Goal: Information Seeking & Learning: Learn about a topic

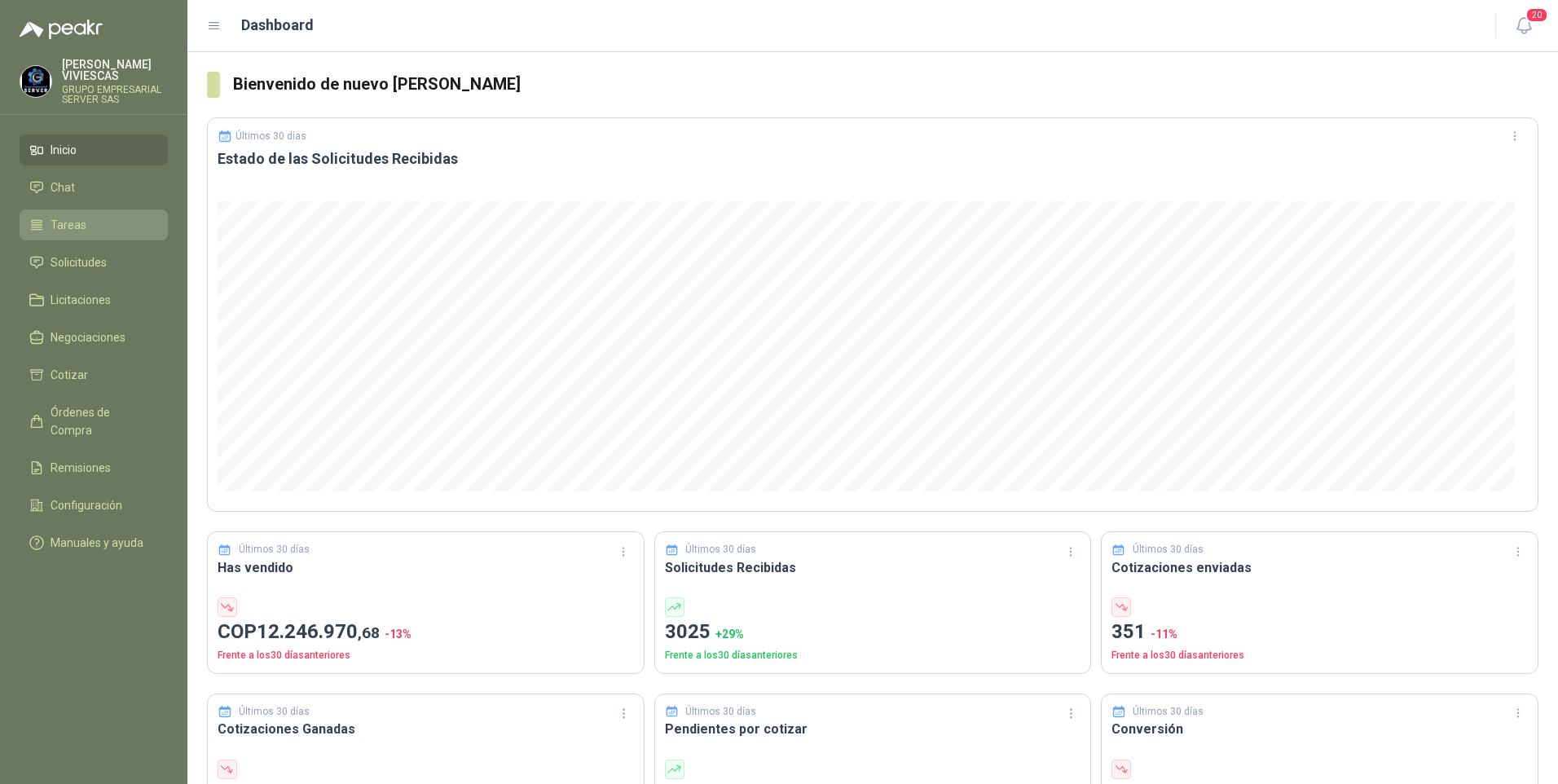
click at [69, 225] on span "Tareas" at bounding box center [68, 224] width 36 height 18
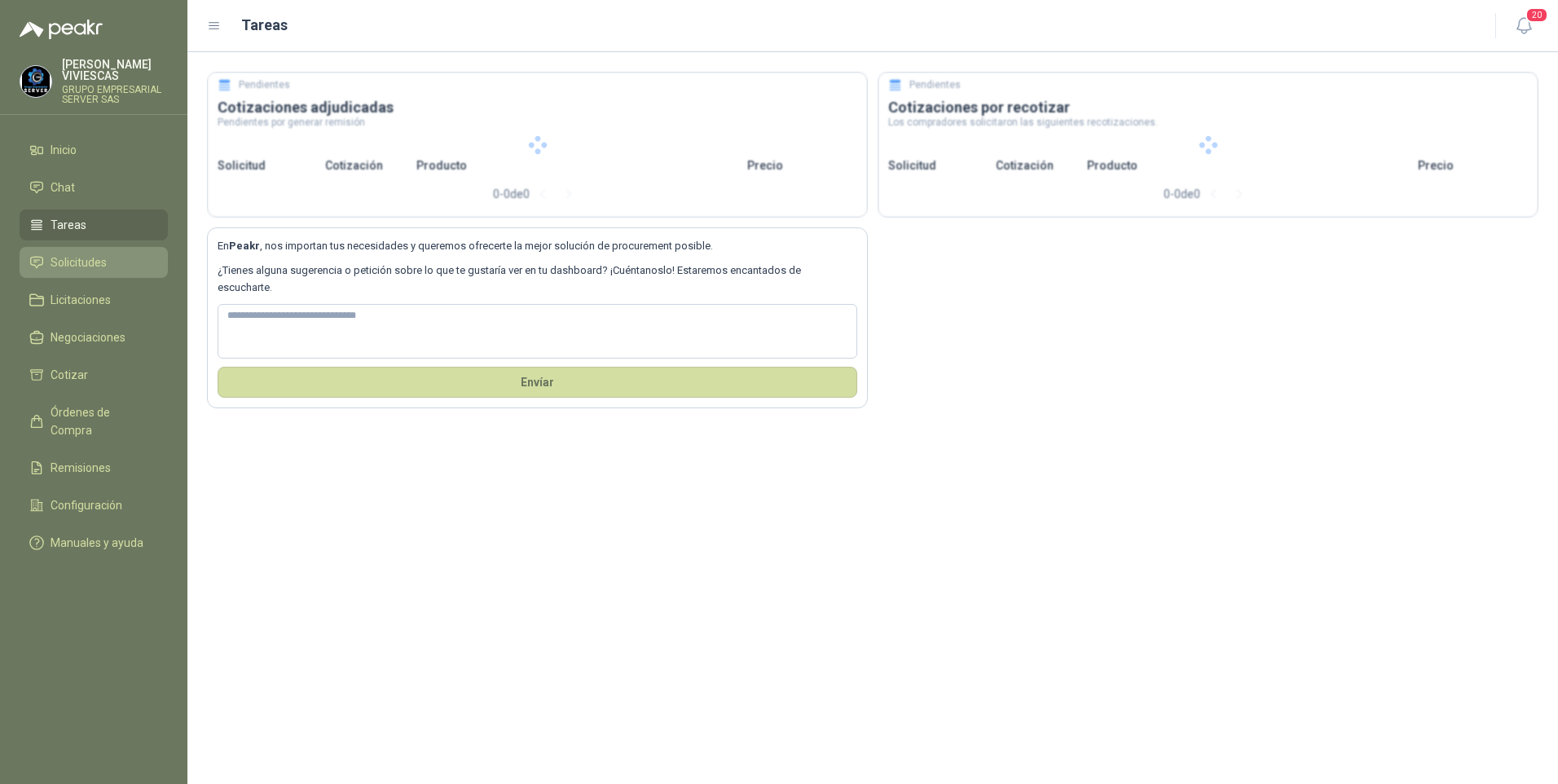
click at [74, 264] on span "Solicitudes" at bounding box center [79, 262] width 56 height 18
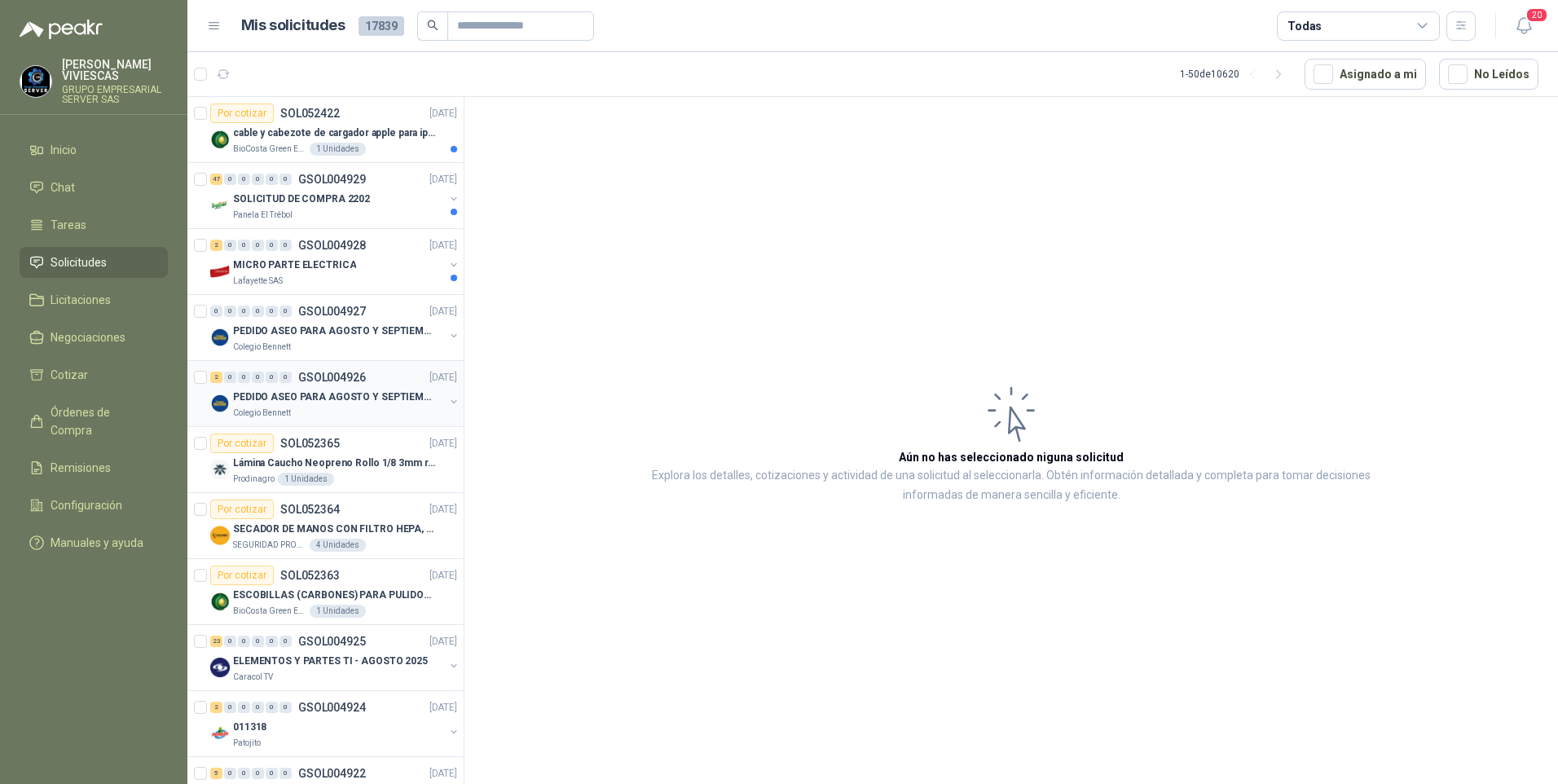
click at [294, 401] on p "PEDIDO ASEO PARA AGOSTO Y SEPTIEMBRE" at bounding box center [335, 397] width 203 height 16
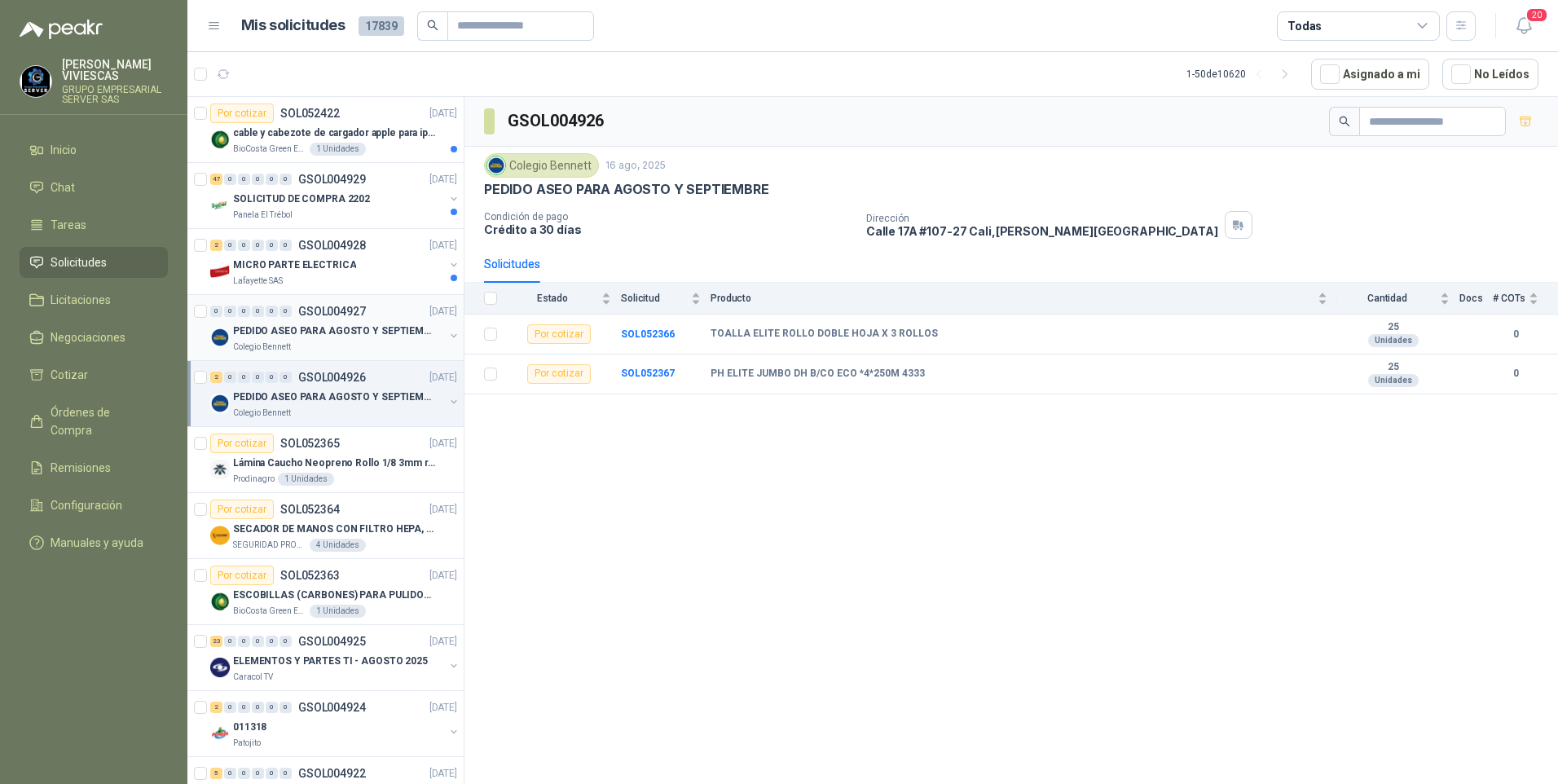
click at [294, 345] on div "Colegio Bennett" at bounding box center [339, 347] width 211 height 13
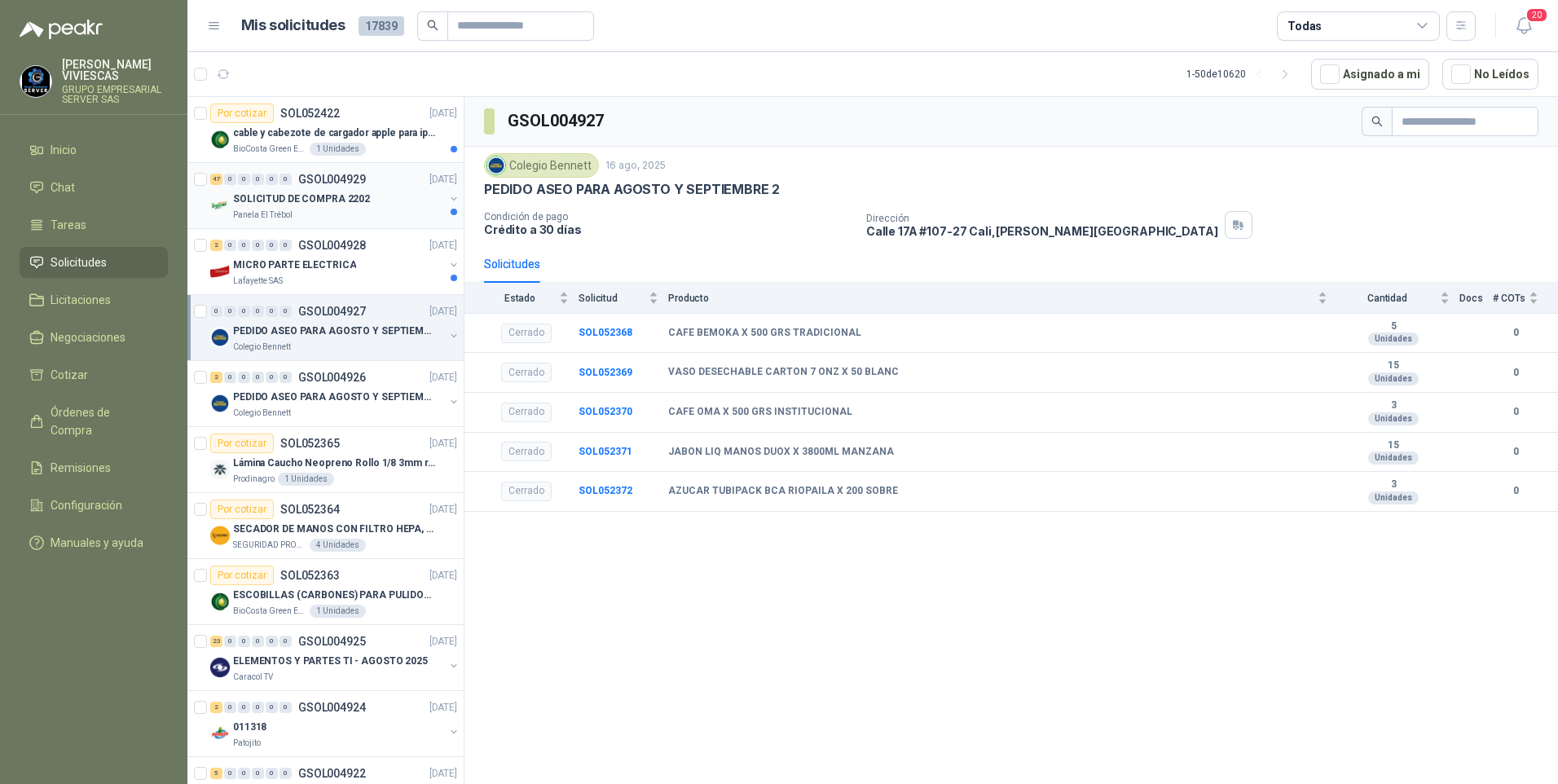
click at [265, 199] on p "SOLICITUD DE COMPRA 2202" at bounding box center [302, 199] width 137 height 16
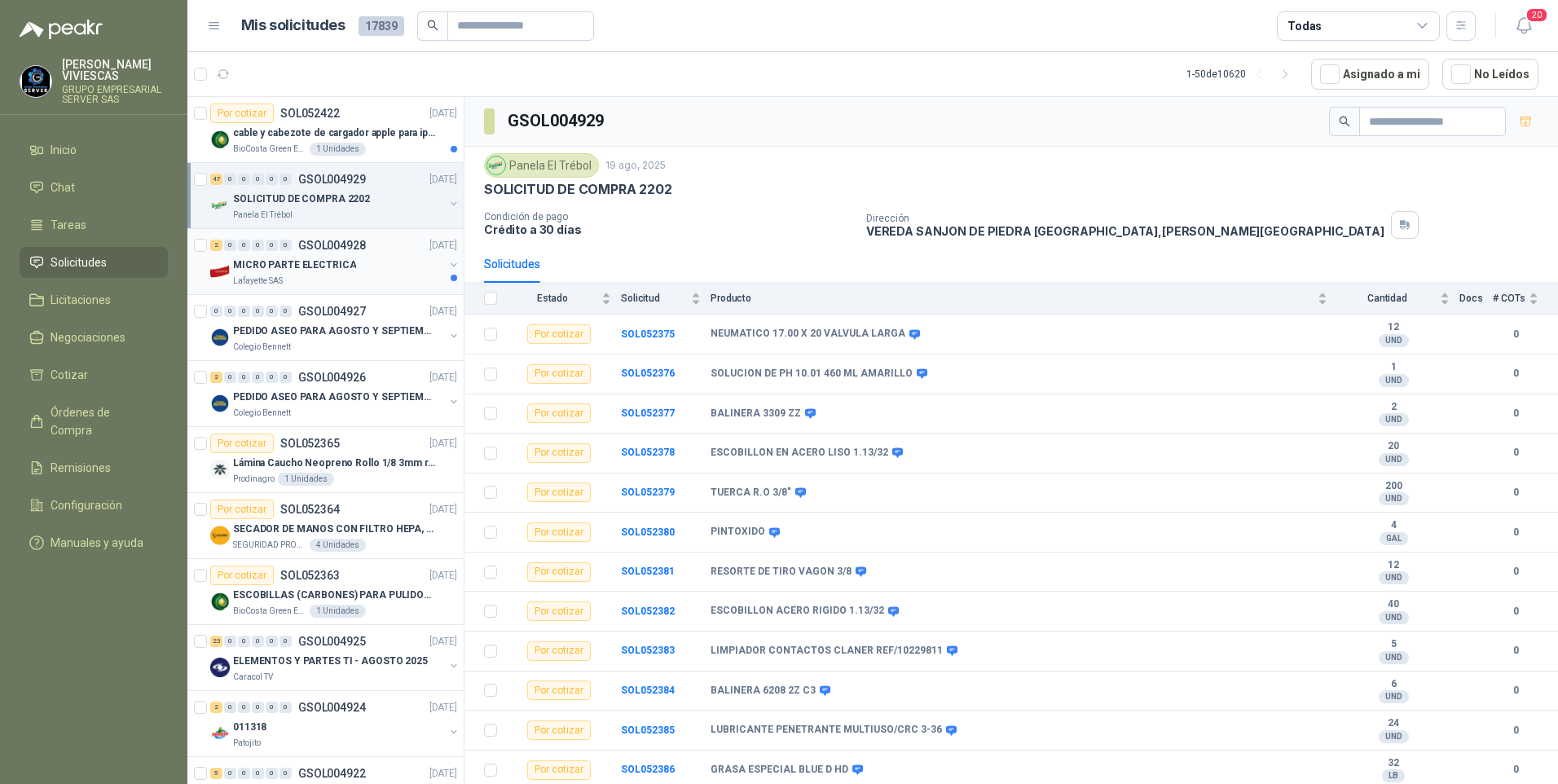
click at [334, 264] on p "MICRO PARTE ELECTRICA" at bounding box center [295, 265] width 123 height 16
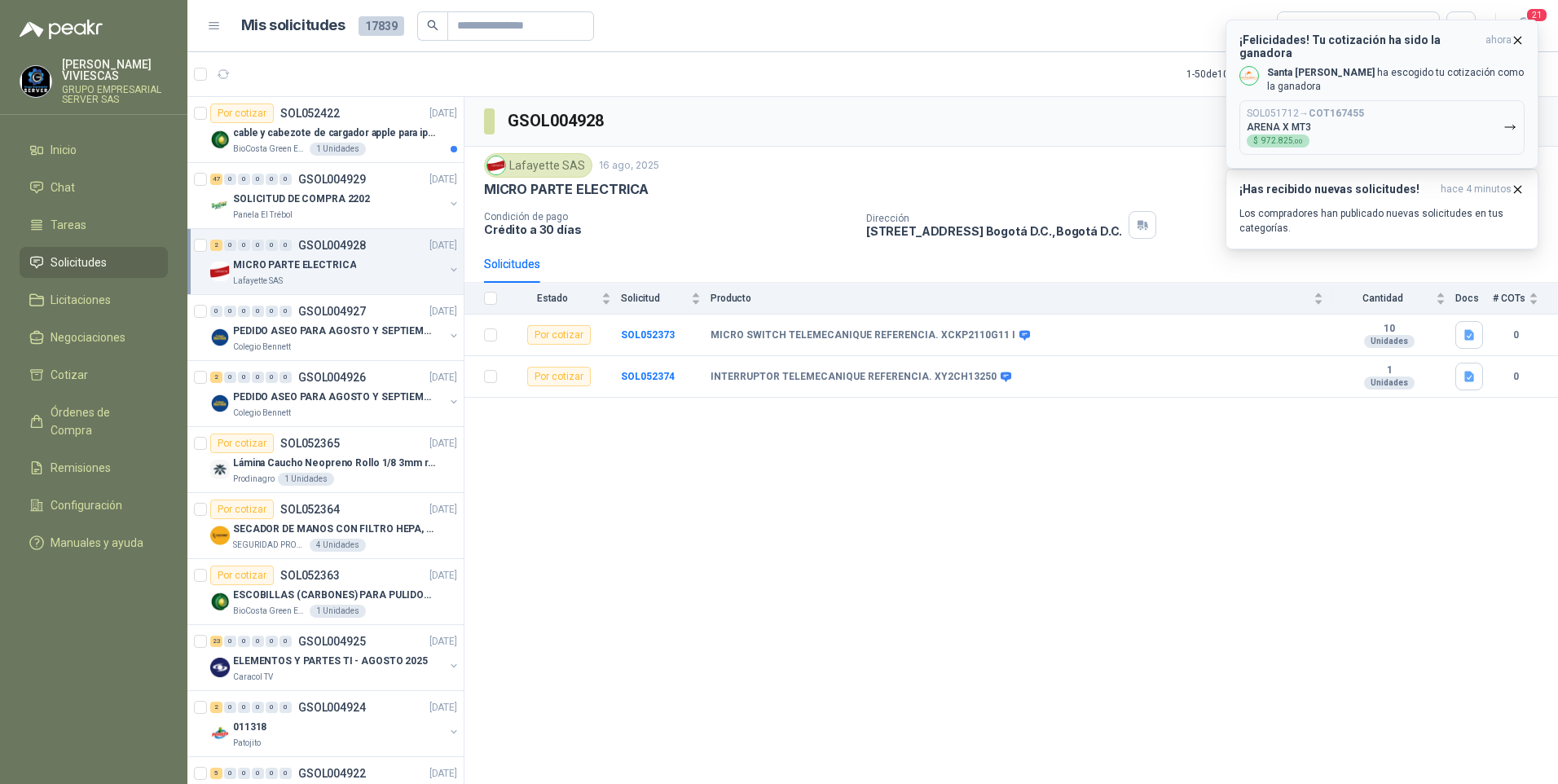
click at [1520, 40] on icon "button" at bounding box center [1518, 39] width 7 height 7
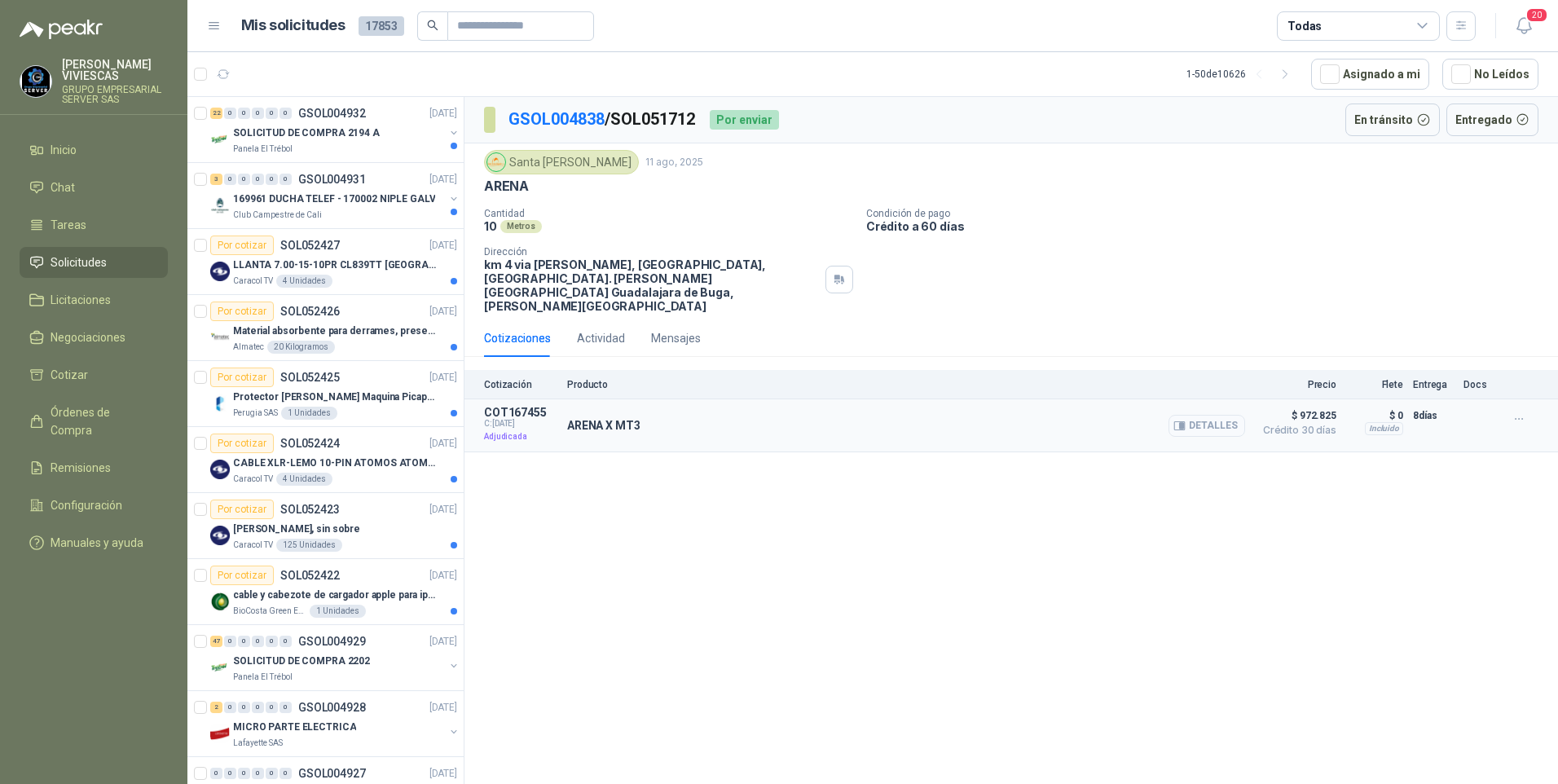
click at [1231, 415] on button "Detalles" at bounding box center [1207, 425] width 77 height 22
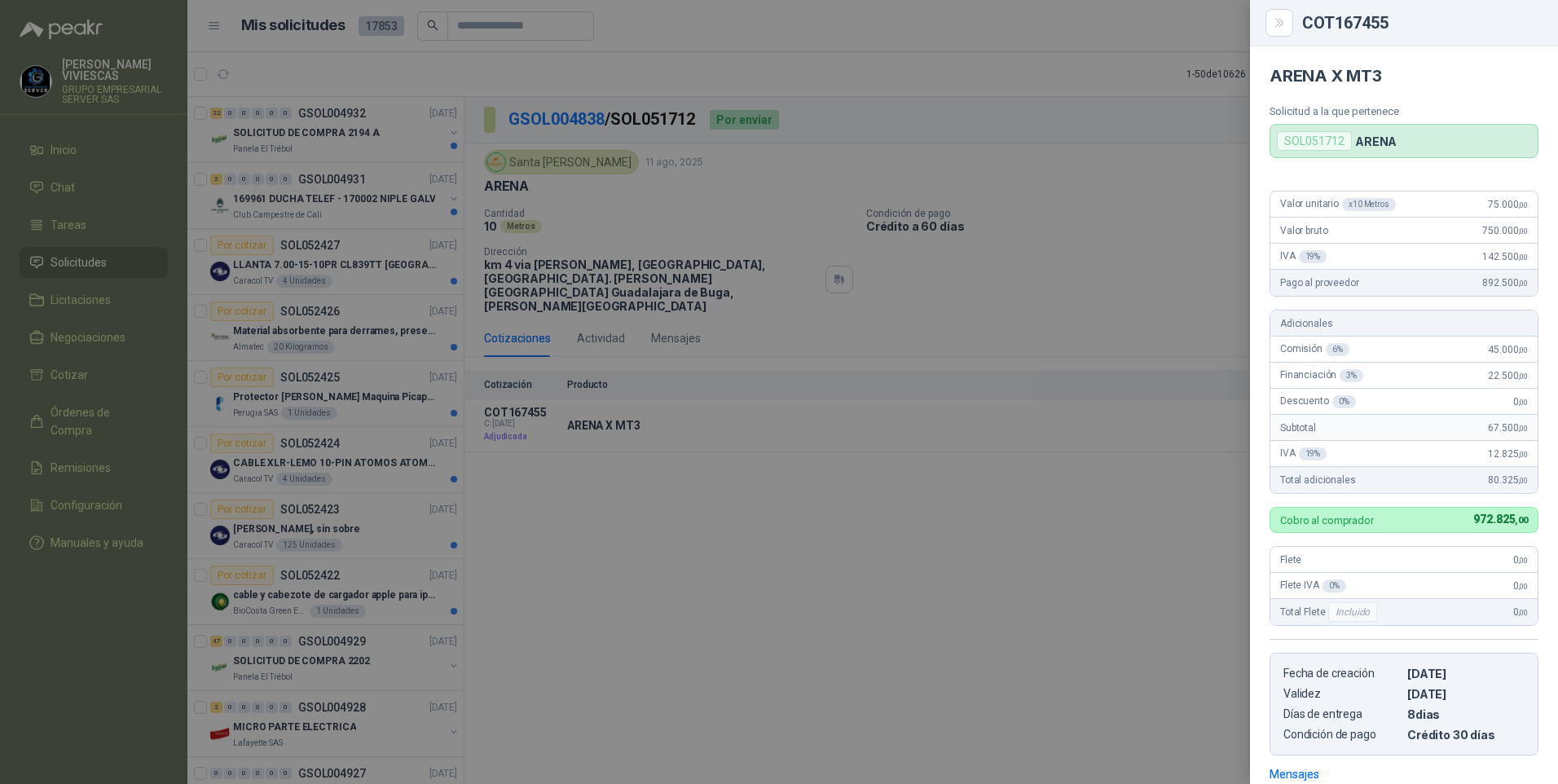
scroll to position [234, 0]
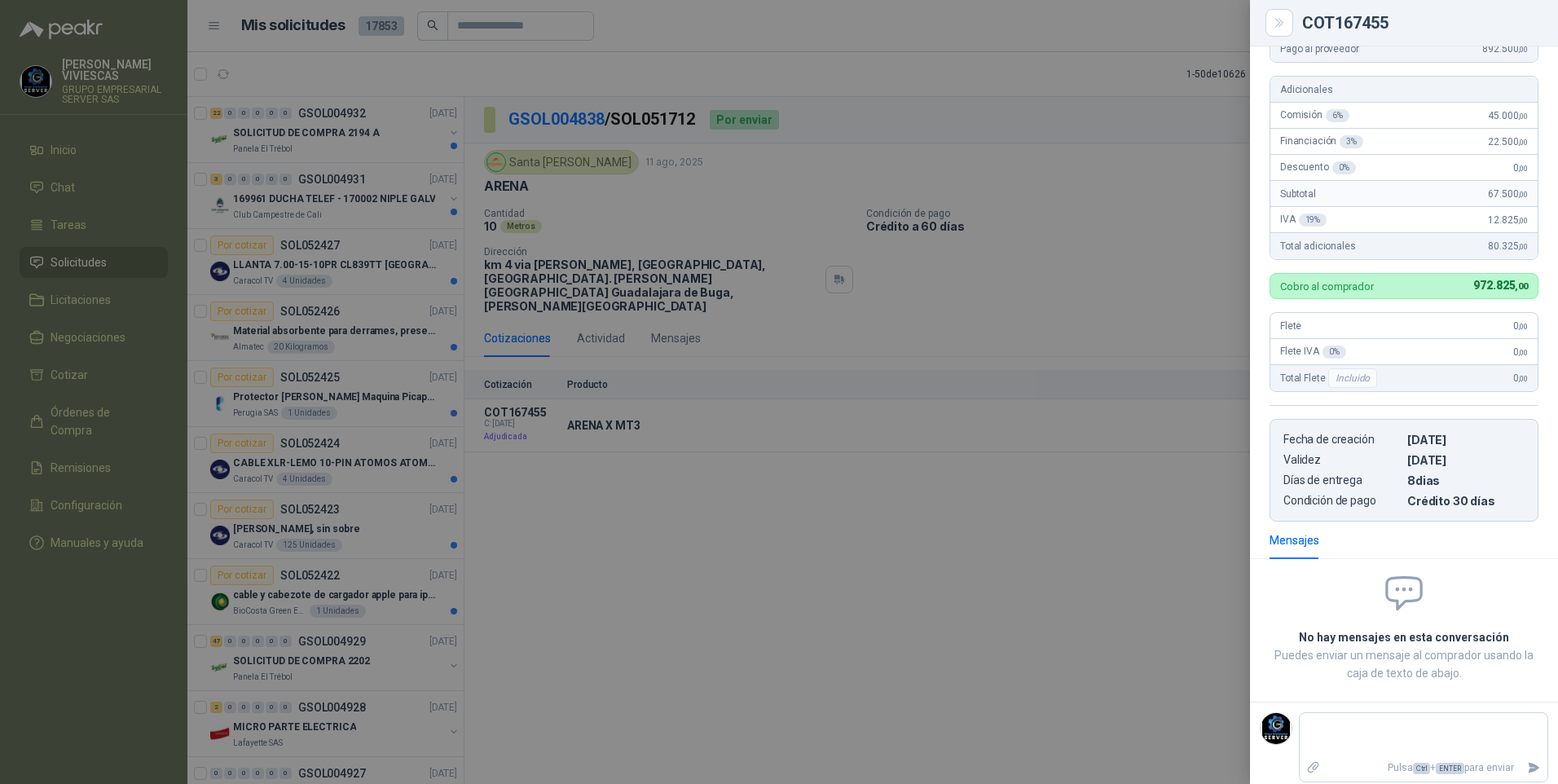
click at [899, 542] on div at bounding box center [779, 392] width 1558 height 784
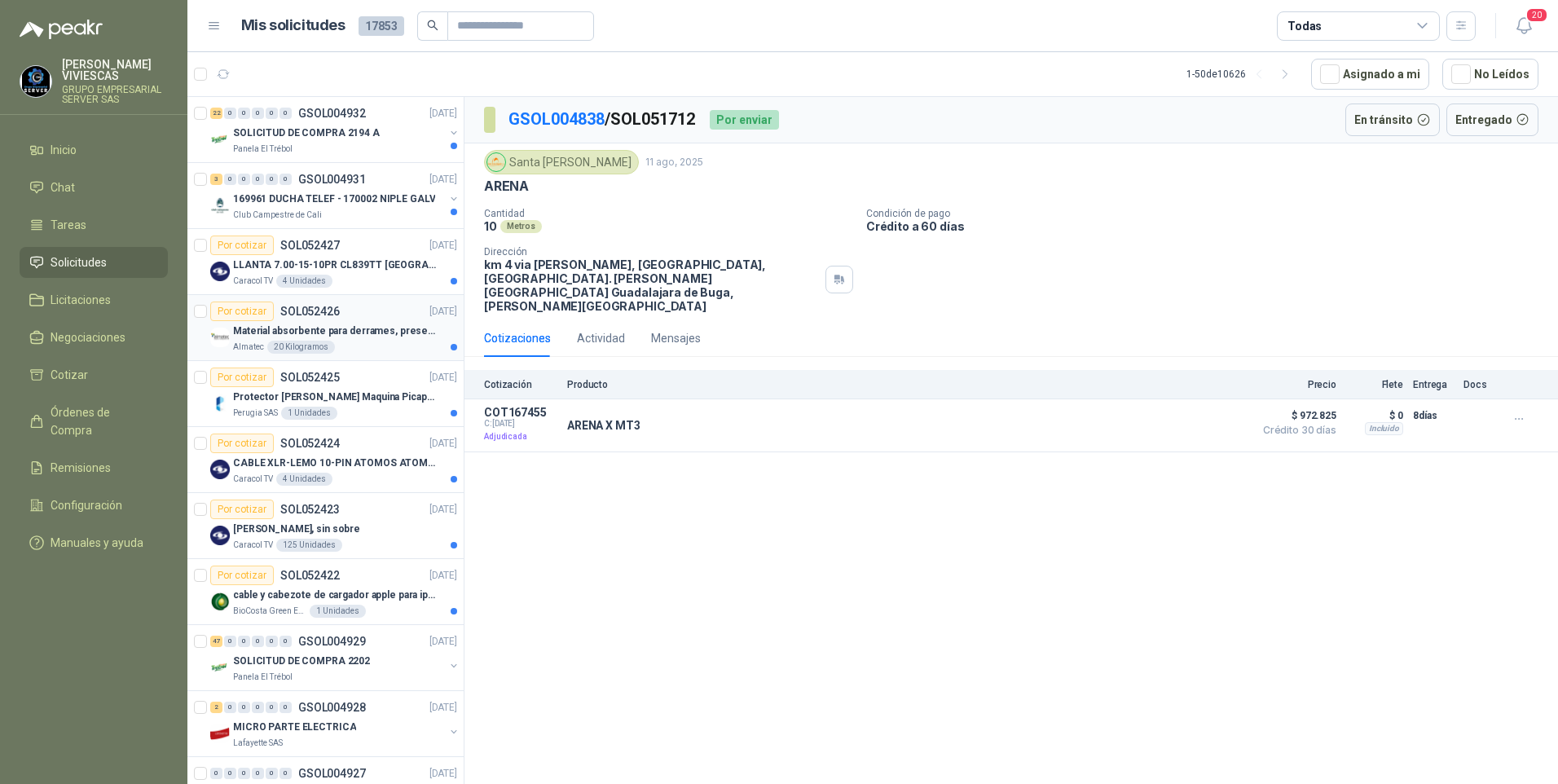
click at [355, 339] on p "Material absorbente para derrames, presentación de 20 kg (1 bulto)" at bounding box center [335, 331] width 203 height 16
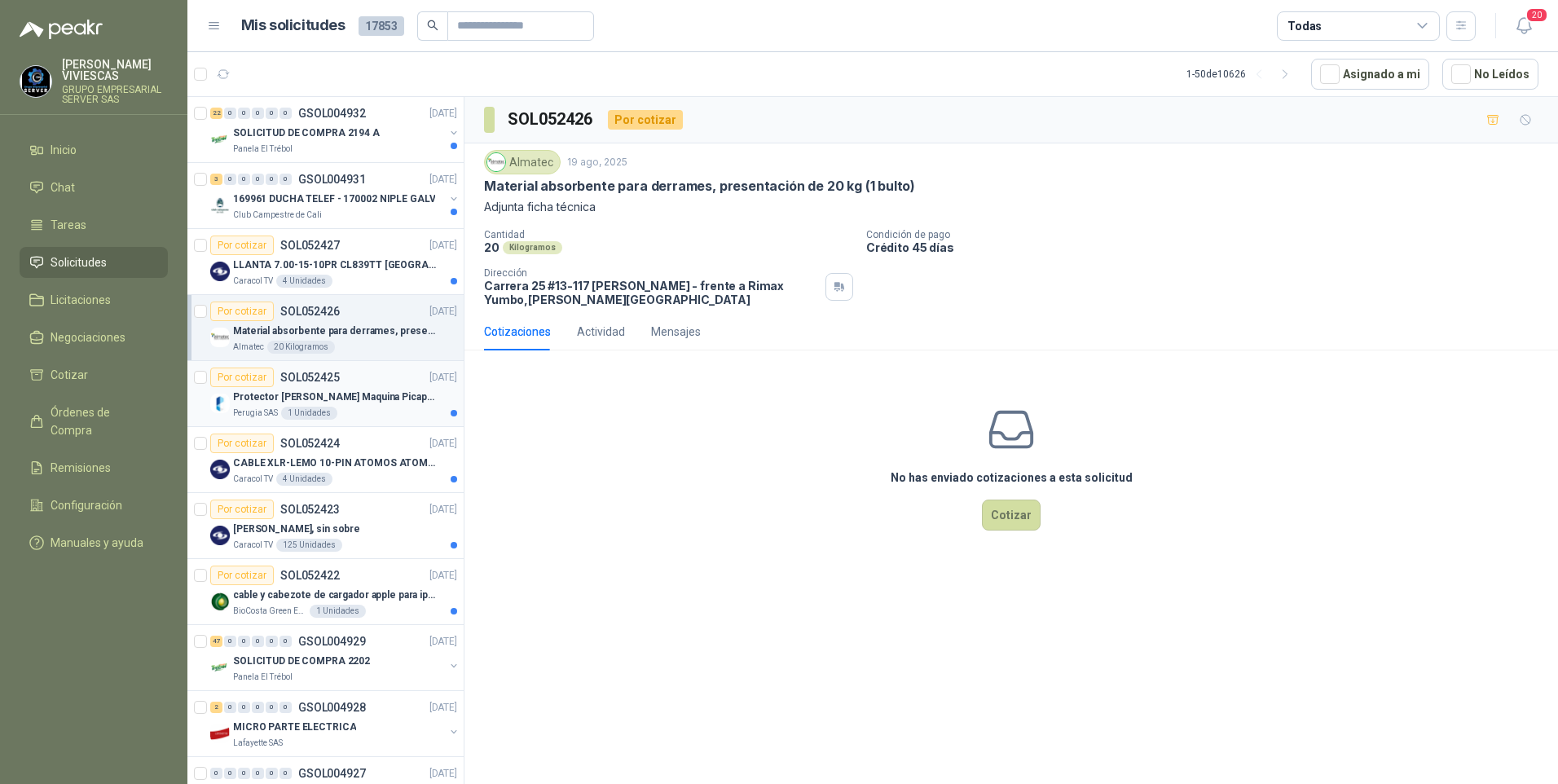
click at [245, 396] on p "Protector de cuchilla Maquina Picapasto: Penagos. P9MR. Serie: 2973" at bounding box center [335, 397] width 203 height 16
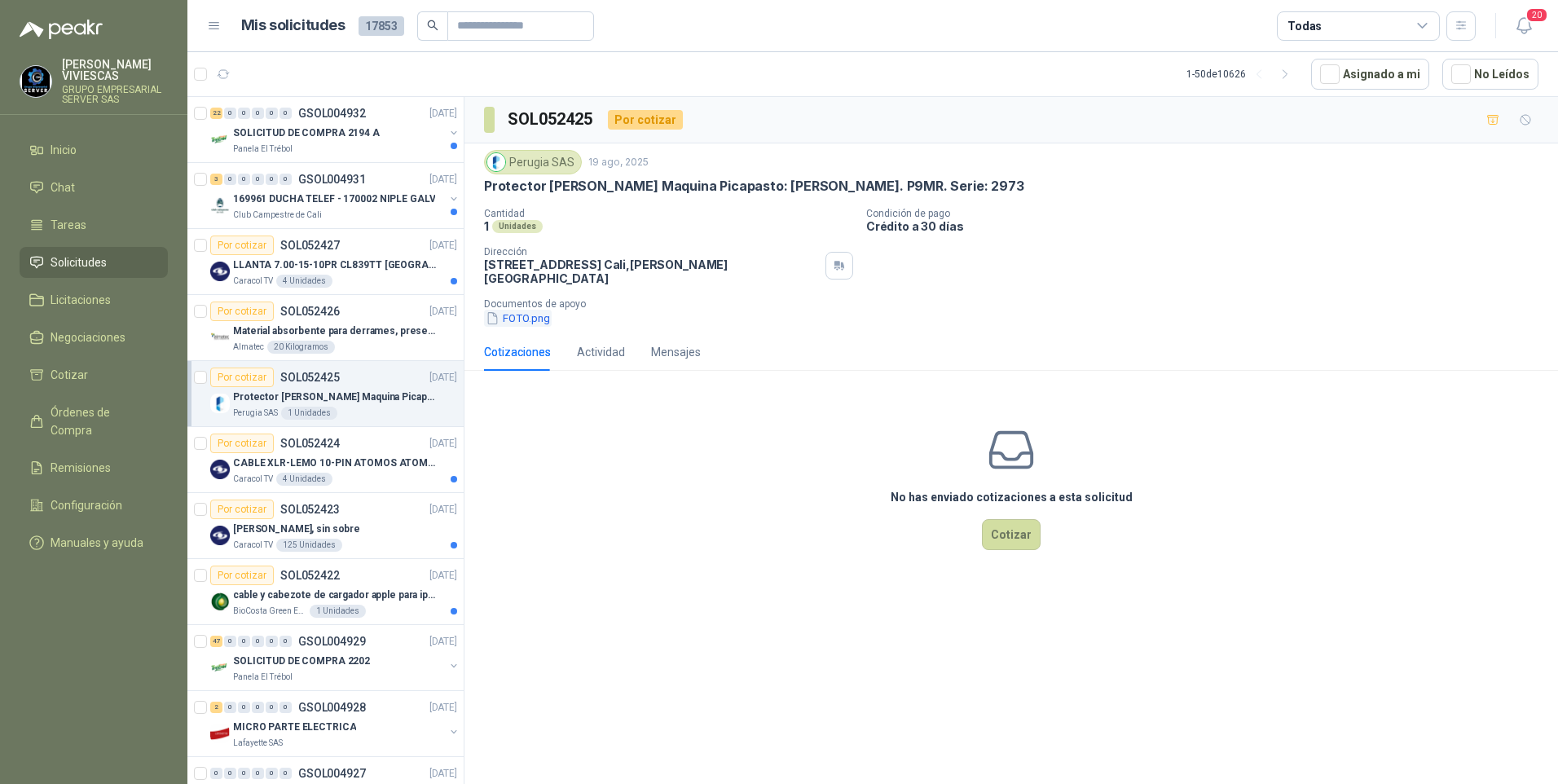
click at [512, 314] on button "FOTO.png" at bounding box center [518, 318] width 68 height 17
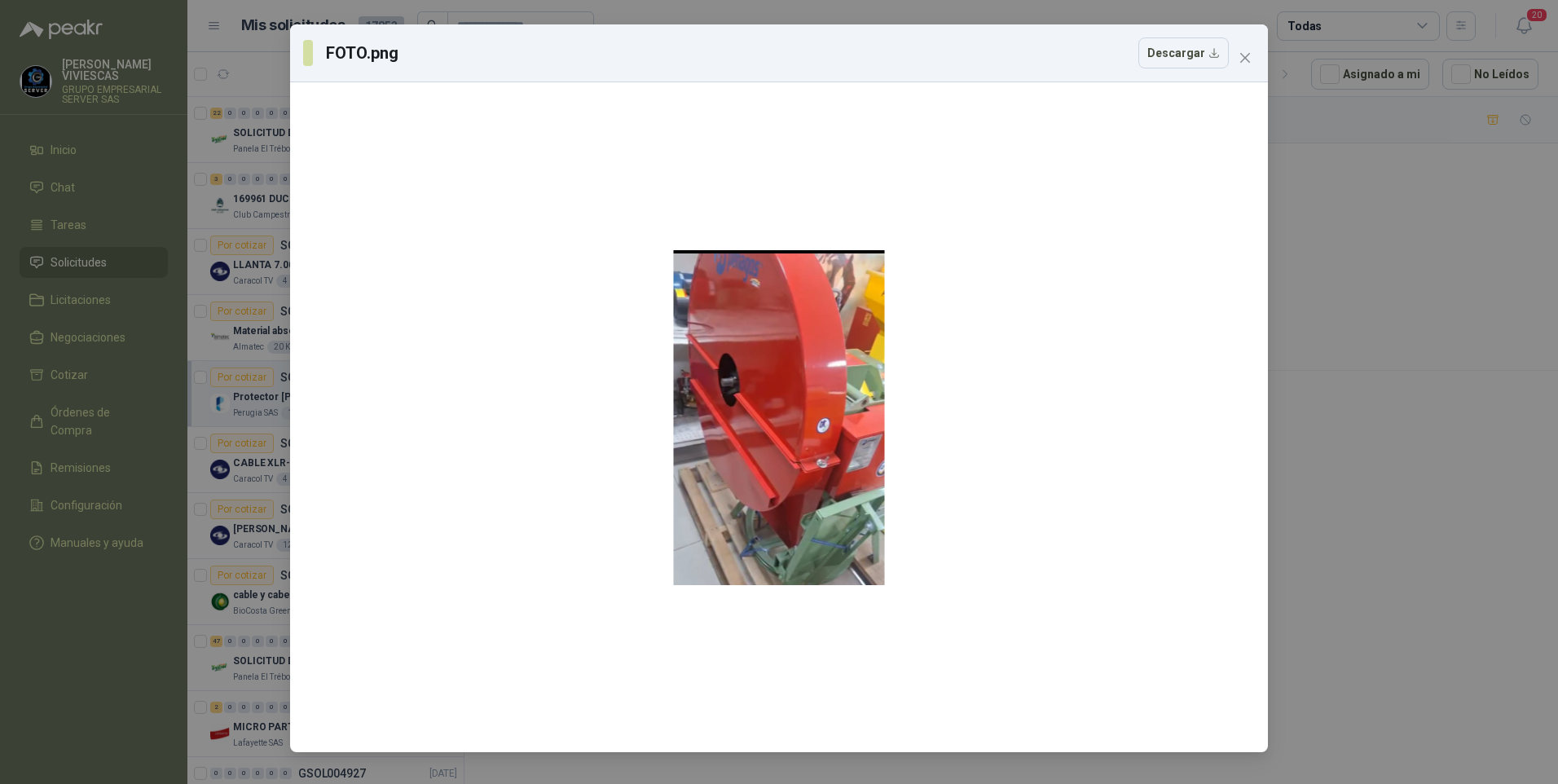
click at [1454, 493] on div "FOTO.png Descargar" at bounding box center [779, 392] width 1558 height 784
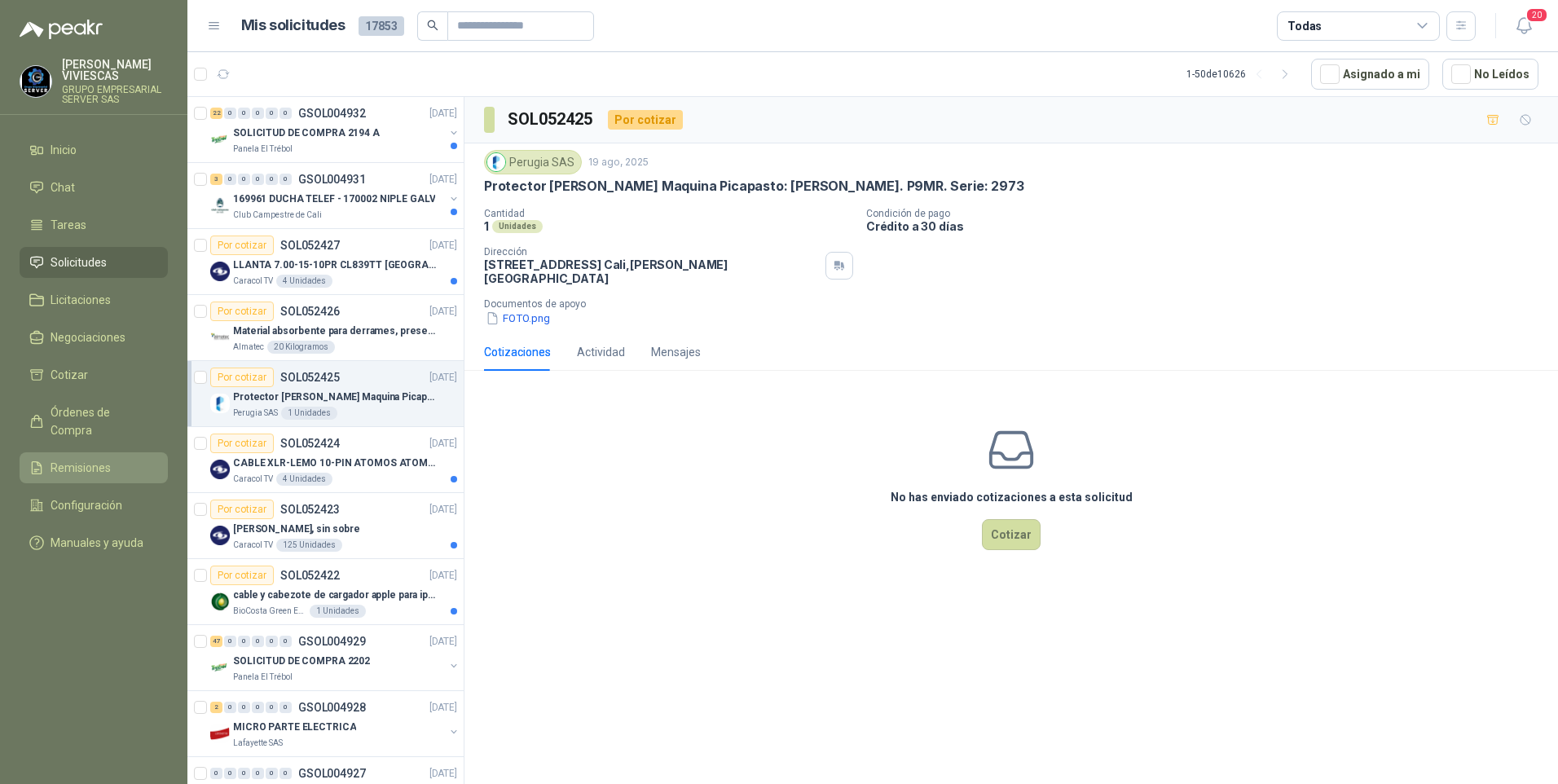
click at [59, 459] on span "Remisiones" at bounding box center [81, 467] width 60 height 18
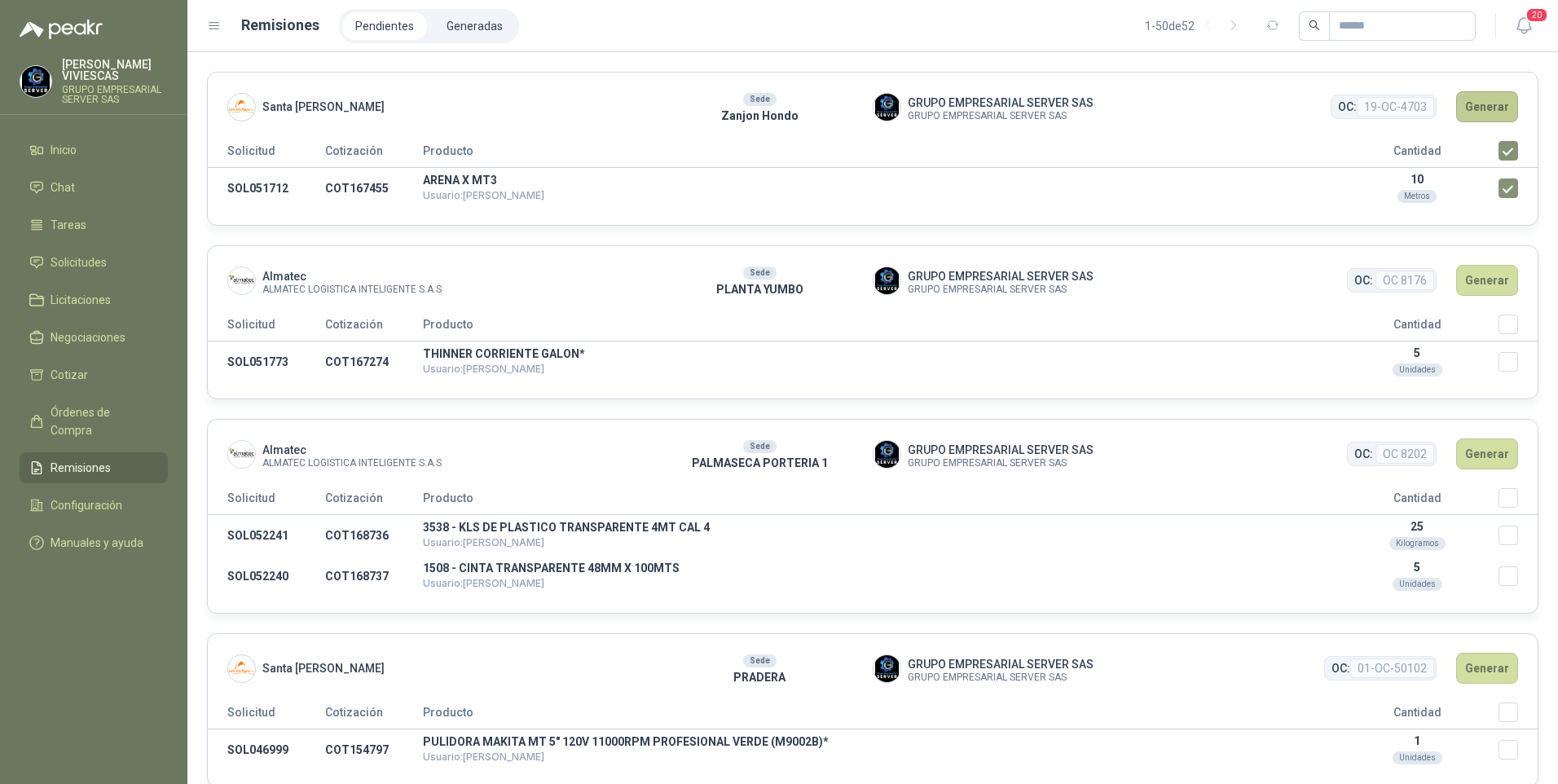
click at [1469, 117] on button "Generar" at bounding box center [1488, 106] width 62 height 31
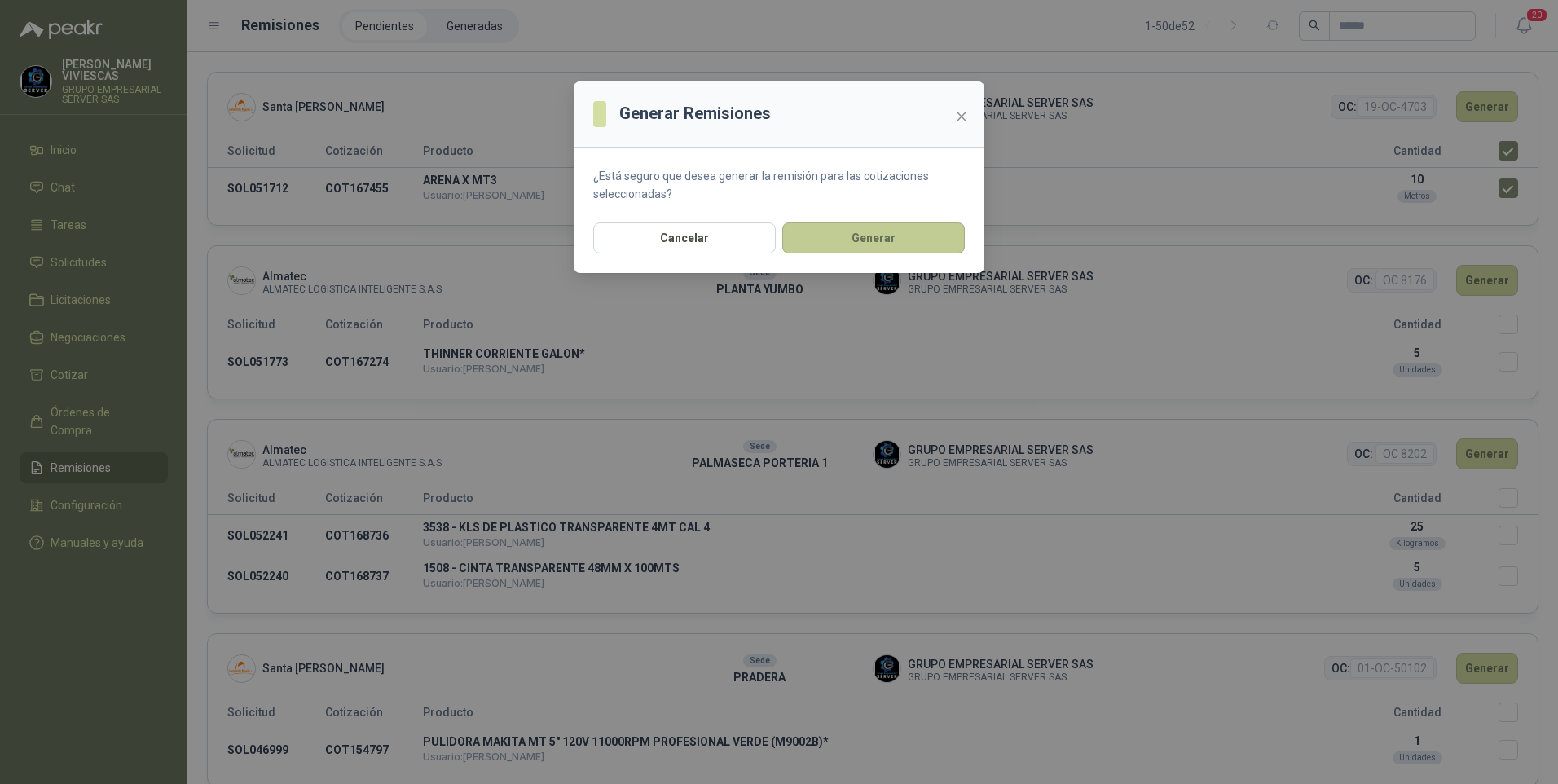
click at [864, 234] on button "Generar" at bounding box center [873, 237] width 183 height 31
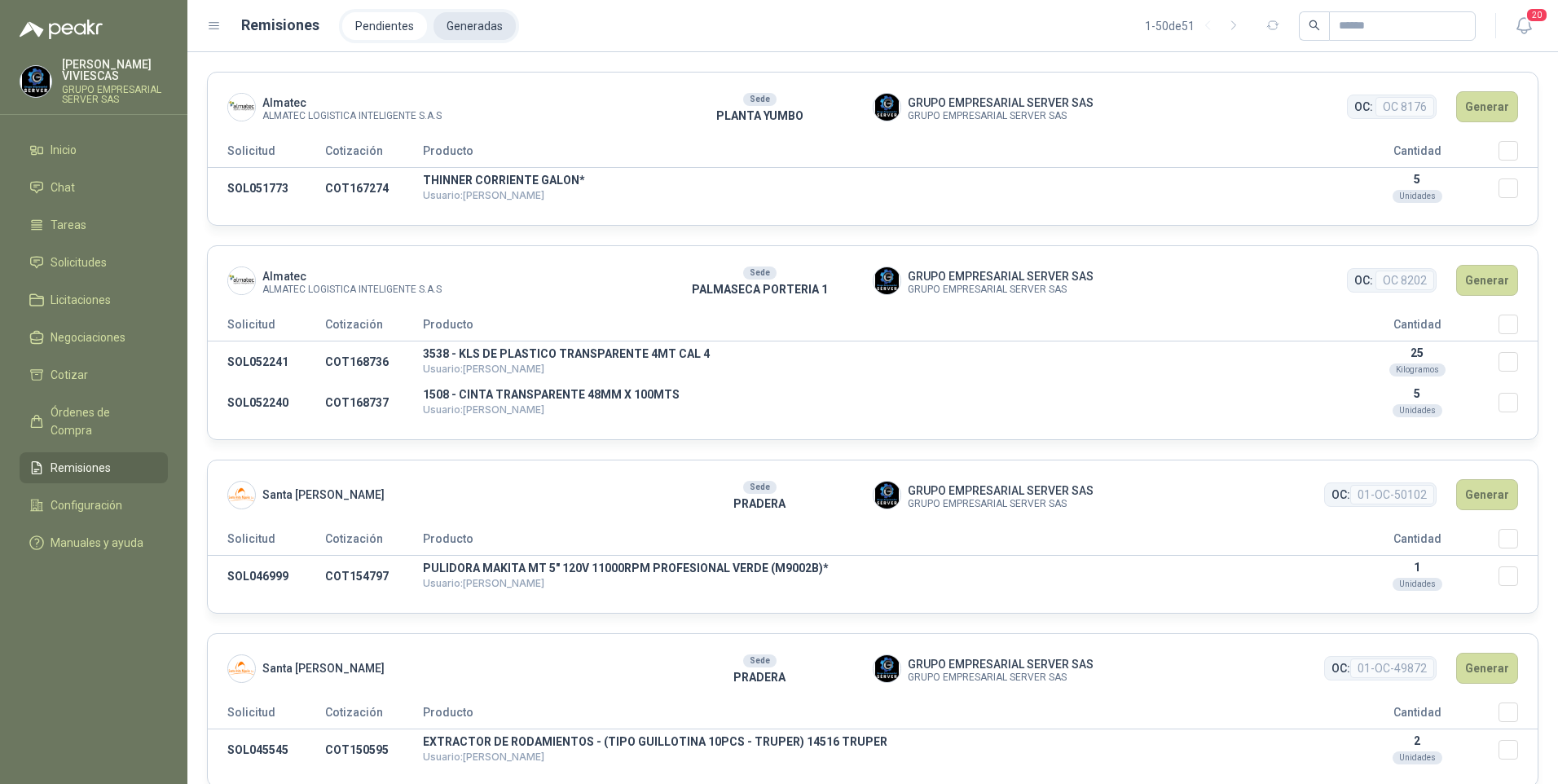
click at [460, 14] on li "Generadas" at bounding box center [475, 26] width 83 height 28
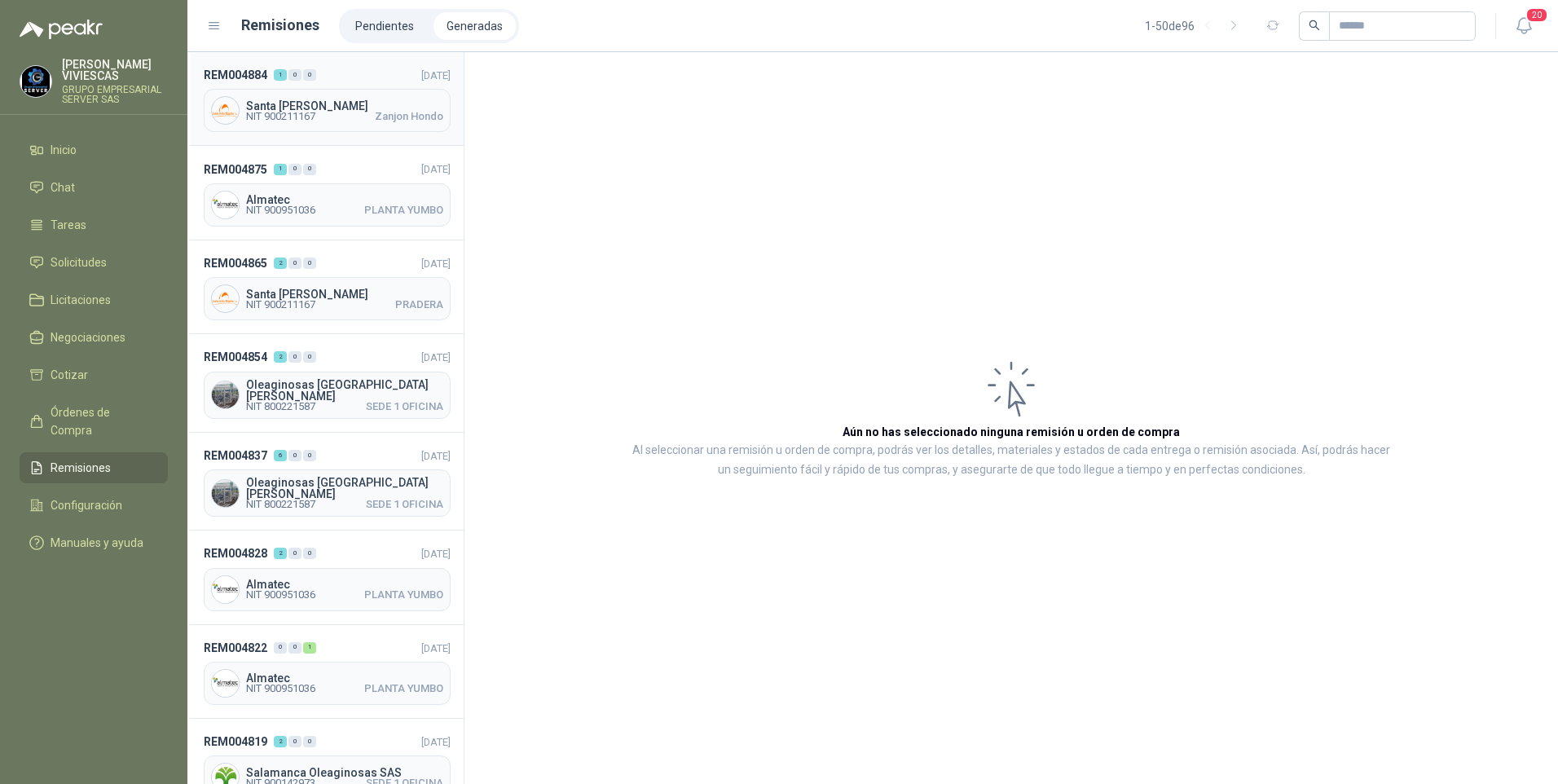
click at [302, 113] on span "NIT 900211167" at bounding box center [280, 116] width 69 height 9
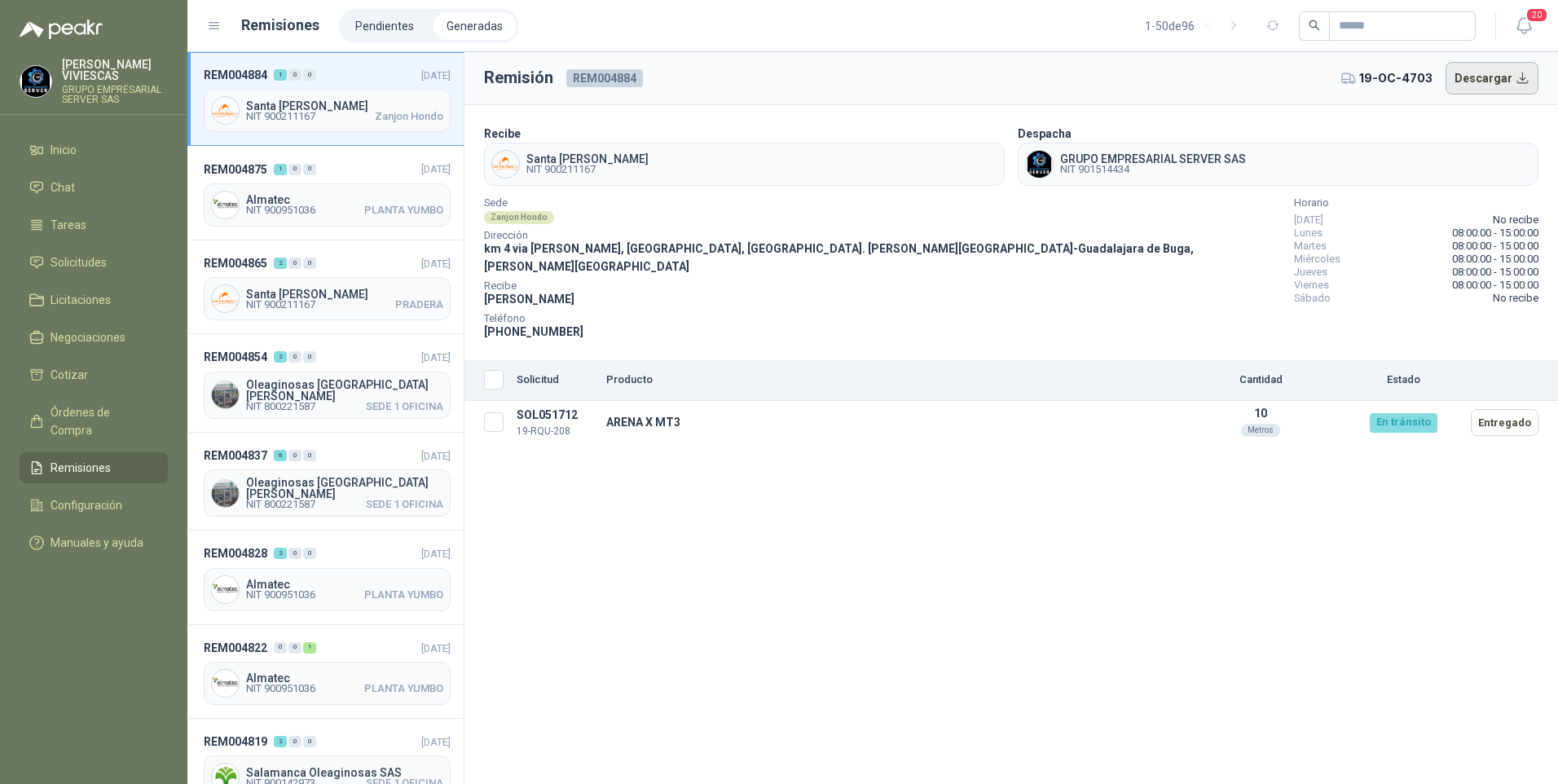
click at [1480, 84] on button "Descargar" at bounding box center [1493, 78] width 94 height 33
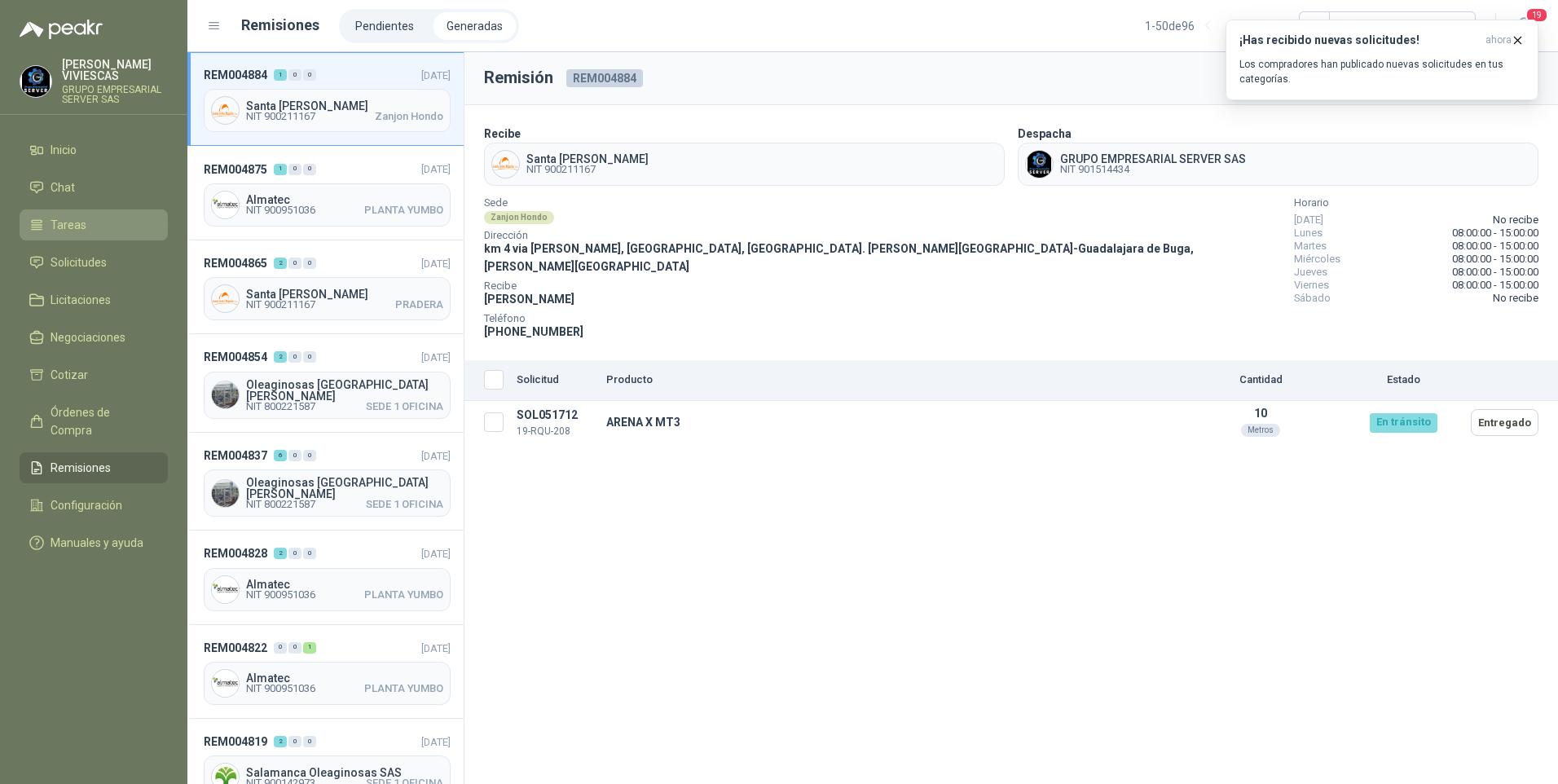
click at [68, 222] on span "Tareas" at bounding box center [68, 224] width 36 height 18
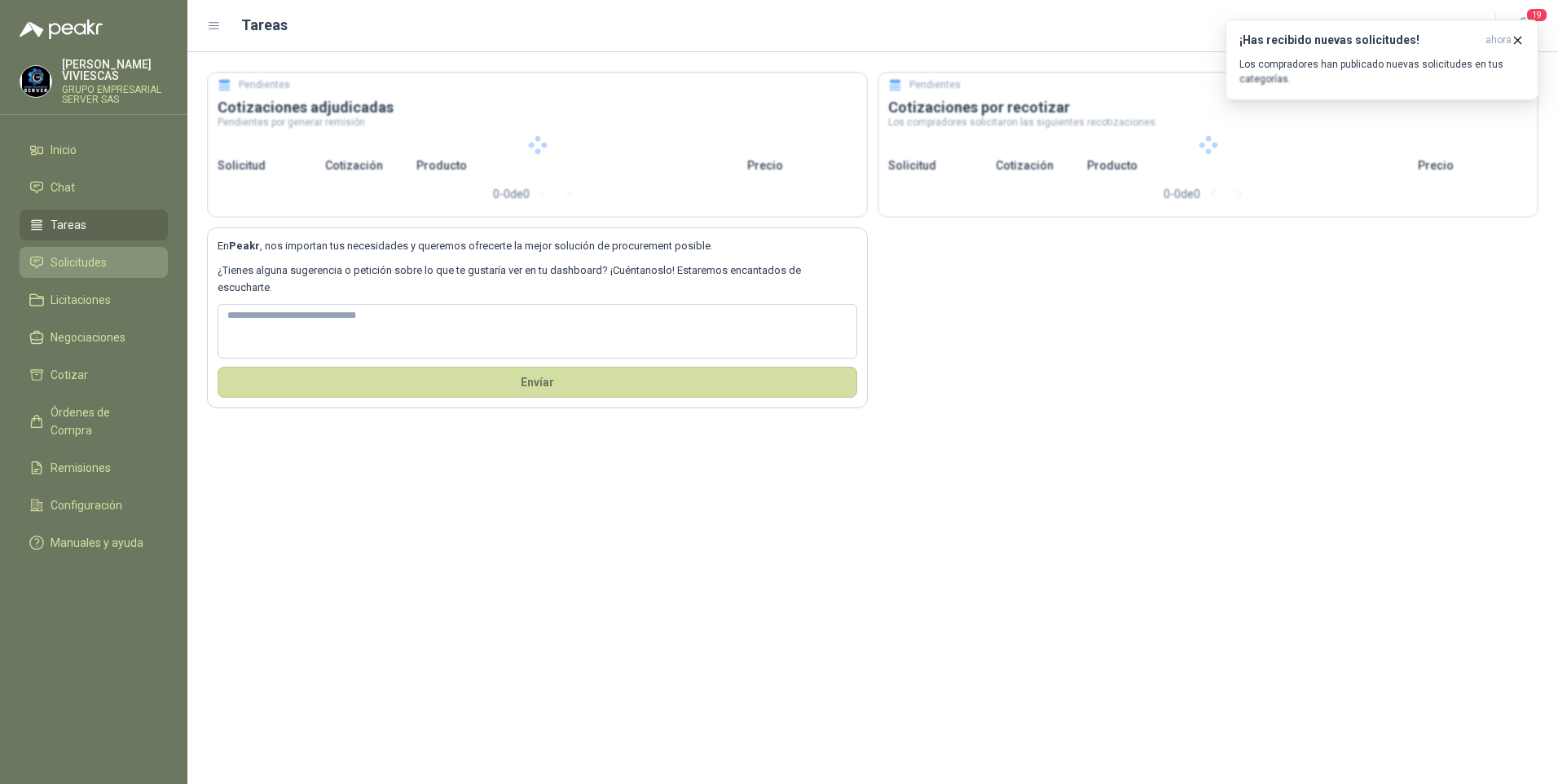
click at [63, 258] on span "Solicitudes" at bounding box center [79, 262] width 56 height 18
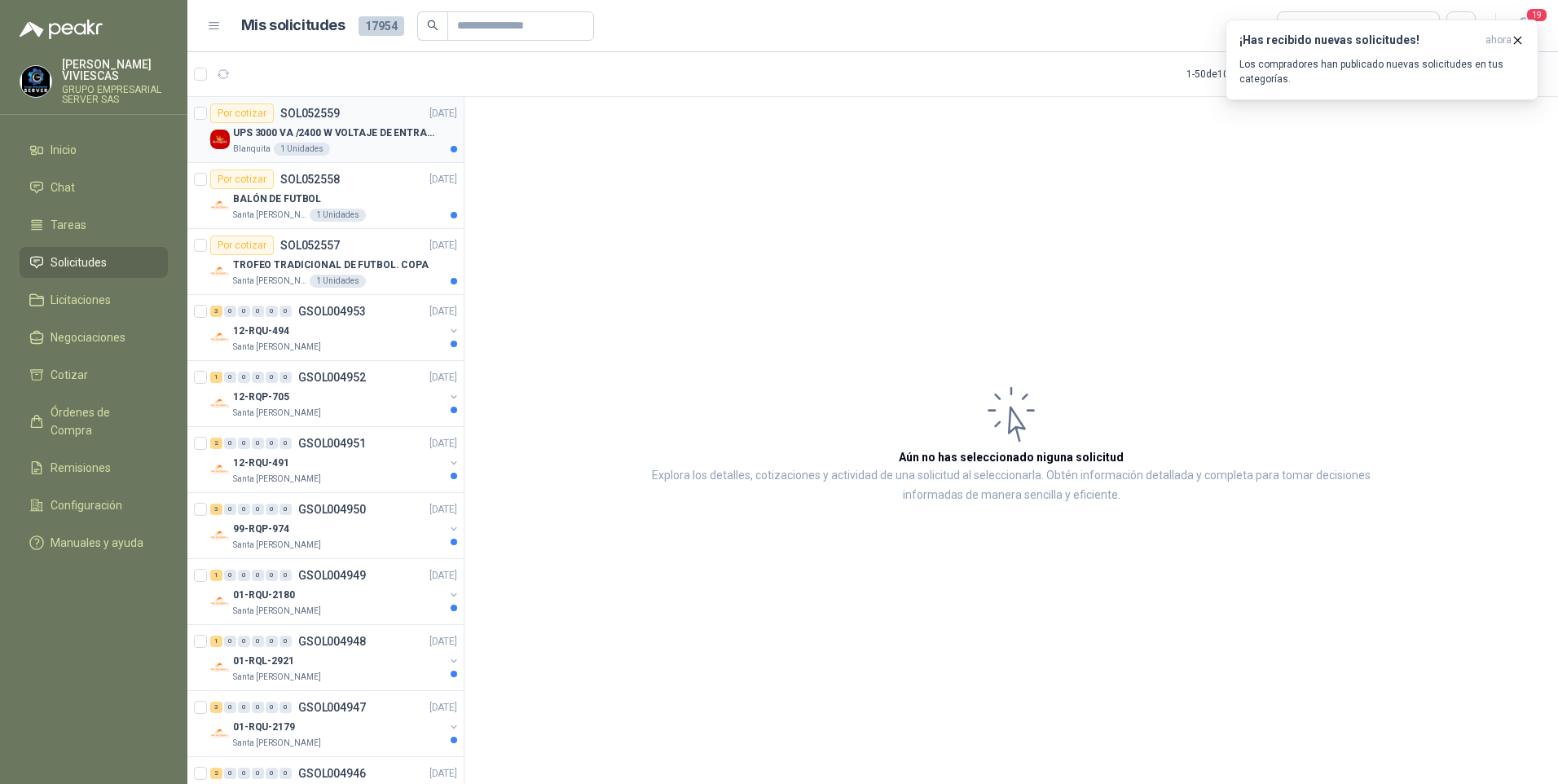
click at [368, 138] on p "UPS 3000 VA /2400 W VOLTAJE DE ENTRADA / SALIDA 12V ON LINE" at bounding box center [335, 133] width 203 height 16
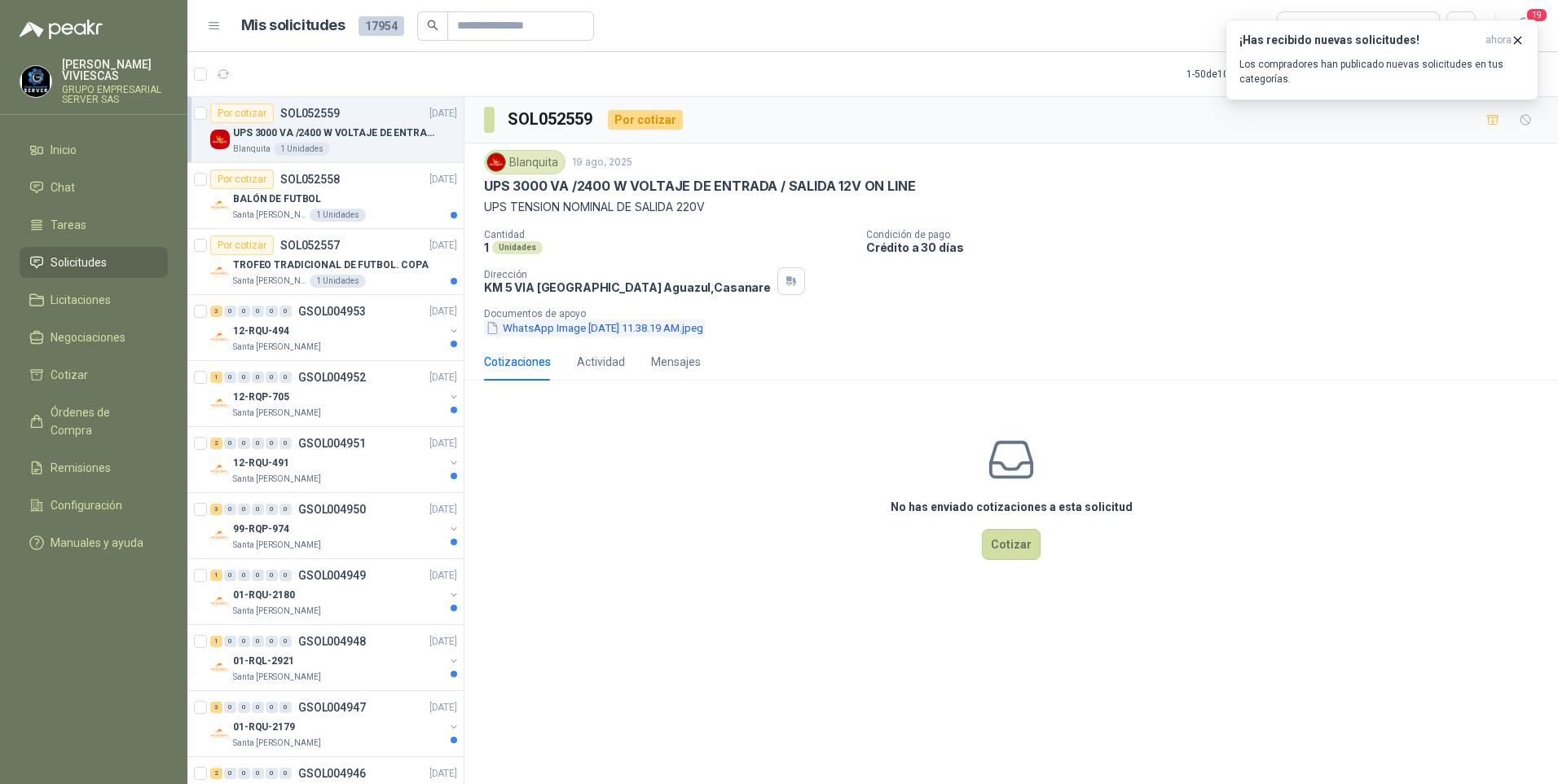
click at [543, 332] on button "WhatsApp Image 2025-08-04 at 11.38.19 AM.jpeg" at bounding box center [594, 328] width 220 height 17
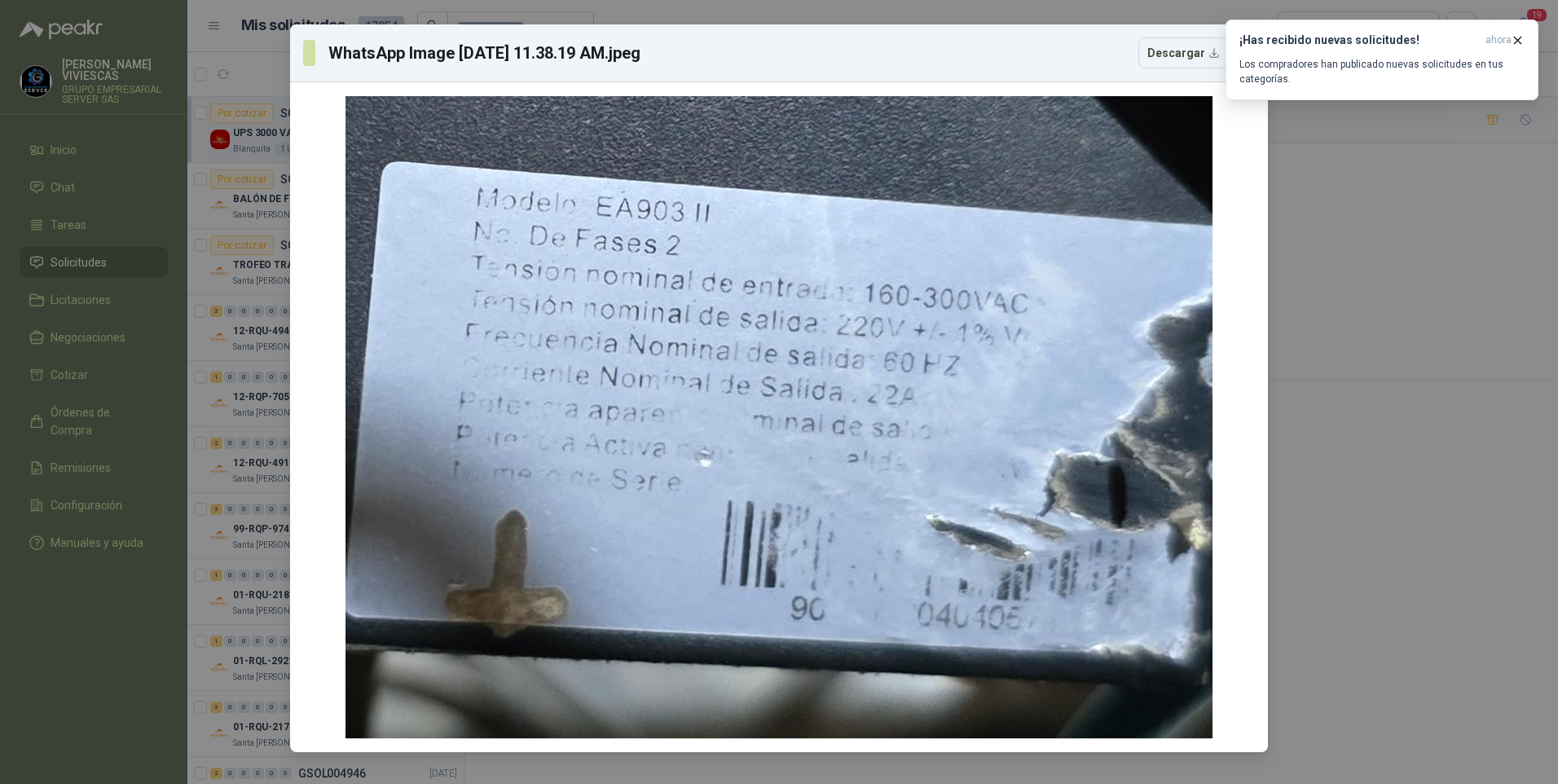
click at [1483, 346] on div "WhatsApp Image 2025-08-04 at 11.38.19 AM.jpeg Descargar" at bounding box center [779, 392] width 1558 height 784
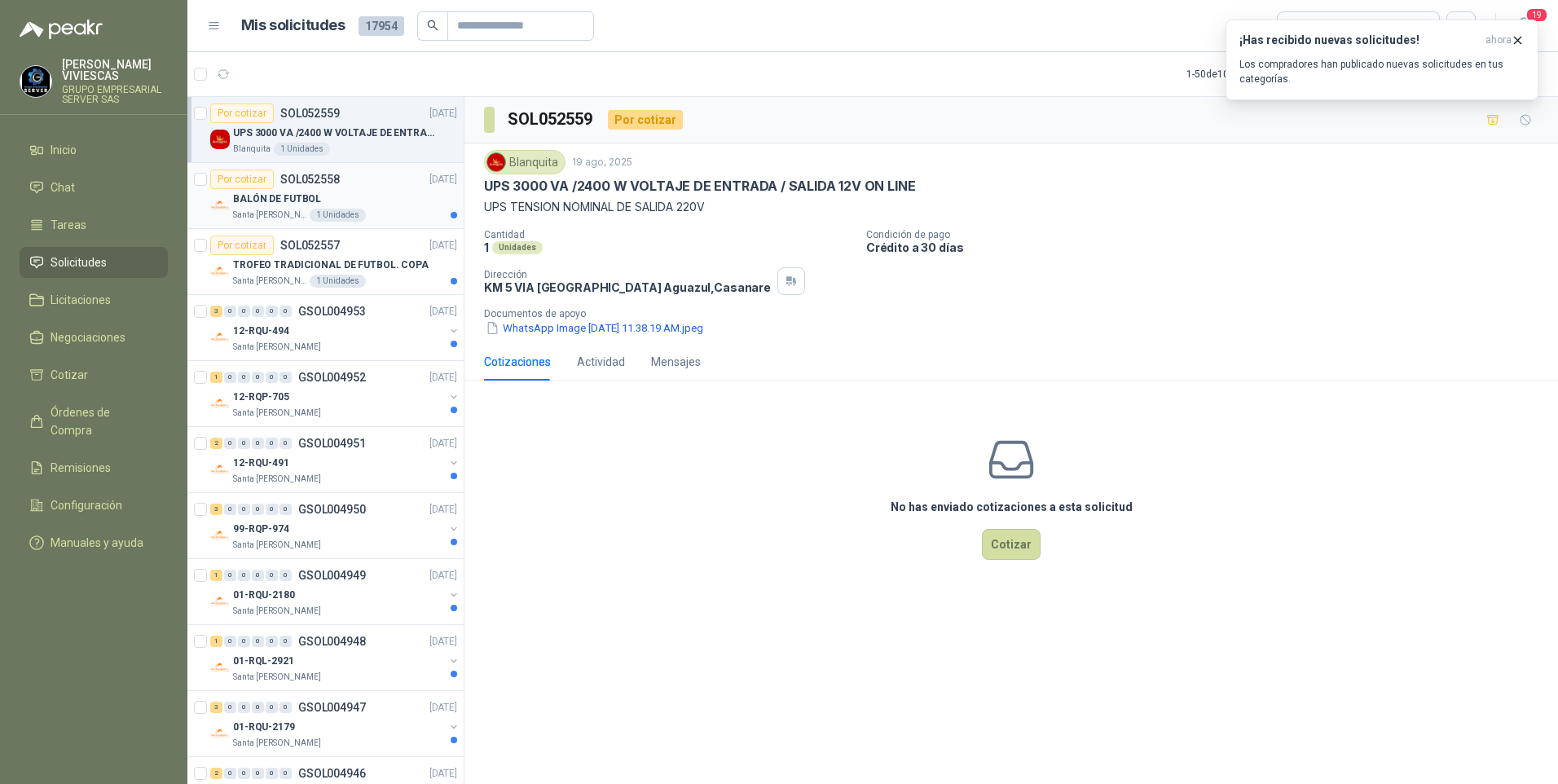
click at [289, 196] on p "BALÓN DE FUTBOL" at bounding box center [278, 199] width 88 height 16
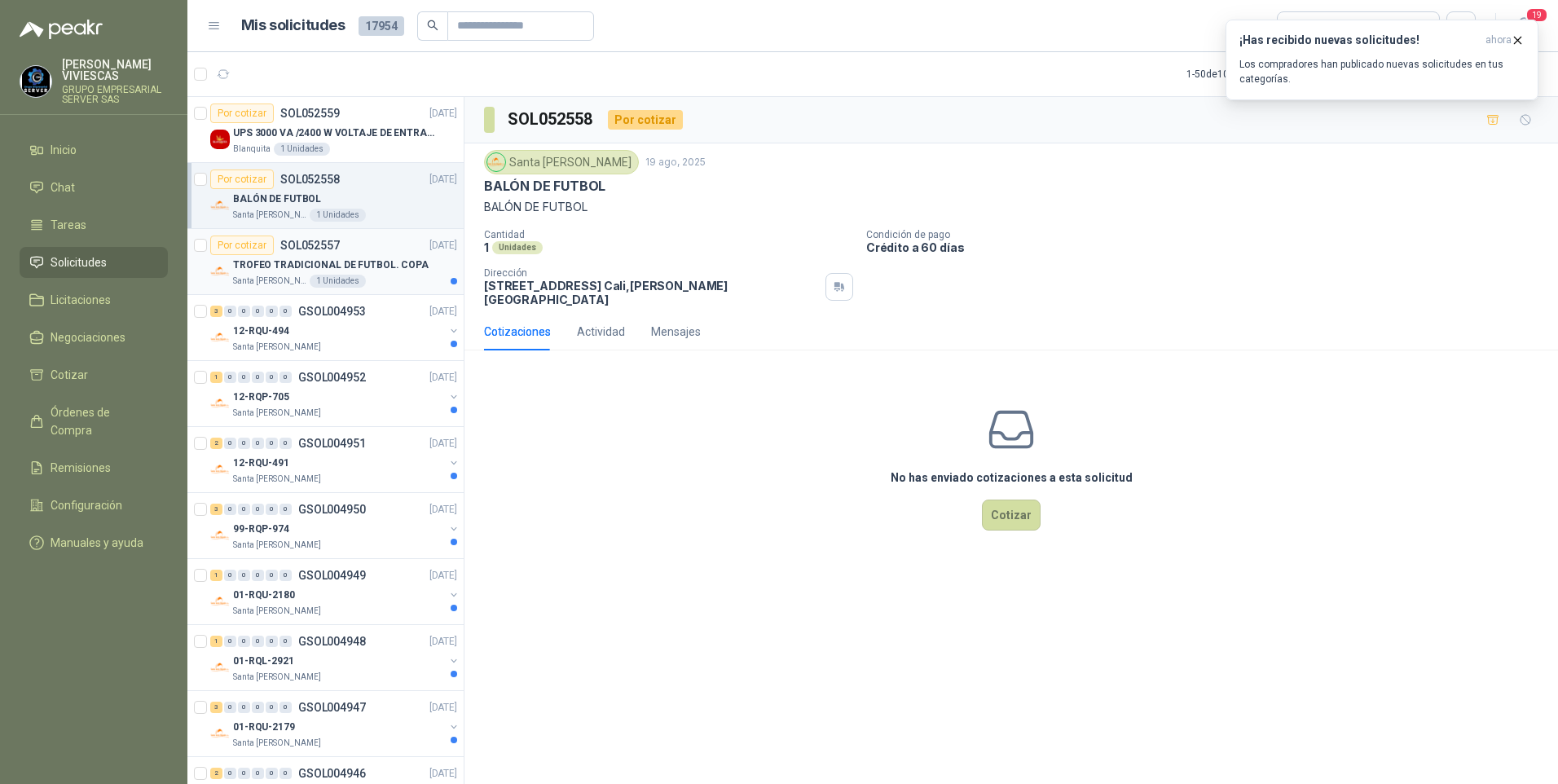
click at [293, 272] on p "TROFEO TRADICIONAL DE FUTBOL. COPA" at bounding box center [331, 265] width 196 height 16
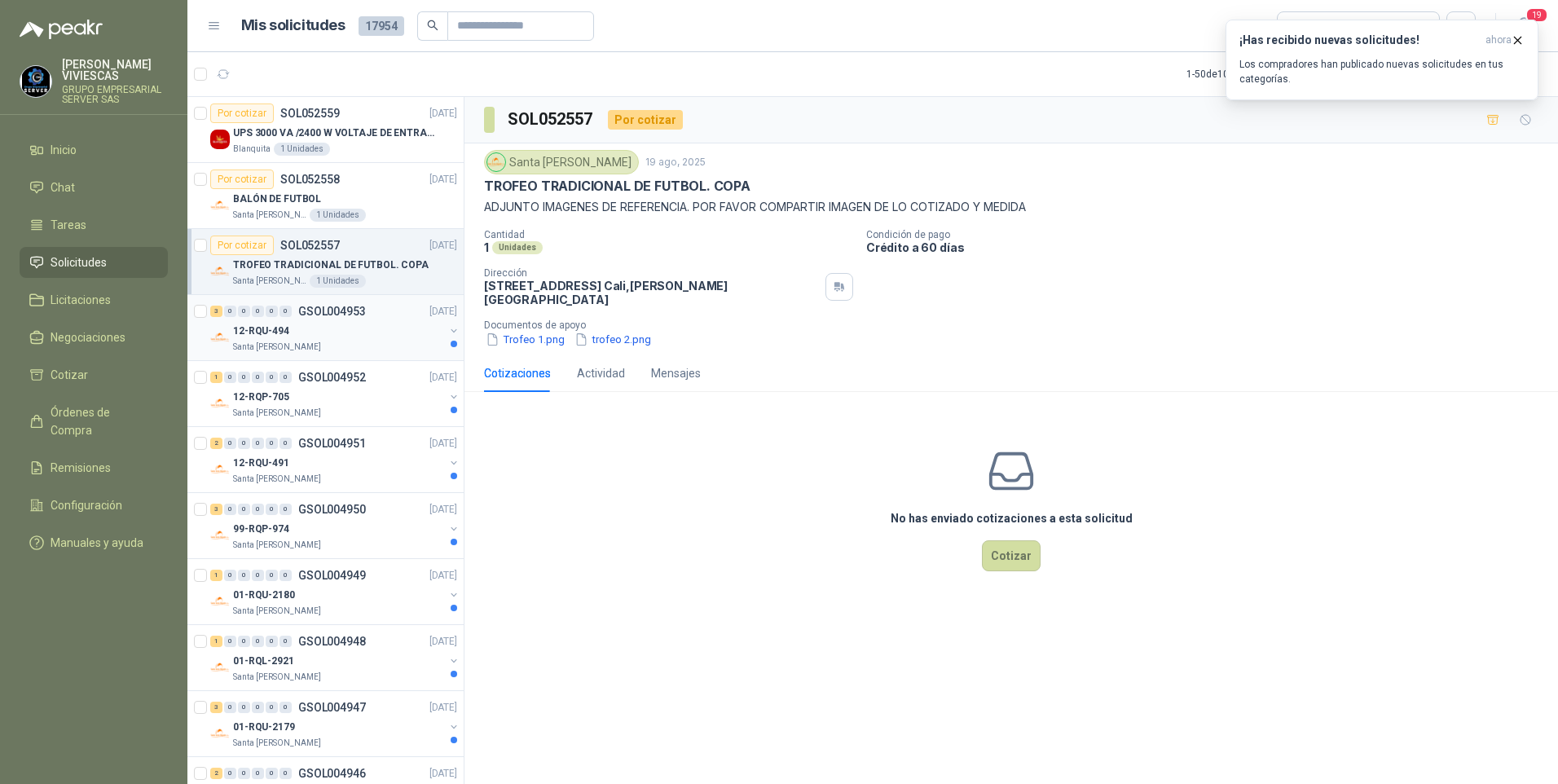
click at [277, 334] on p "12-RQU-494" at bounding box center [262, 331] width 56 height 16
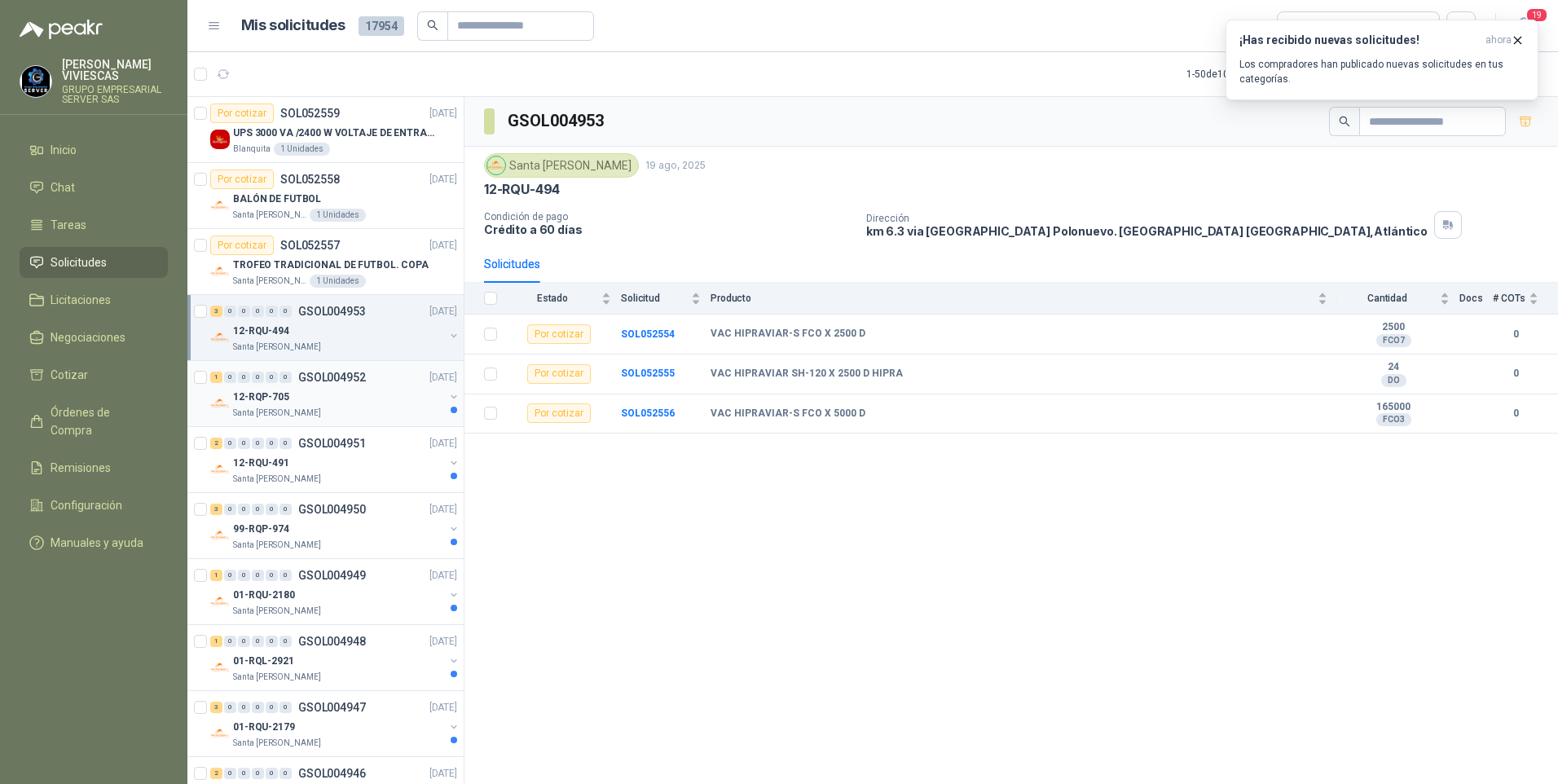
click at [270, 407] on p "Santa [PERSON_NAME]" at bounding box center [278, 414] width 88 height 13
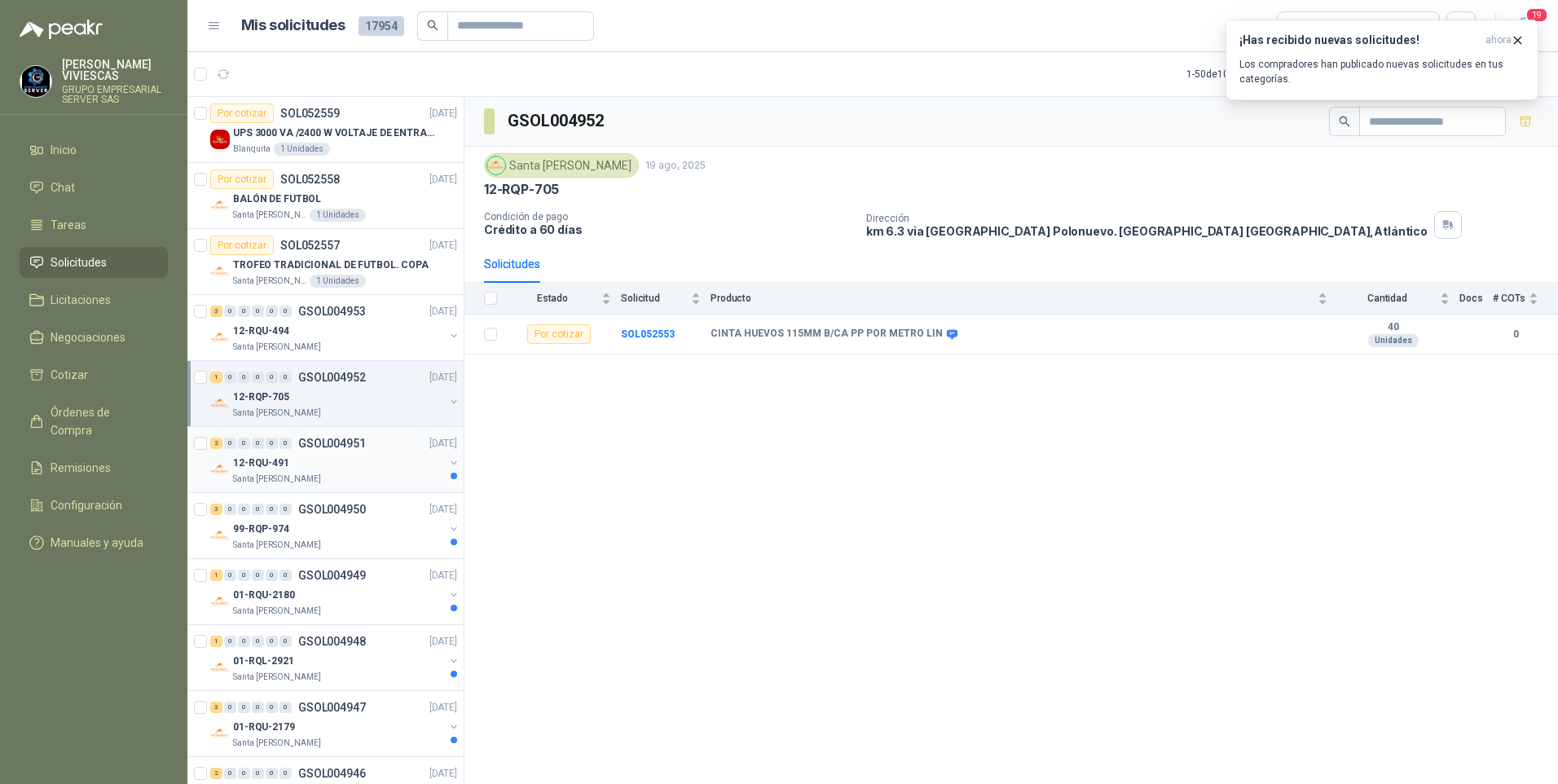
click at [277, 464] on p "12-RQU-491" at bounding box center [262, 463] width 56 height 16
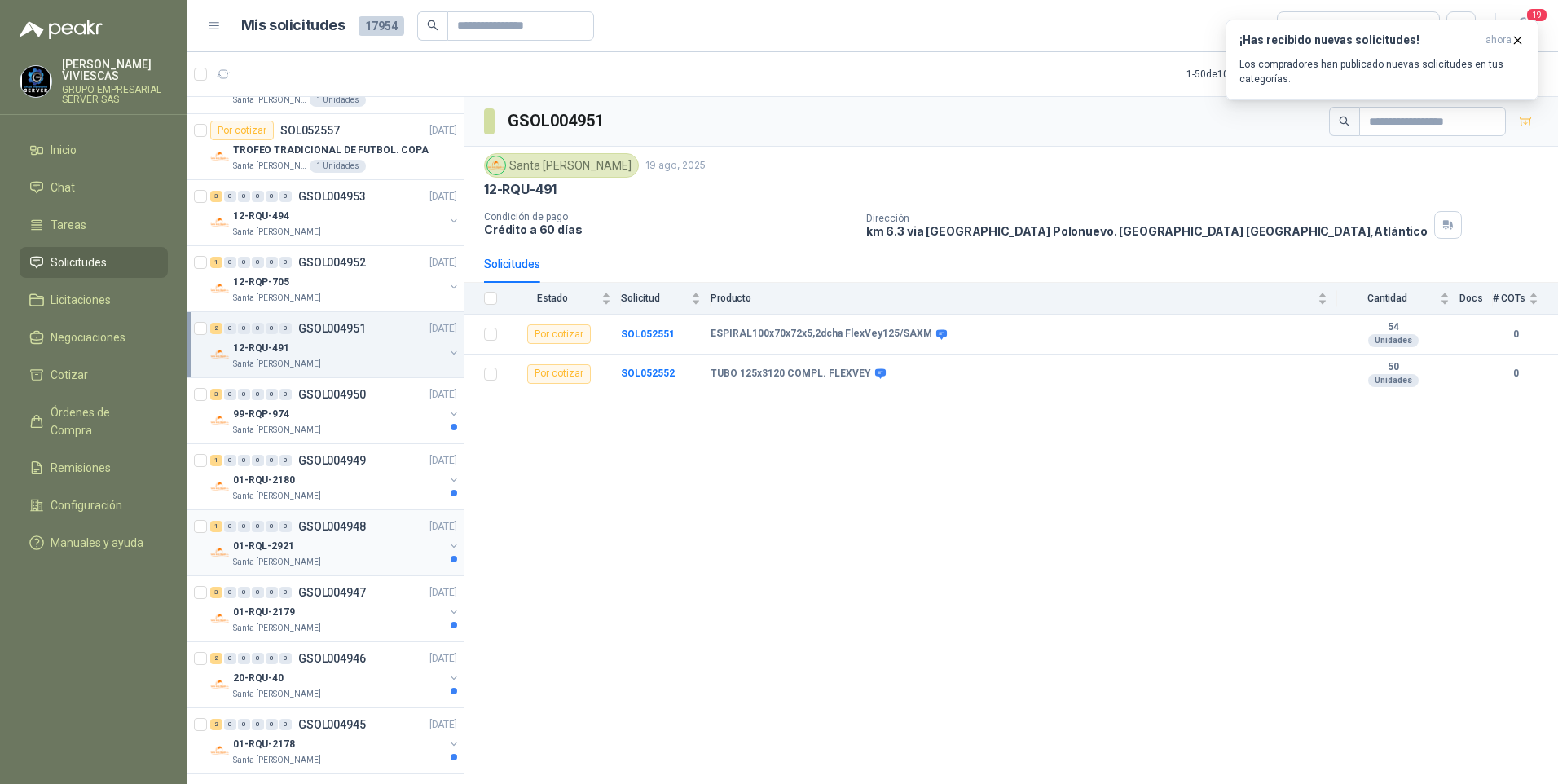
scroll to position [163, 0]
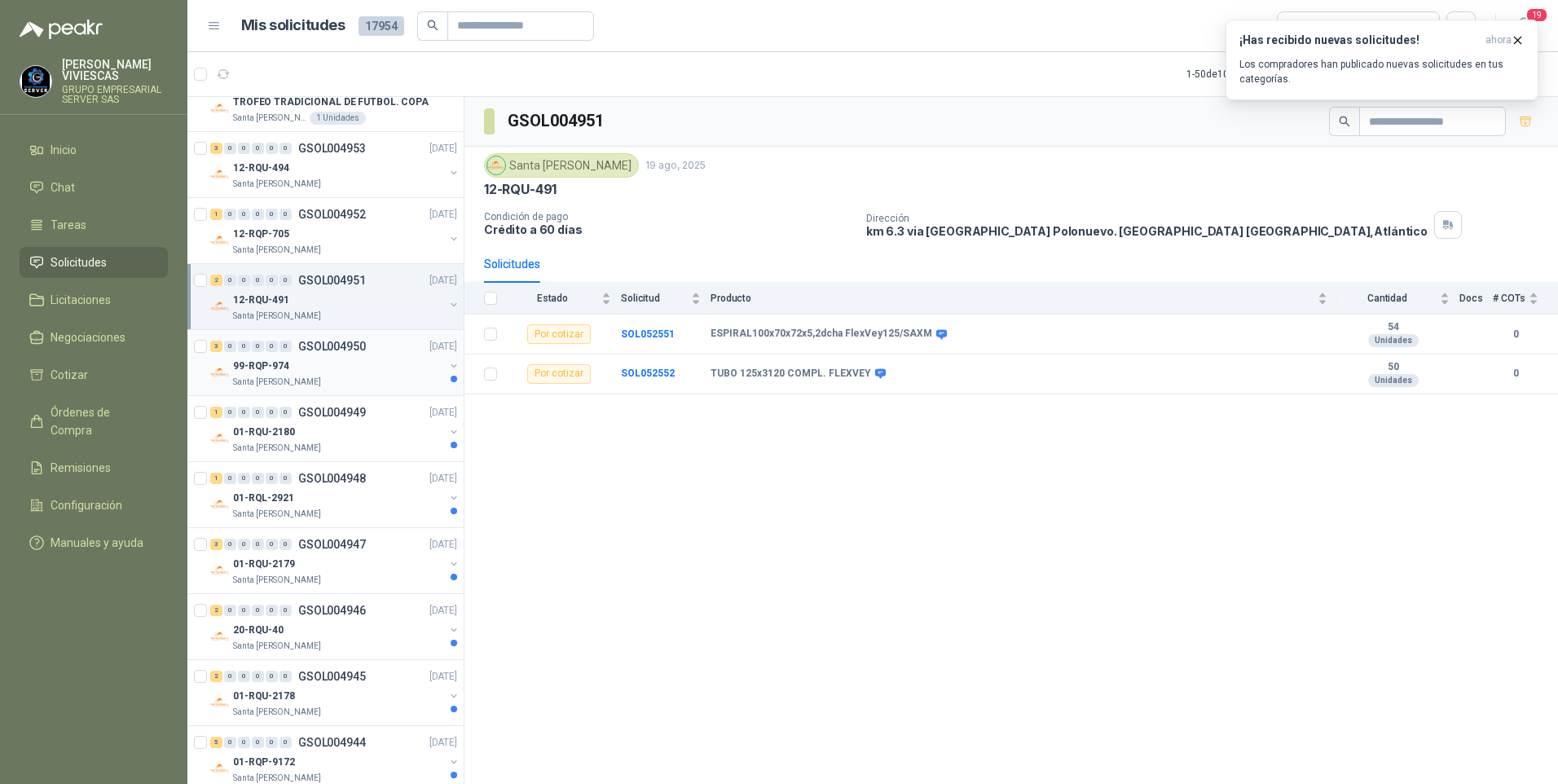
click at [280, 370] on p "99-RQP-974" at bounding box center [262, 366] width 56 height 16
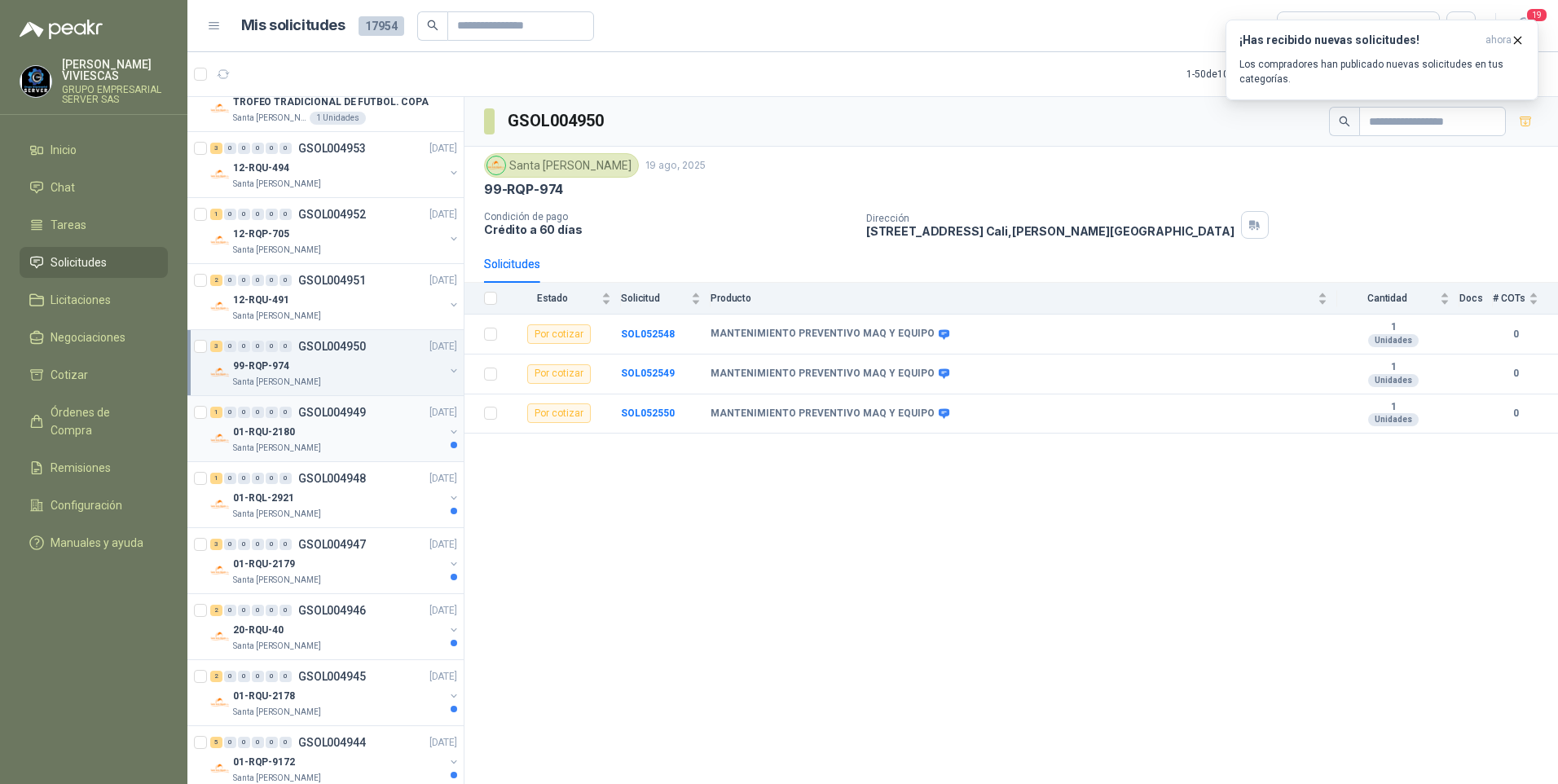
click at [272, 435] on p "01-RQU-2180" at bounding box center [265, 432] width 62 height 16
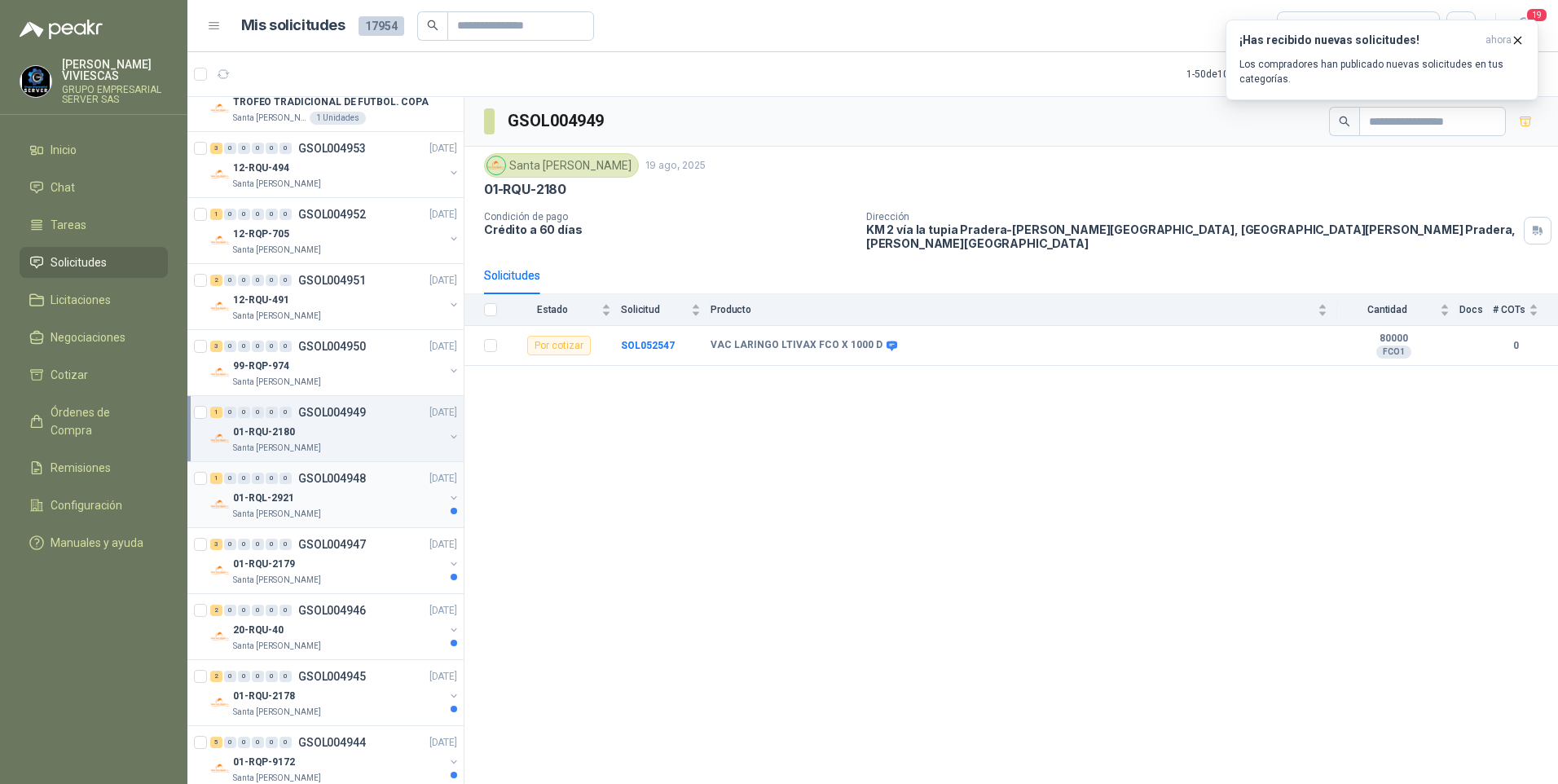
click at [265, 501] on p "01-RQL-2921" at bounding box center [264, 498] width 61 height 16
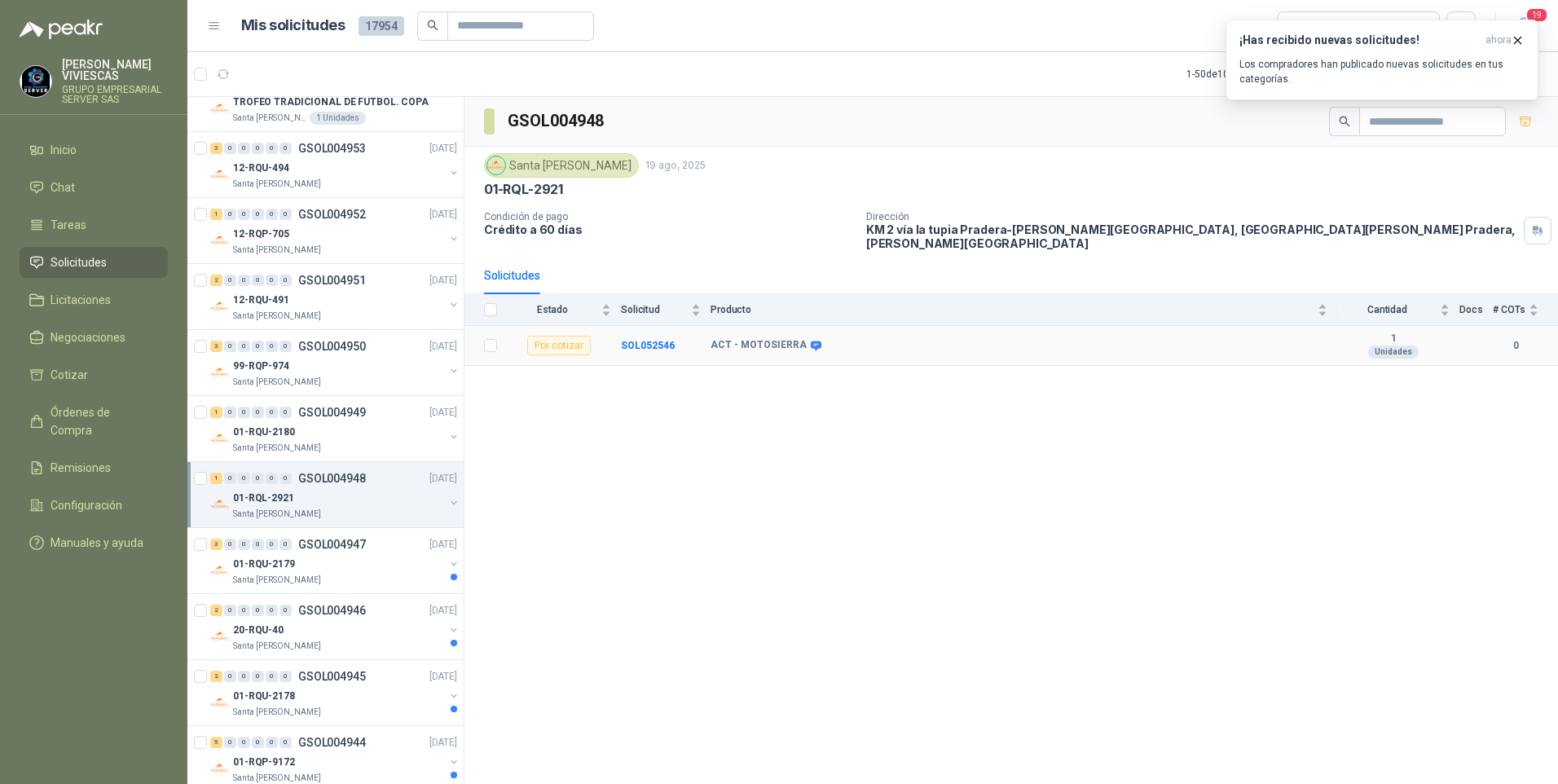
click at [650, 326] on td "SOL052546" at bounding box center [666, 346] width 90 height 40
click at [643, 339] on b "SOL052546" at bounding box center [647, 345] width 53 height 11
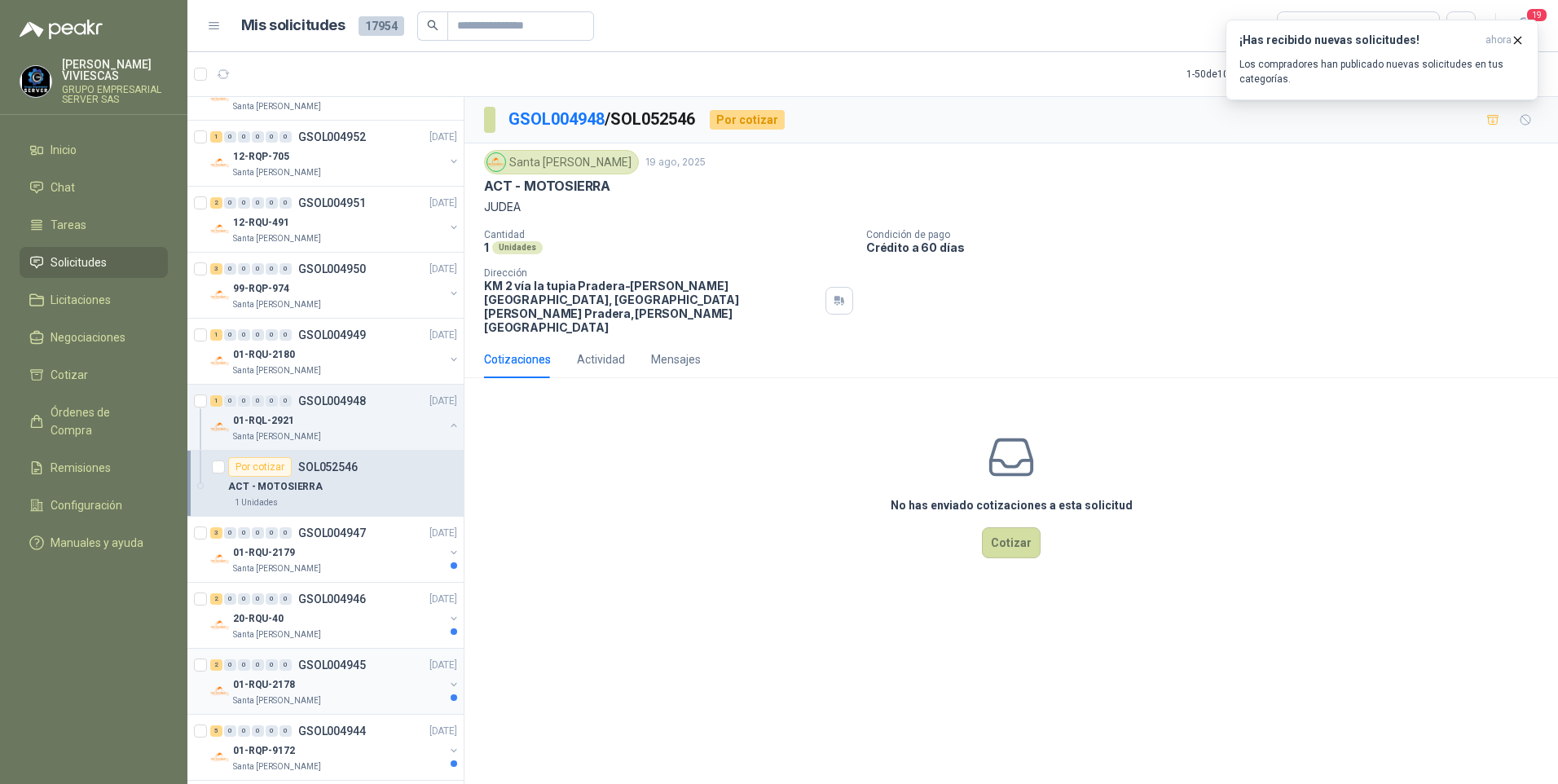
scroll to position [326, 0]
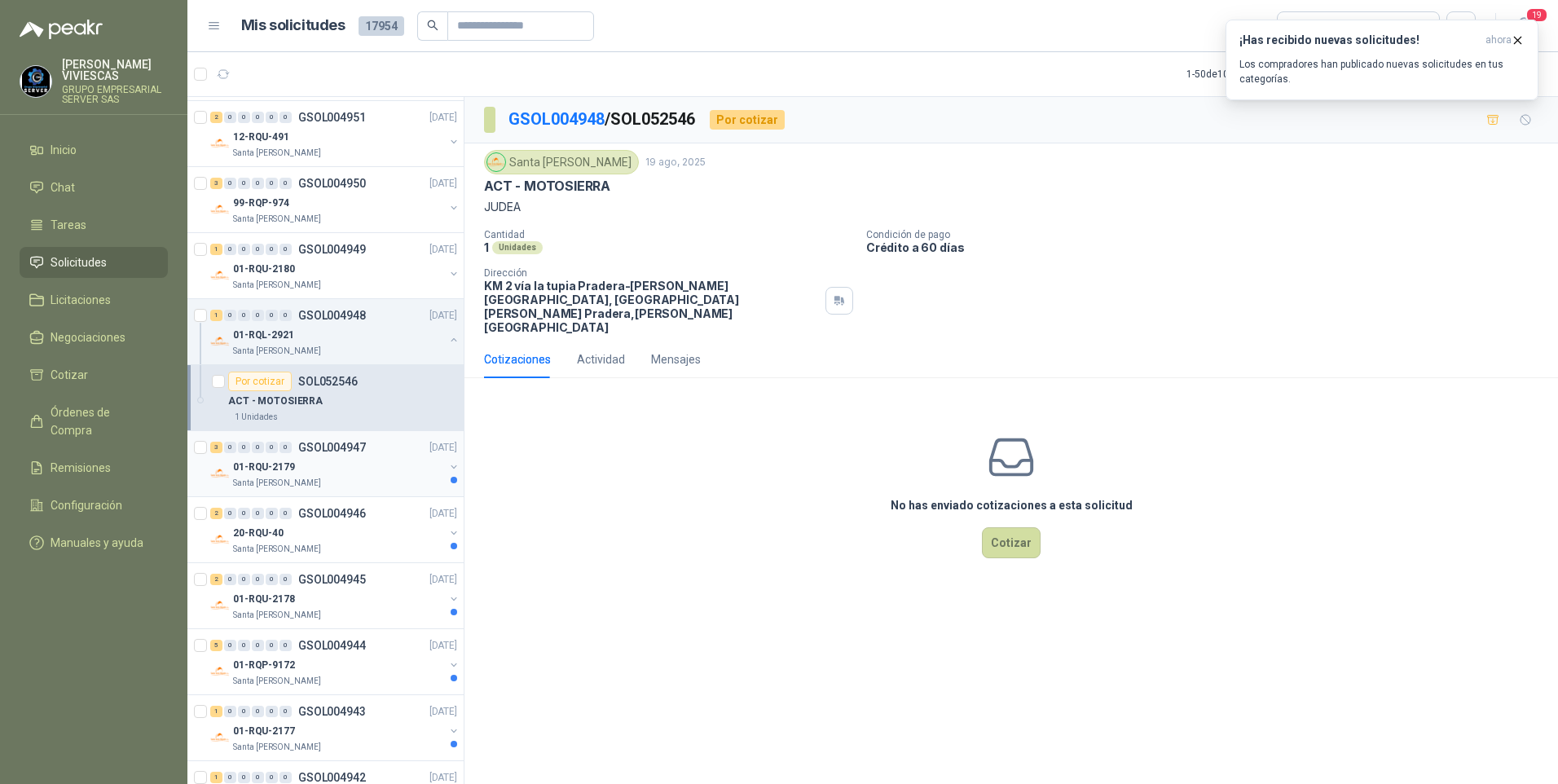
click at [259, 475] on div "01-RQU-2179" at bounding box center [339, 466] width 211 height 20
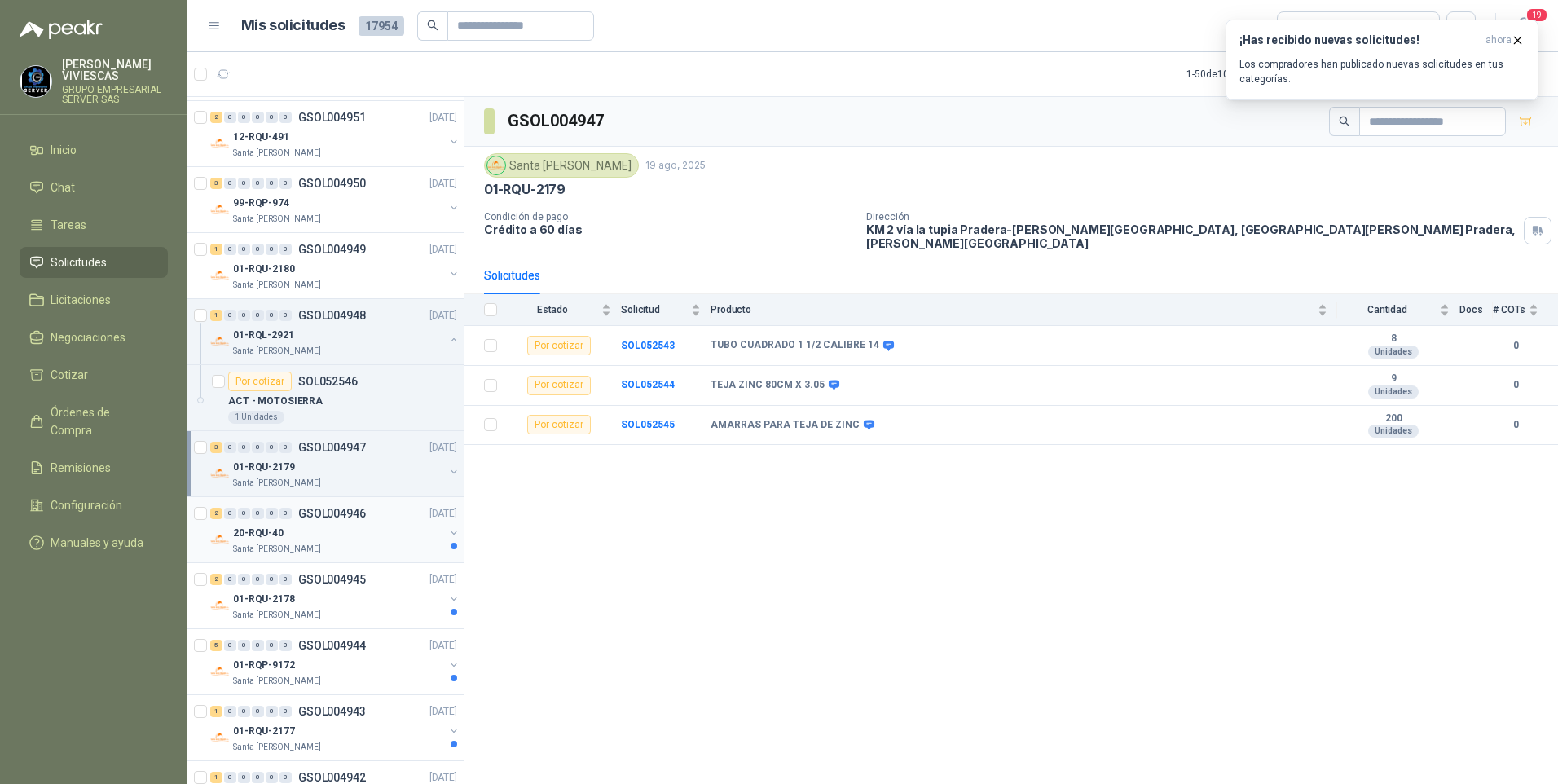
click at [269, 534] on p "20-RQU-40" at bounding box center [259, 533] width 51 height 16
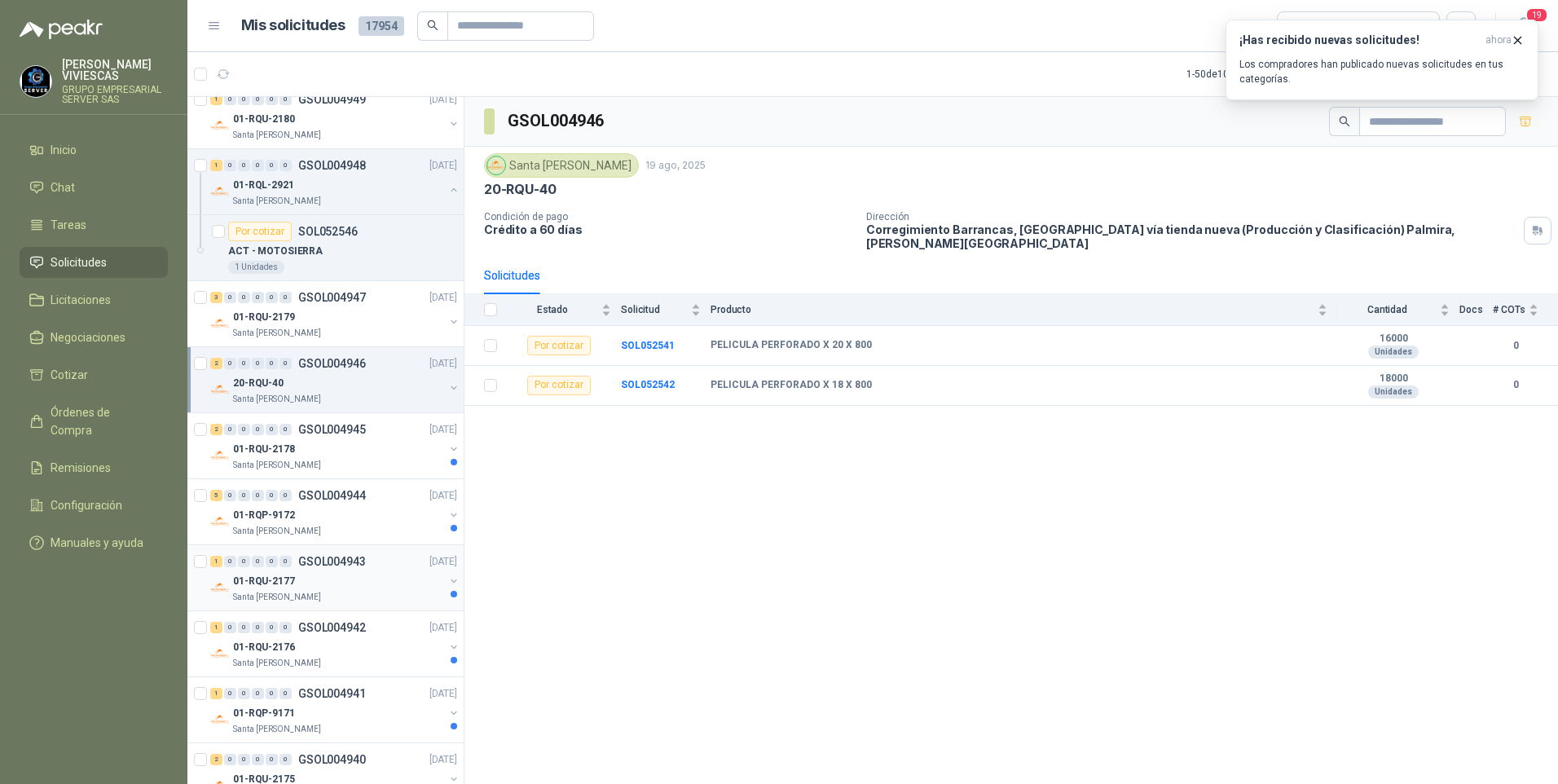
scroll to position [489, 0]
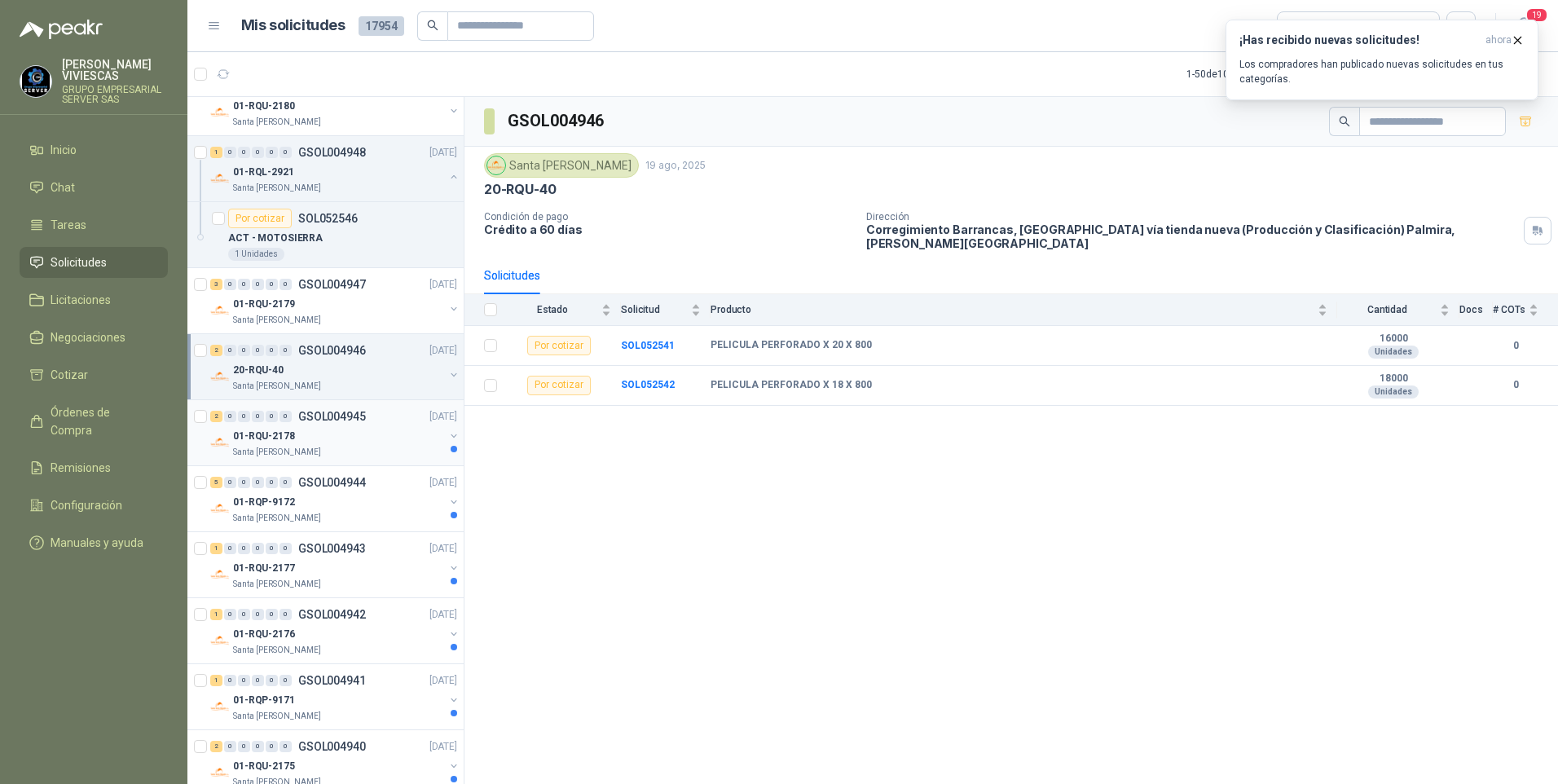
click at [254, 439] on p "01-RQU-2178" at bounding box center [265, 436] width 62 height 16
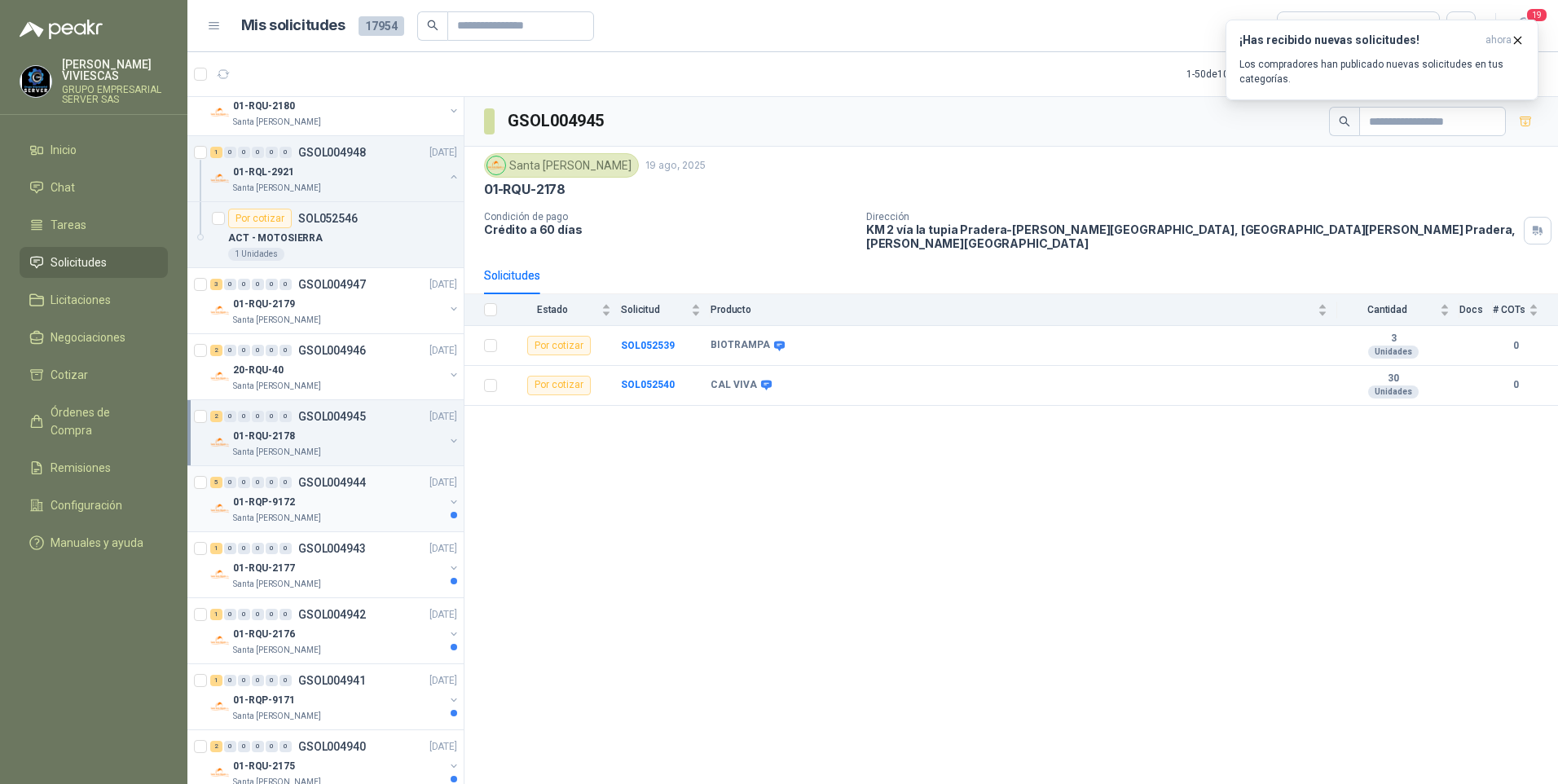
click at [293, 508] on p "01-RQP-9172" at bounding box center [265, 502] width 62 height 16
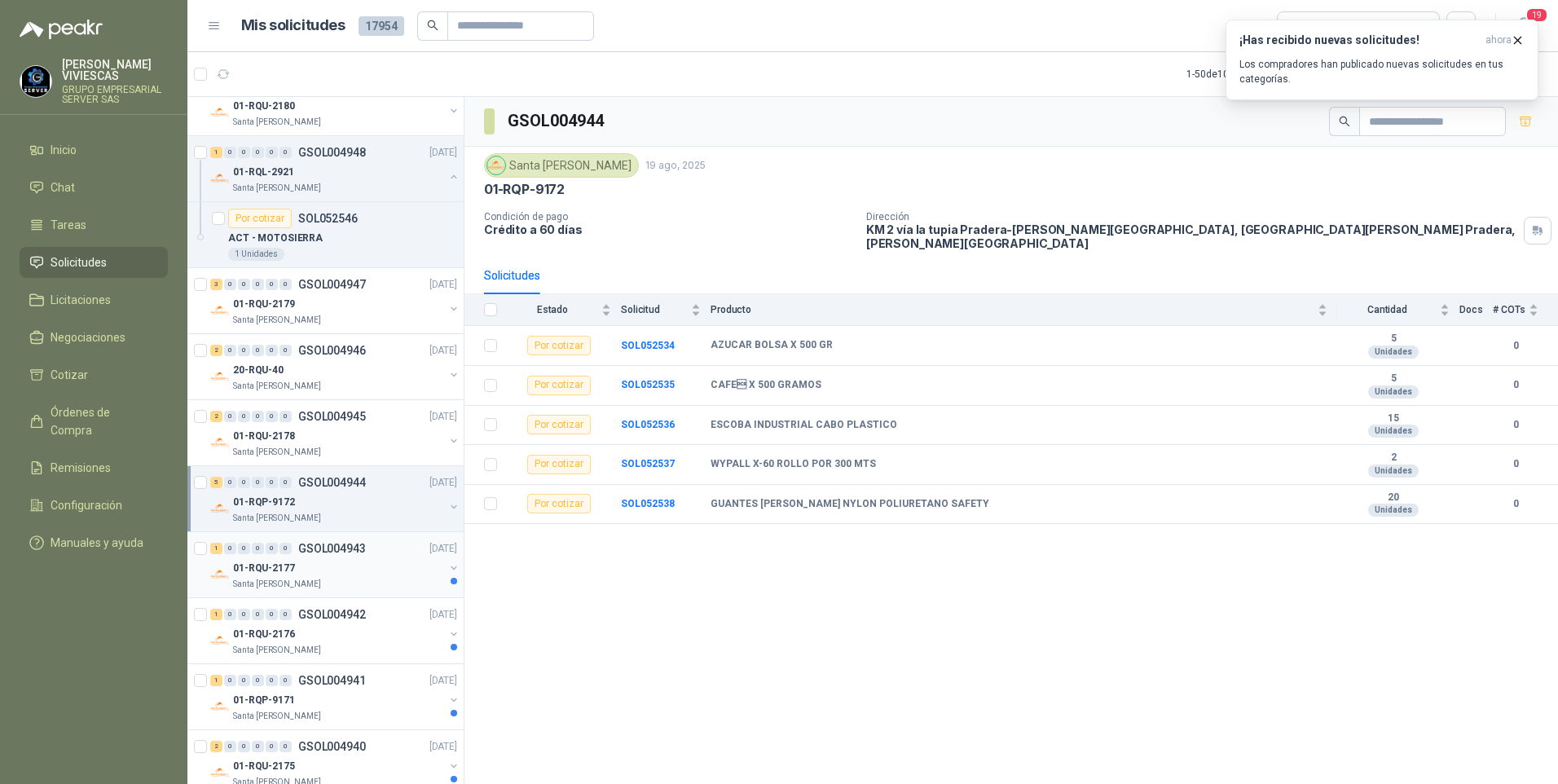
click at [266, 575] on p "01-RQU-2177" at bounding box center [265, 568] width 62 height 16
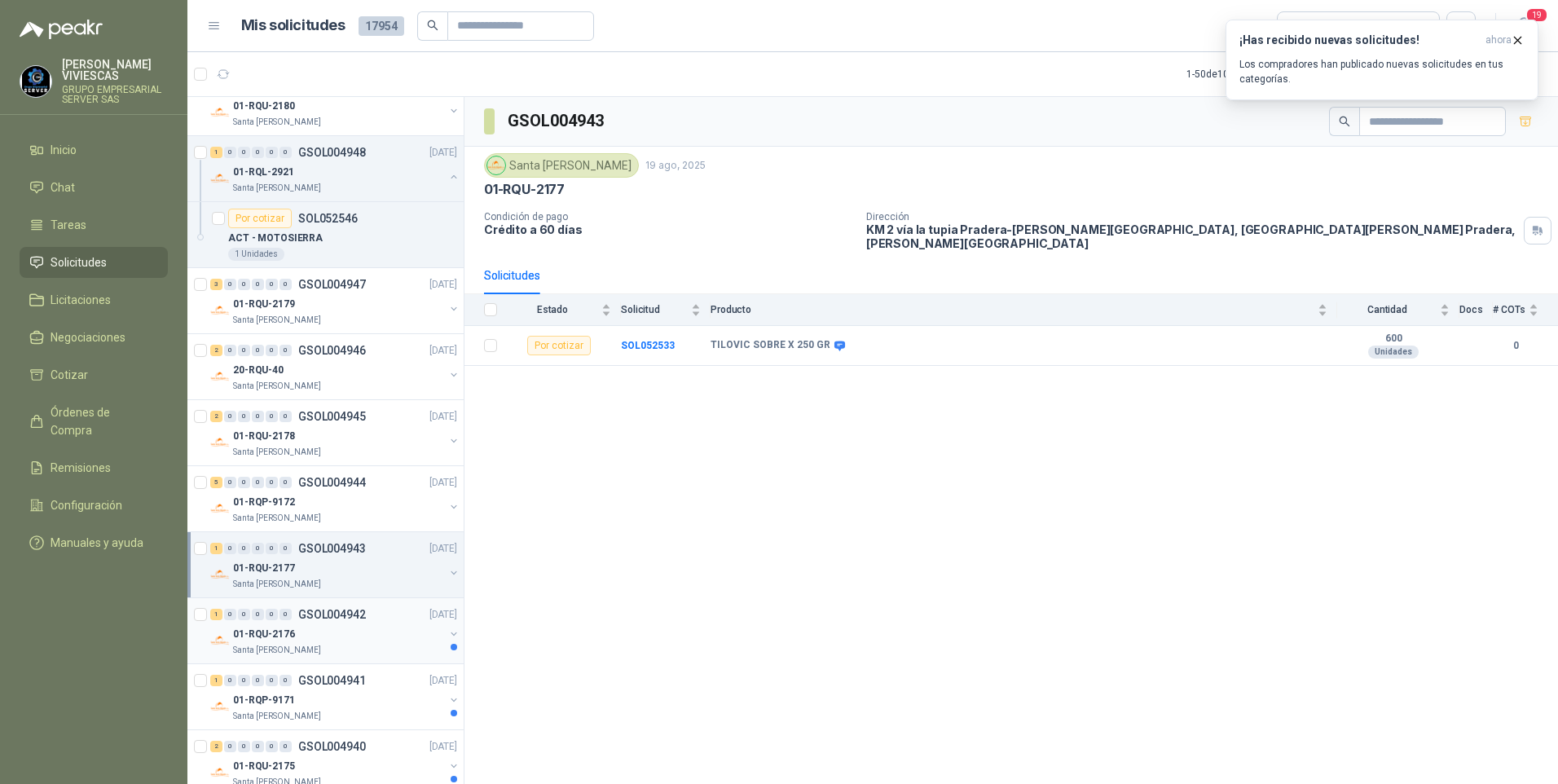
click at [274, 643] on div "01-RQU-2176" at bounding box center [339, 634] width 211 height 20
click at [289, 711] on p "Santa [PERSON_NAME]" at bounding box center [278, 716] width 88 height 13
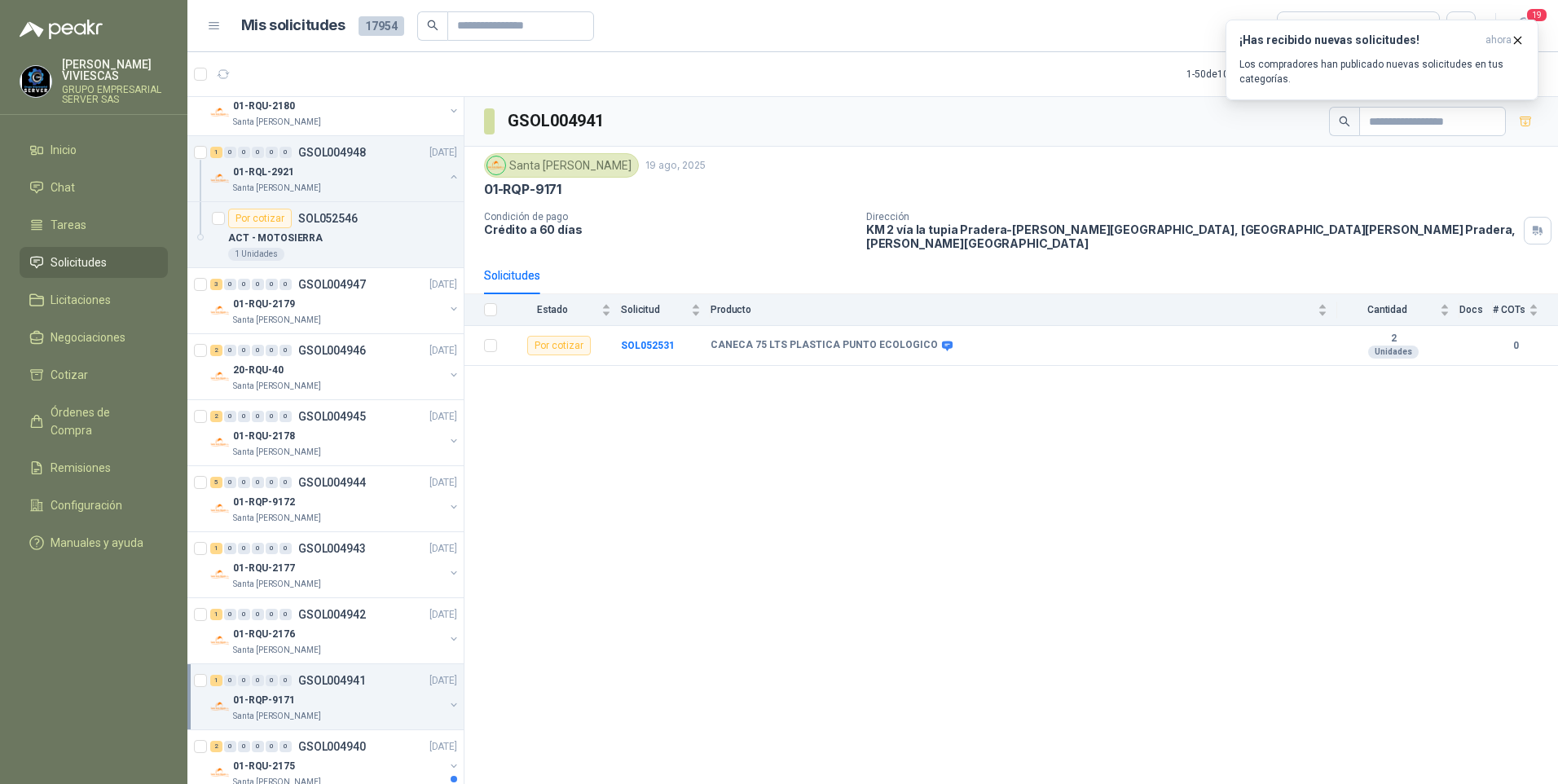
scroll to position [570, 0]
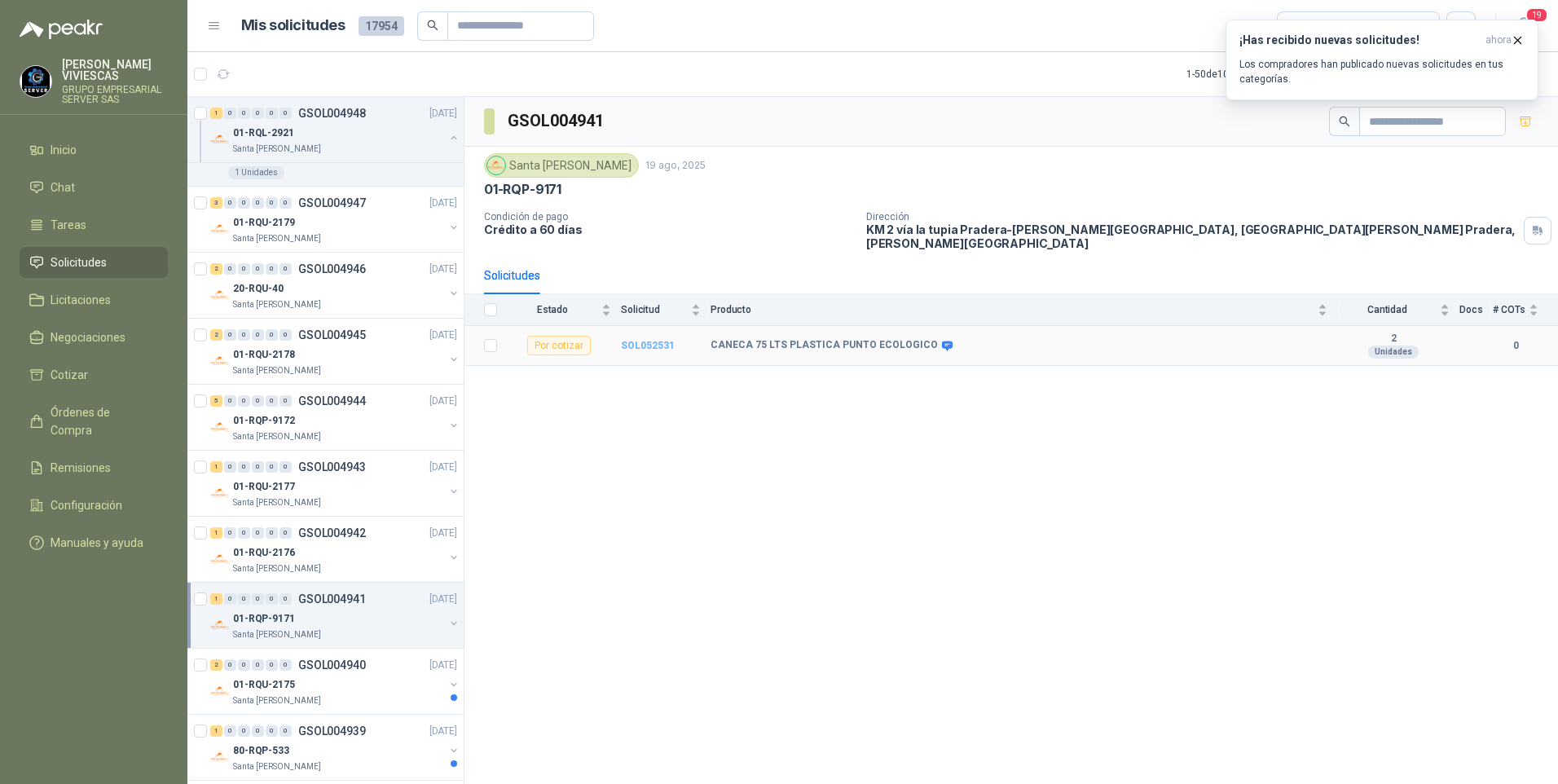
click at [635, 339] on b "SOL052531" at bounding box center [647, 345] width 53 height 11
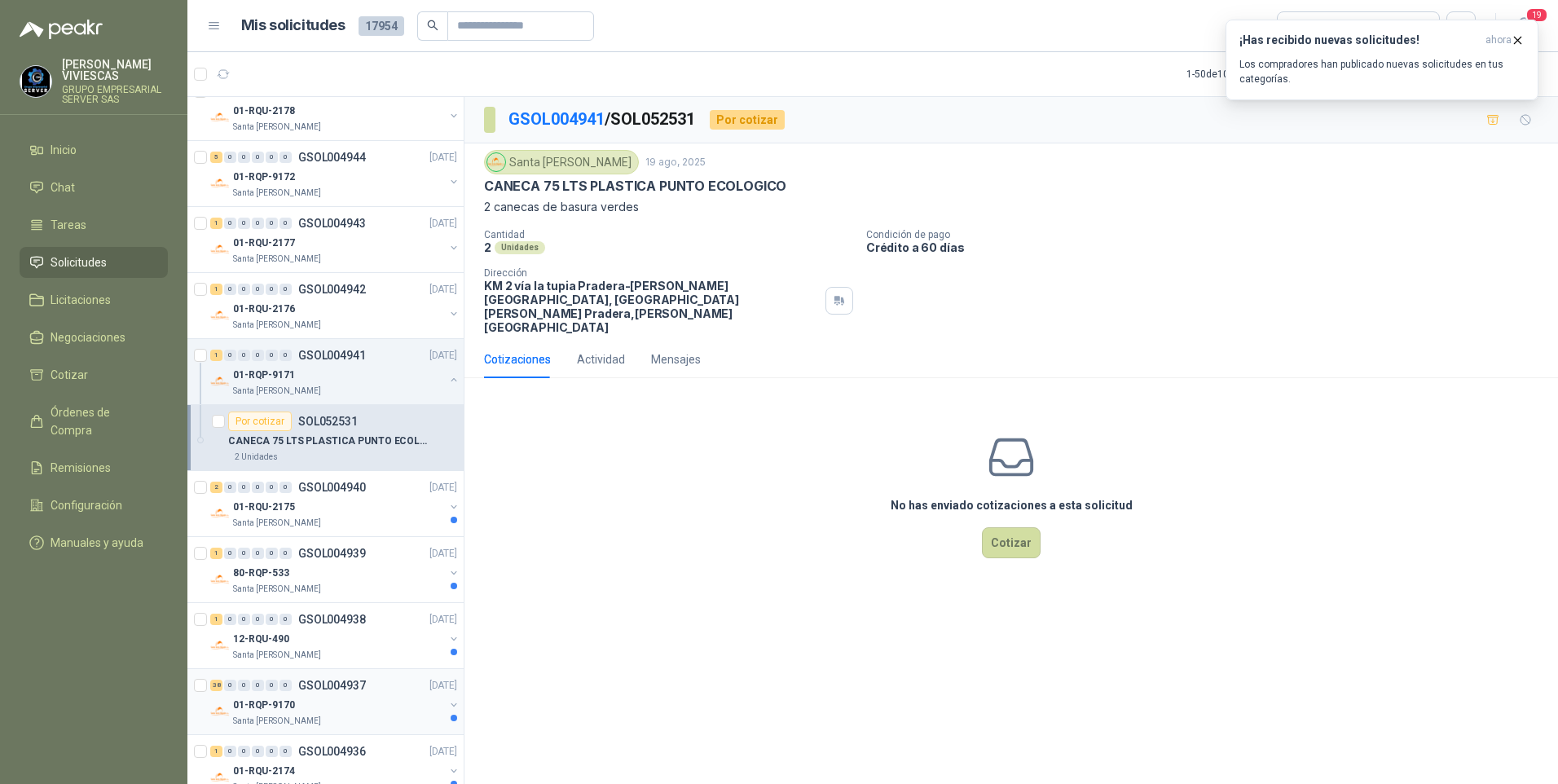
scroll to position [815, 0]
click at [269, 510] on p "01-RQU-2175" at bounding box center [265, 506] width 62 height 16
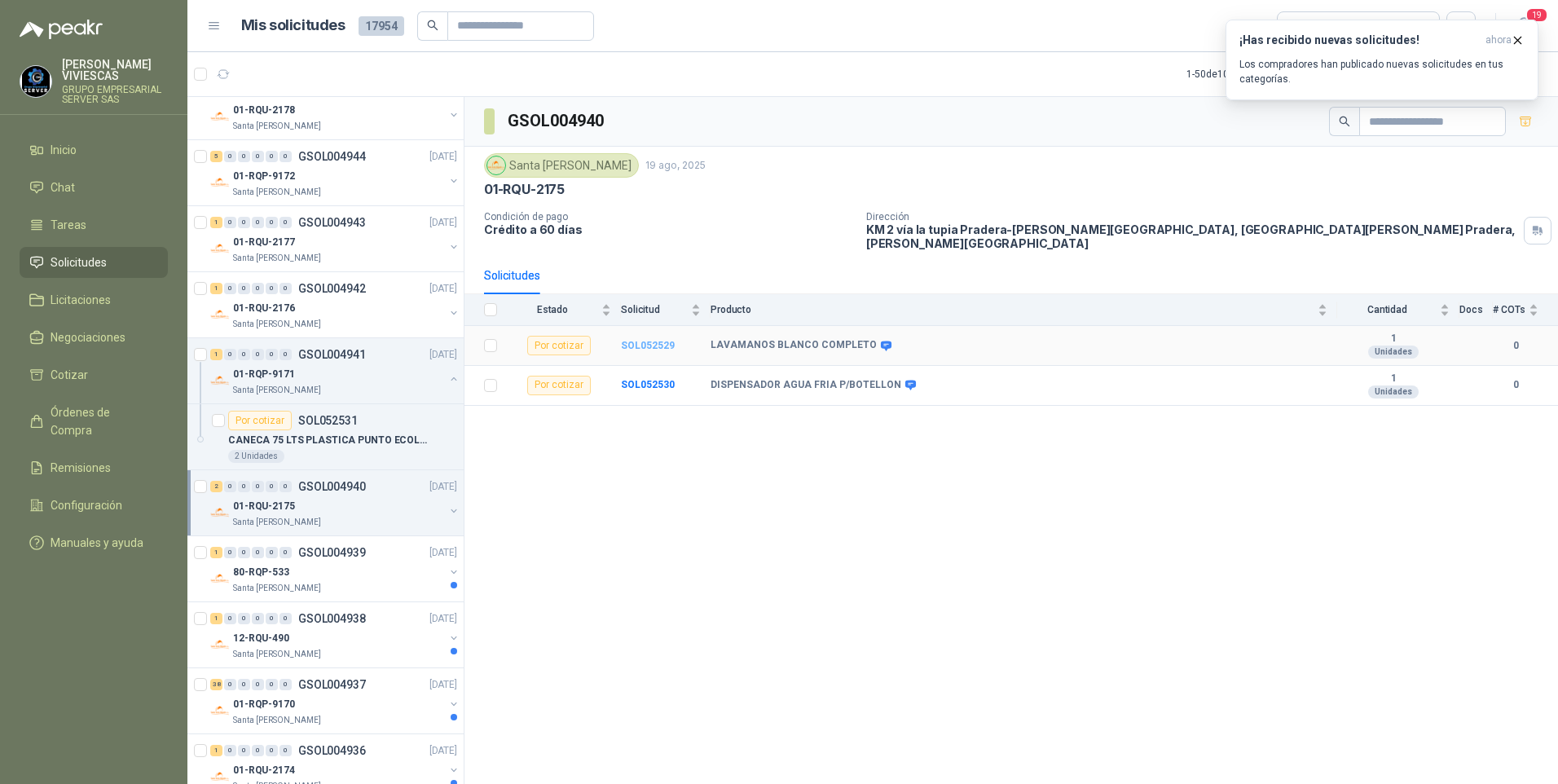
click at [656, 339] on b "SOL052529" at bounding box center [647, 345] width 53 height 11
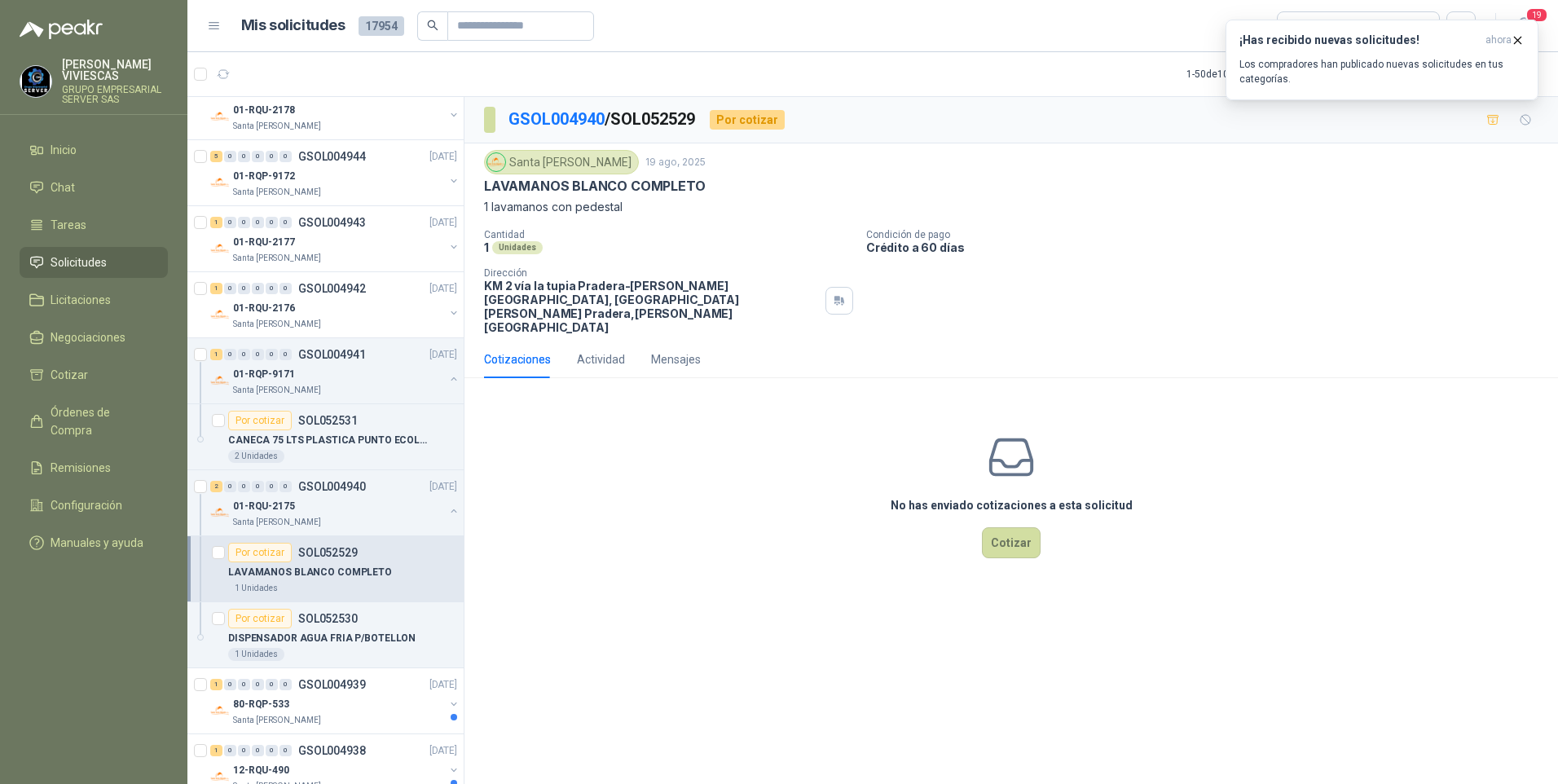
drag, startPoint x: 663, startPoint y: 542, endPoint x: 314, endPoint y: 542, distance: 349.0
click at [662, 542] on div "No has enviado cotizaciones a esta solicitud Cotizar" at bounding box center [1011, 495] width 1094 height 208
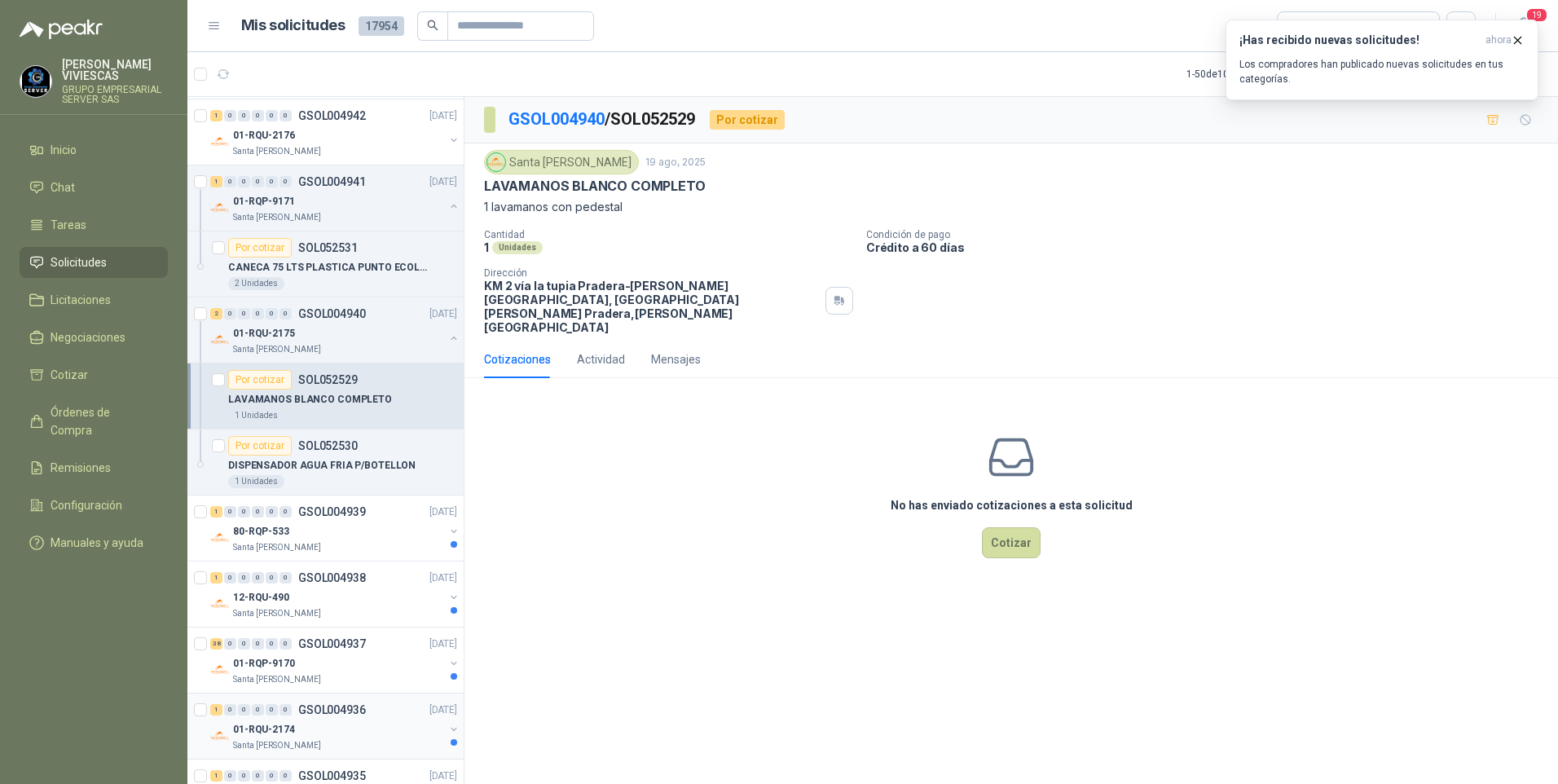
scroll to position [1141, 0]
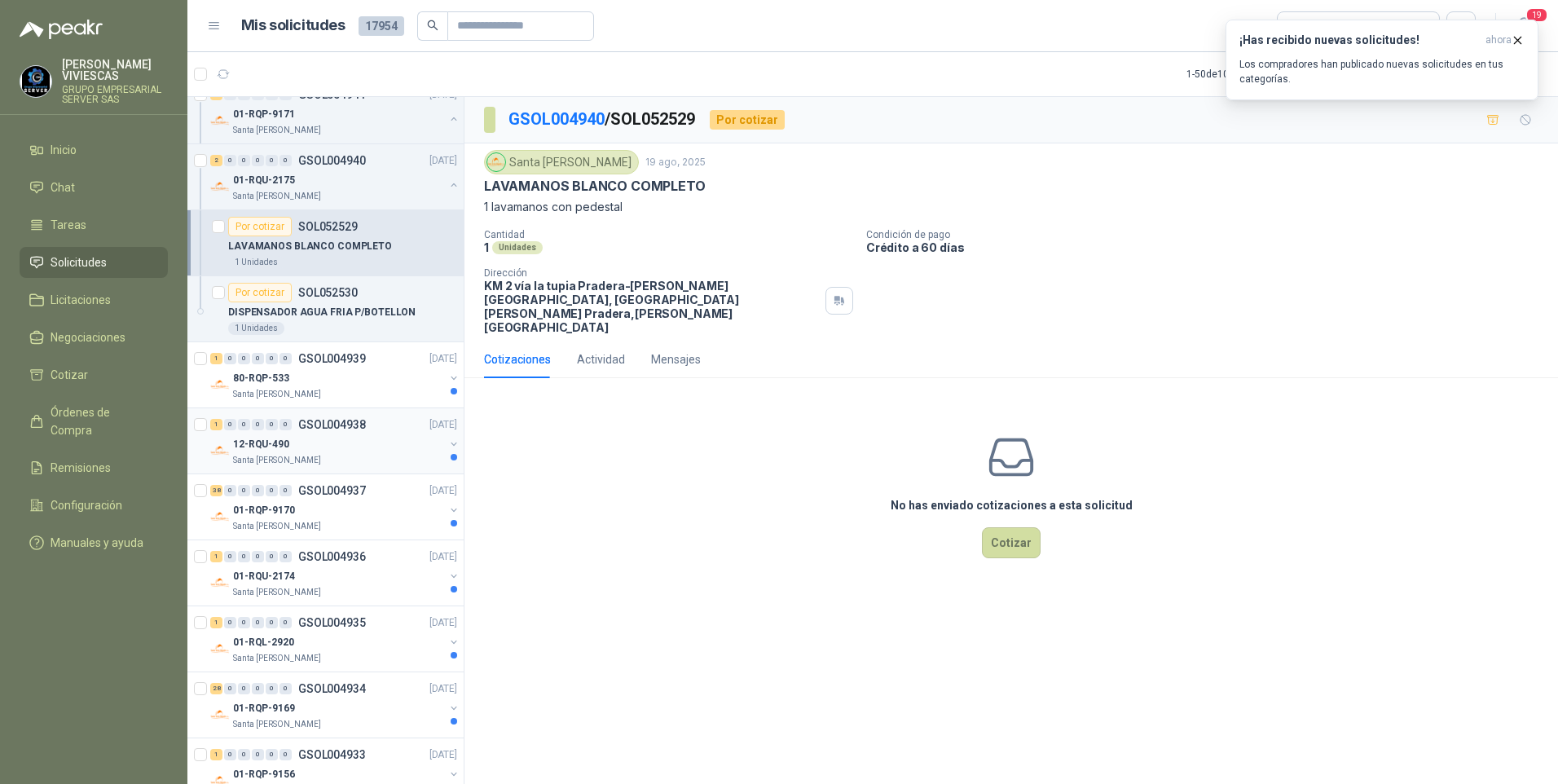
click at [314, 440] on div "12-RQU-490" at bounding box center [339, 444] width 211 height 20
click at [300, 384] on div "80-RQP-533" at bounding box center [339, 378] width 211 height 20
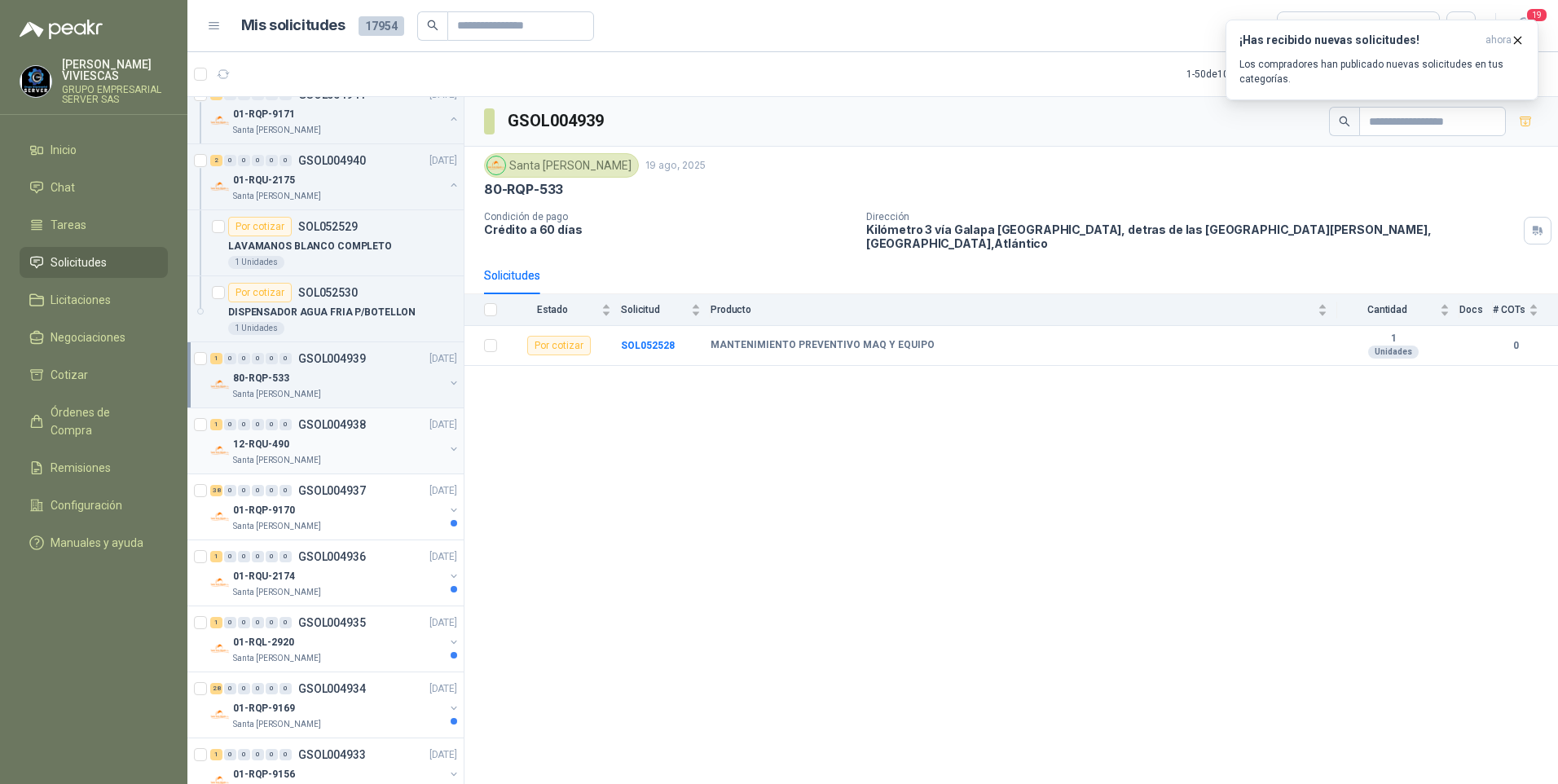
click at [264, 448] on p "12-RQU-490" at bounding box center [262, 445] width 56 height 16
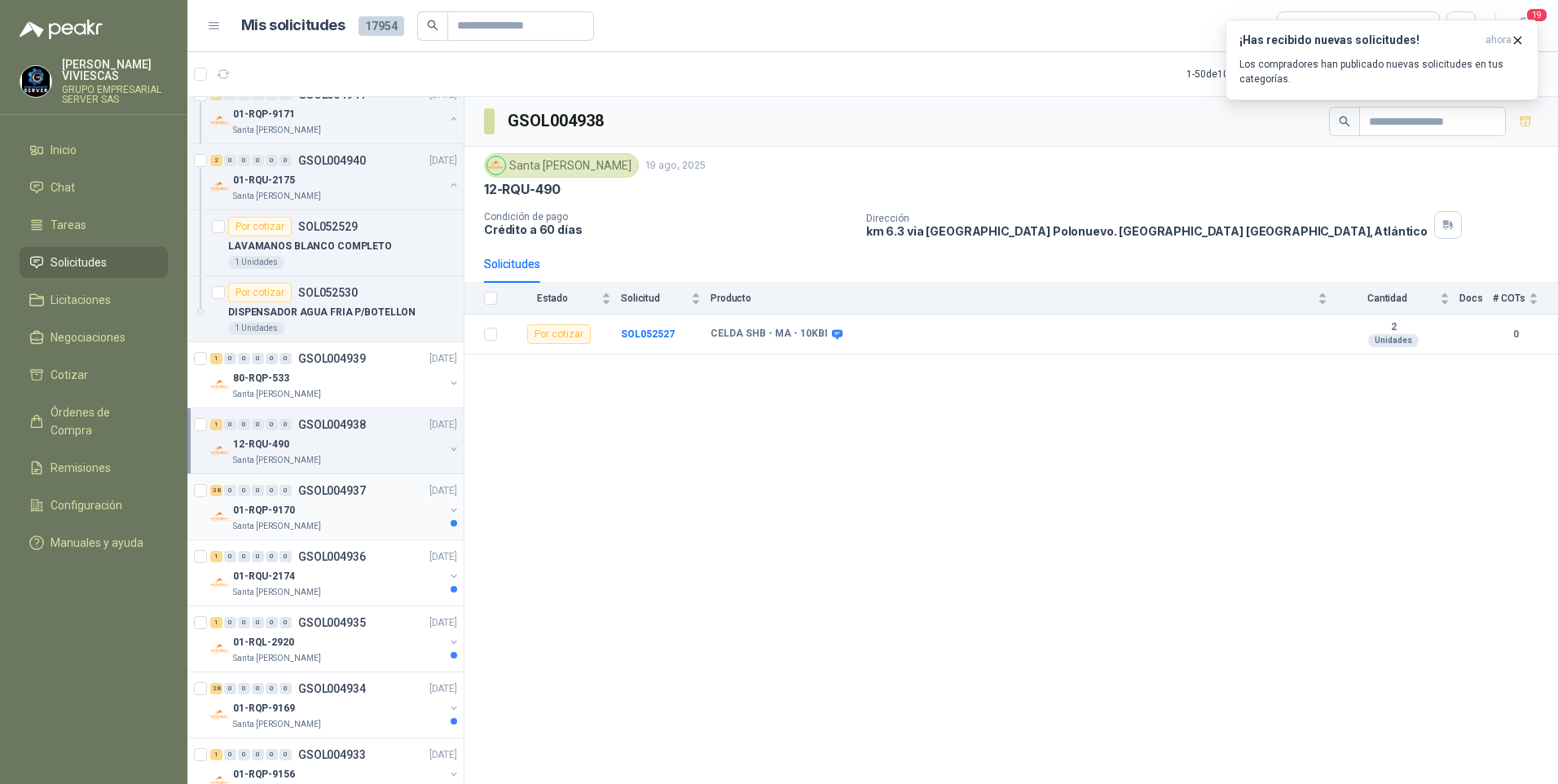
click at [275, 528] on p "Santa [PERSON_NAME]" at bounding box center [278, 526] width 88 height 13
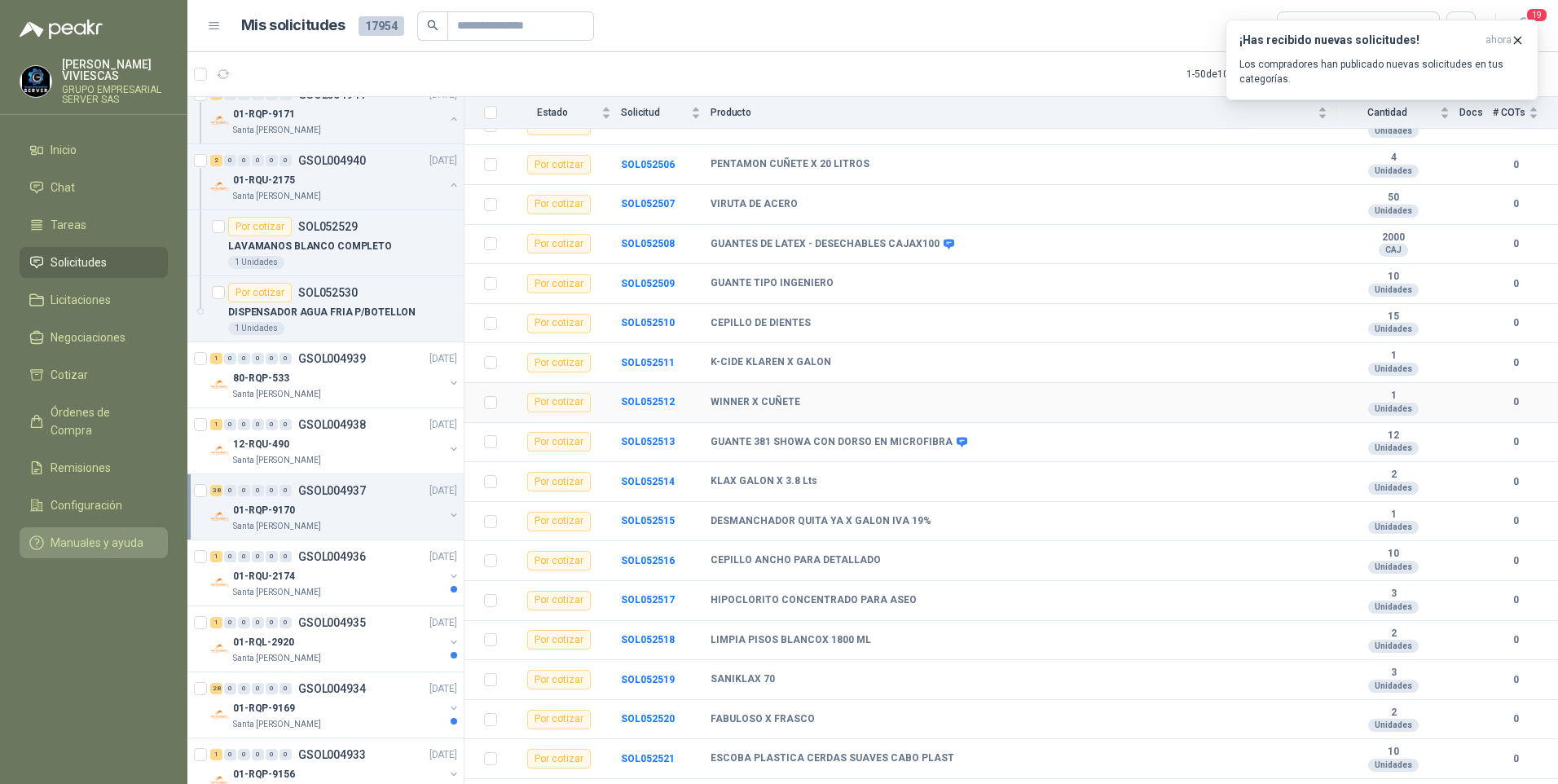
scroll to position [978, 0]
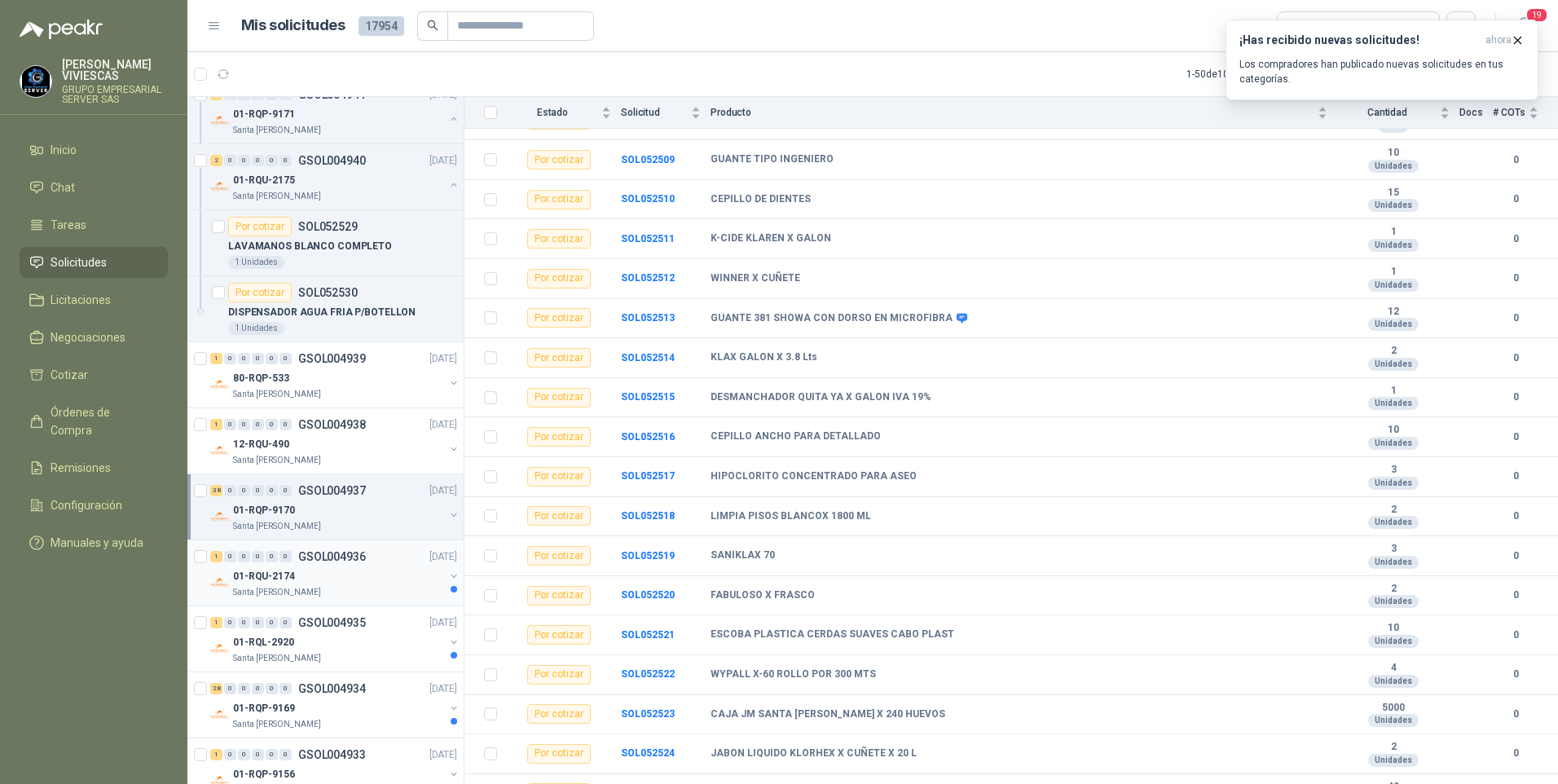
click at [258, 570] on p "01-RQU-2174" at bounding box center [265, 577] width 62 height 16
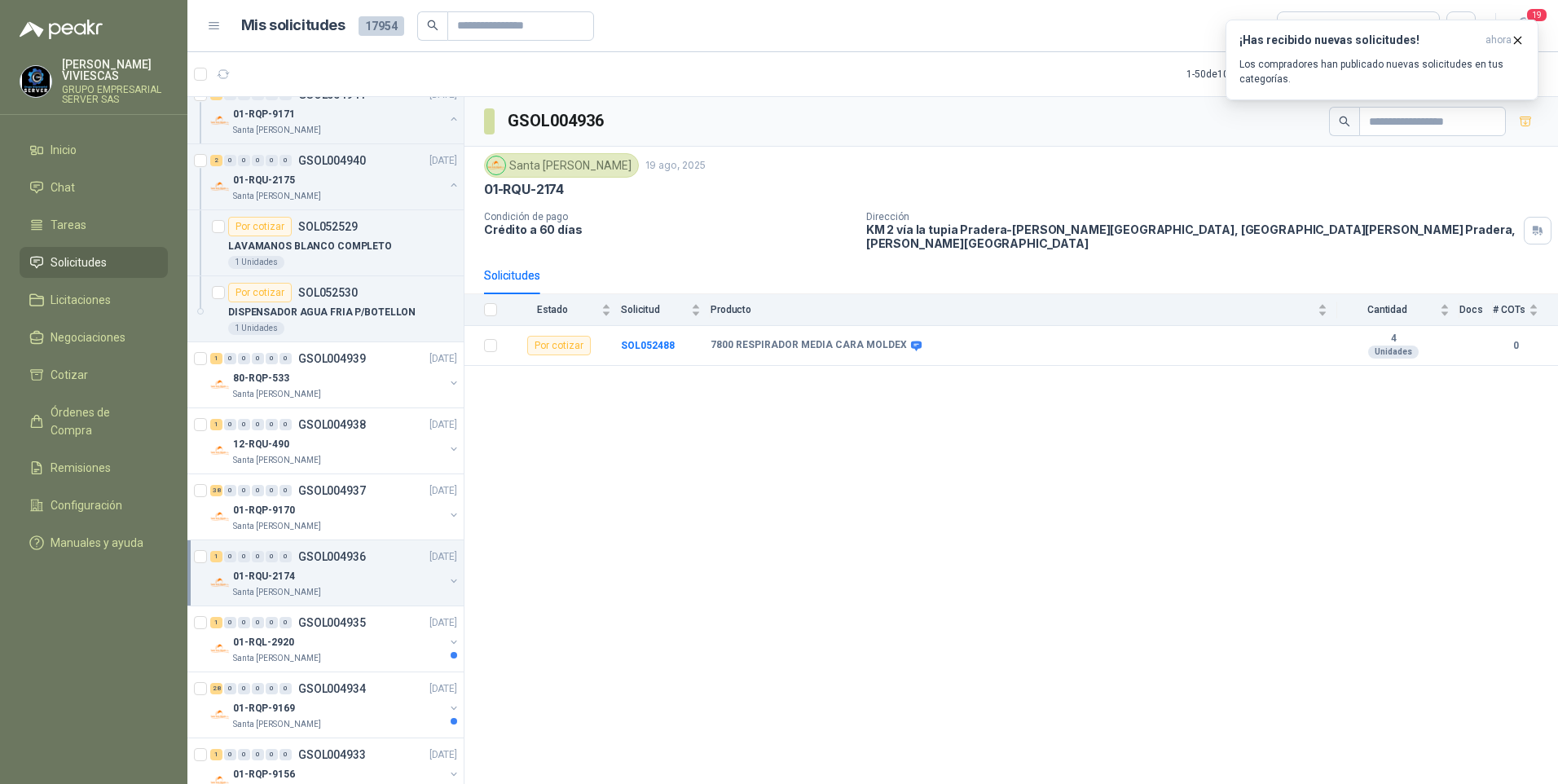
scroll to position [1222, 0]
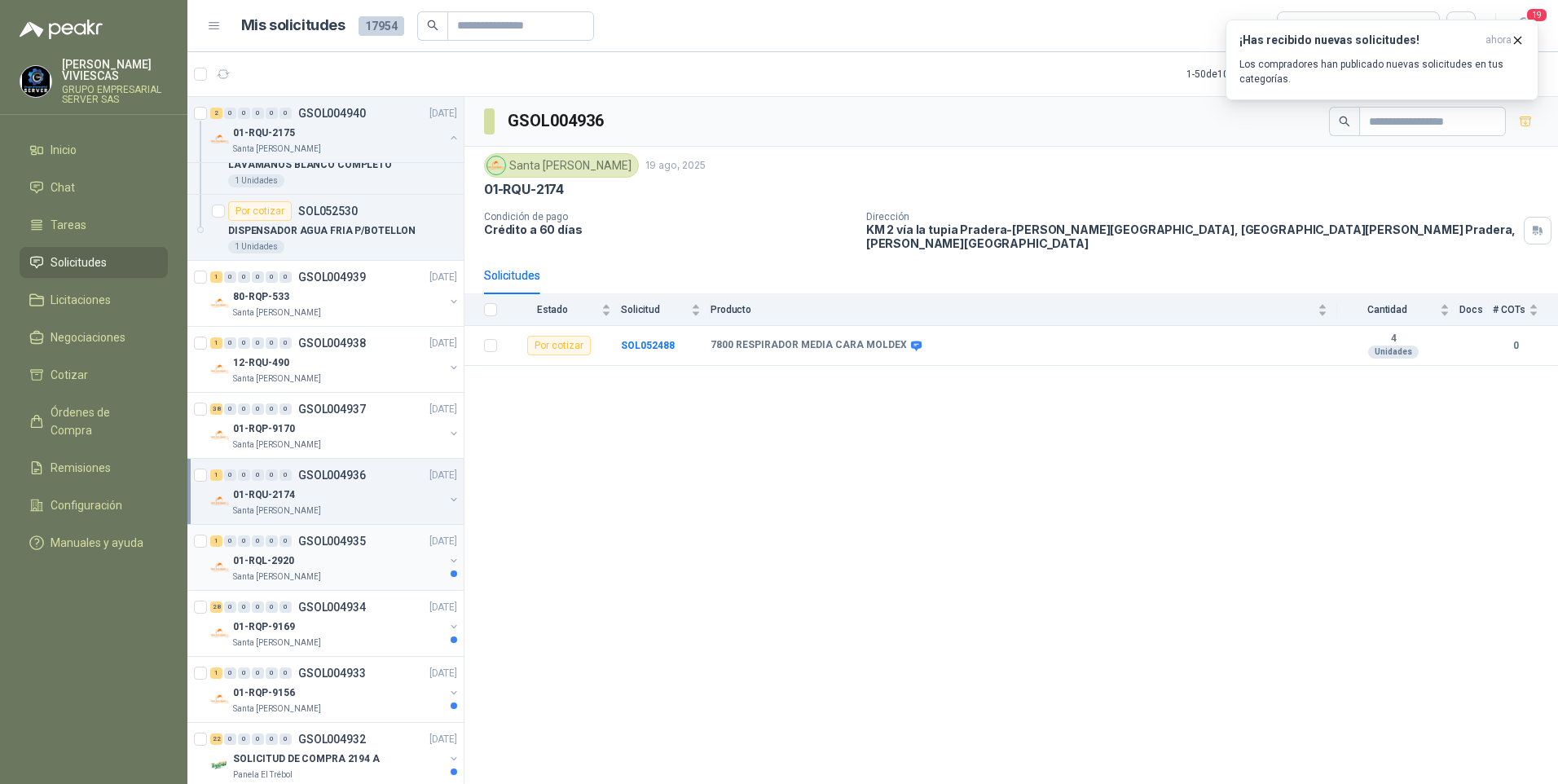
click at [277, 550] on div "1 0 0 0 0 0 GSOL004935 19/08/25" at bounding box center [335, 541] width 250 height 20
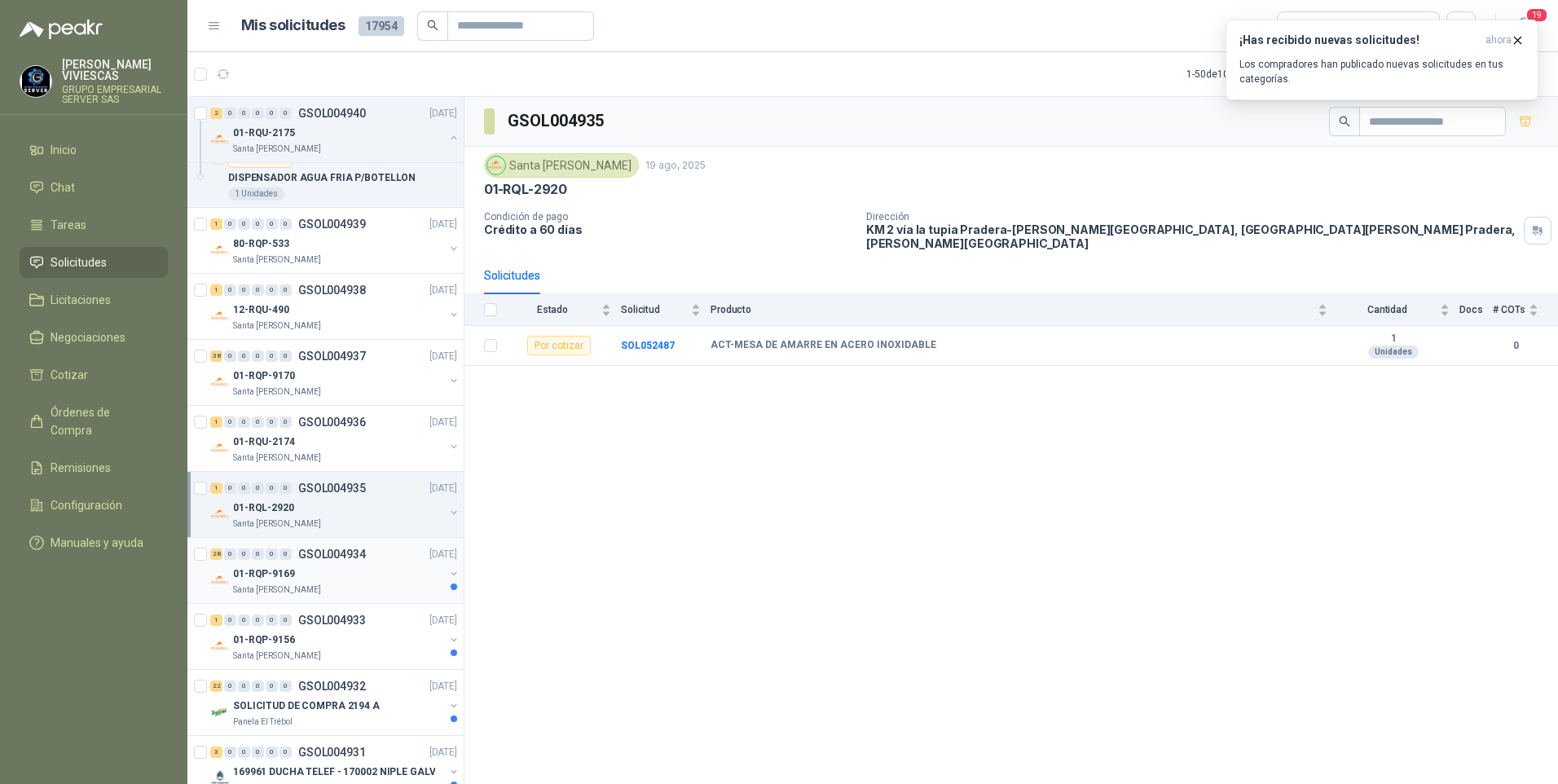
scroll to position [1304, 0]
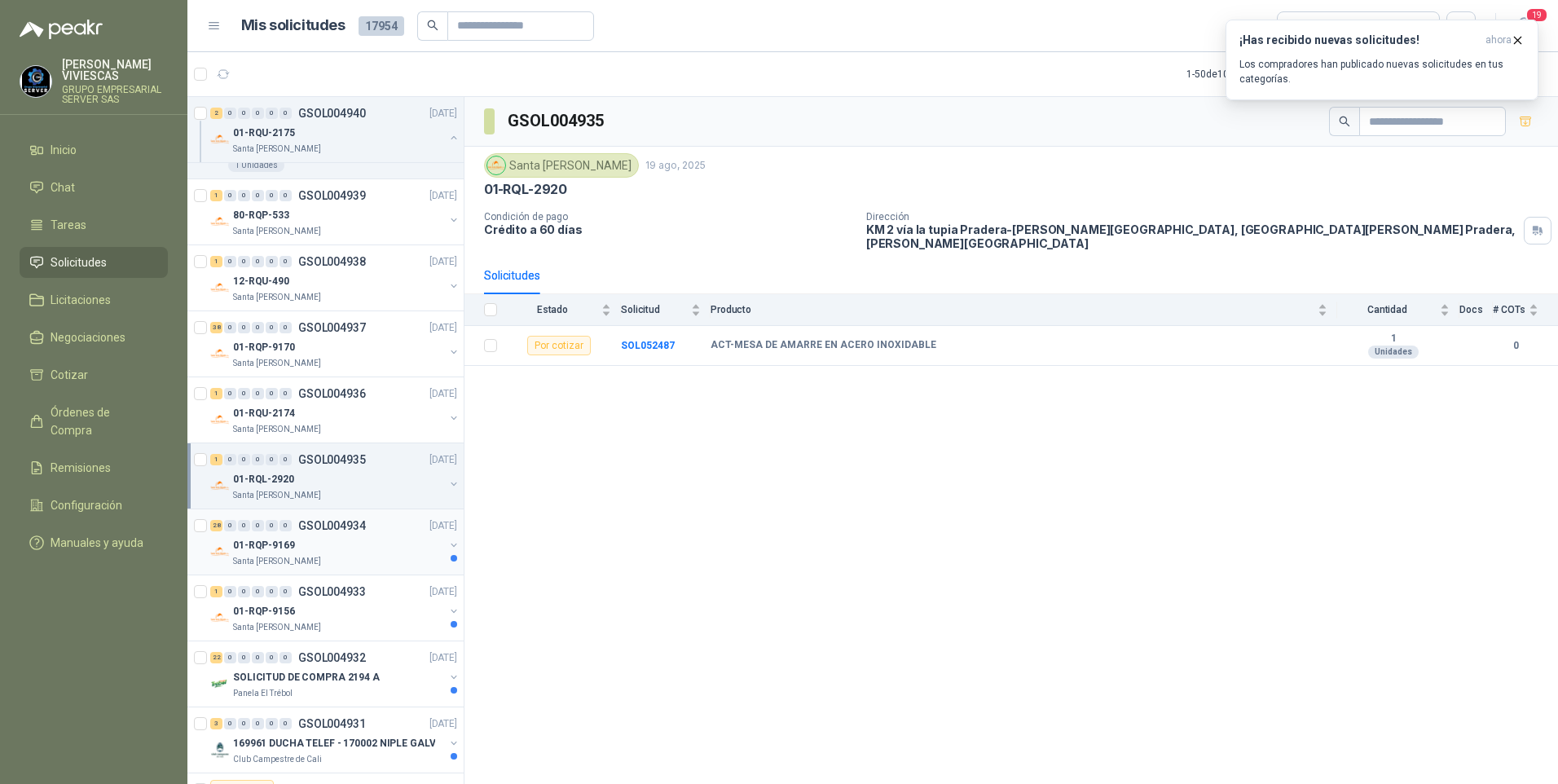
click at [270, 536] on div "01-RQP-9169" at bounding box center [339, 545] width 211 height 20
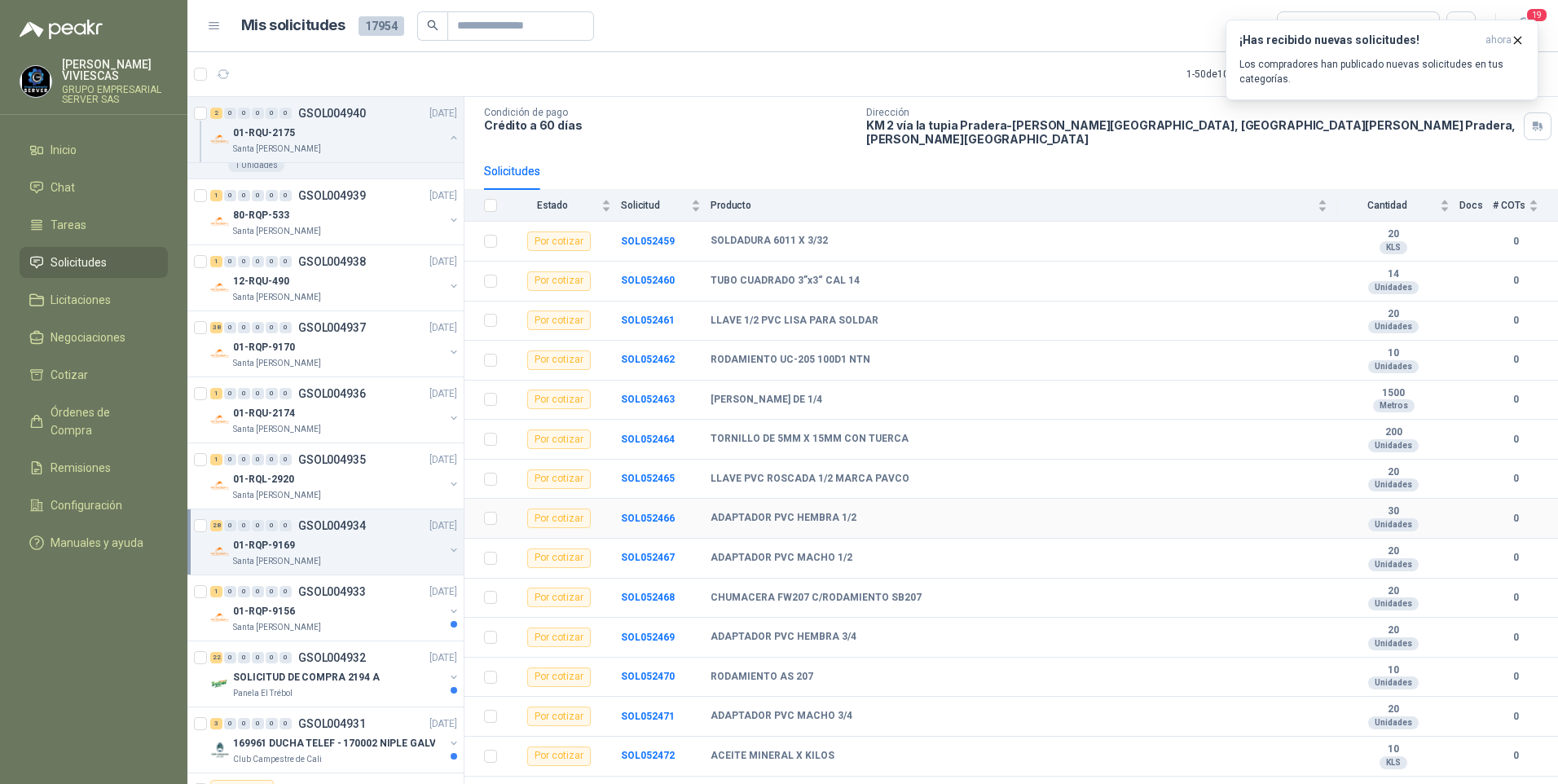
scroll to position [163, 0]
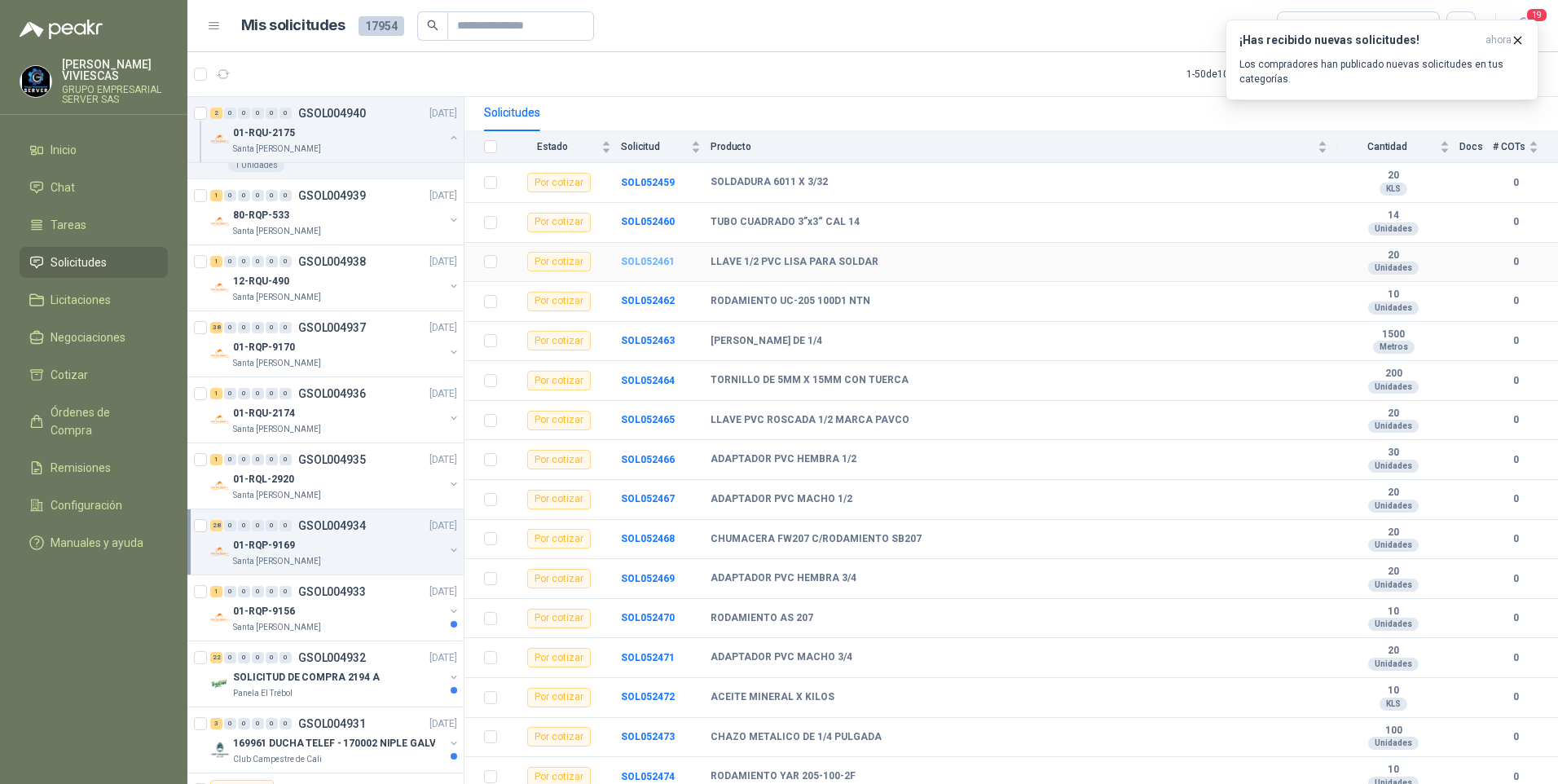
click at [645, 256] on b "SOL052461" at bounding box center [647, 262] width 53 height 11
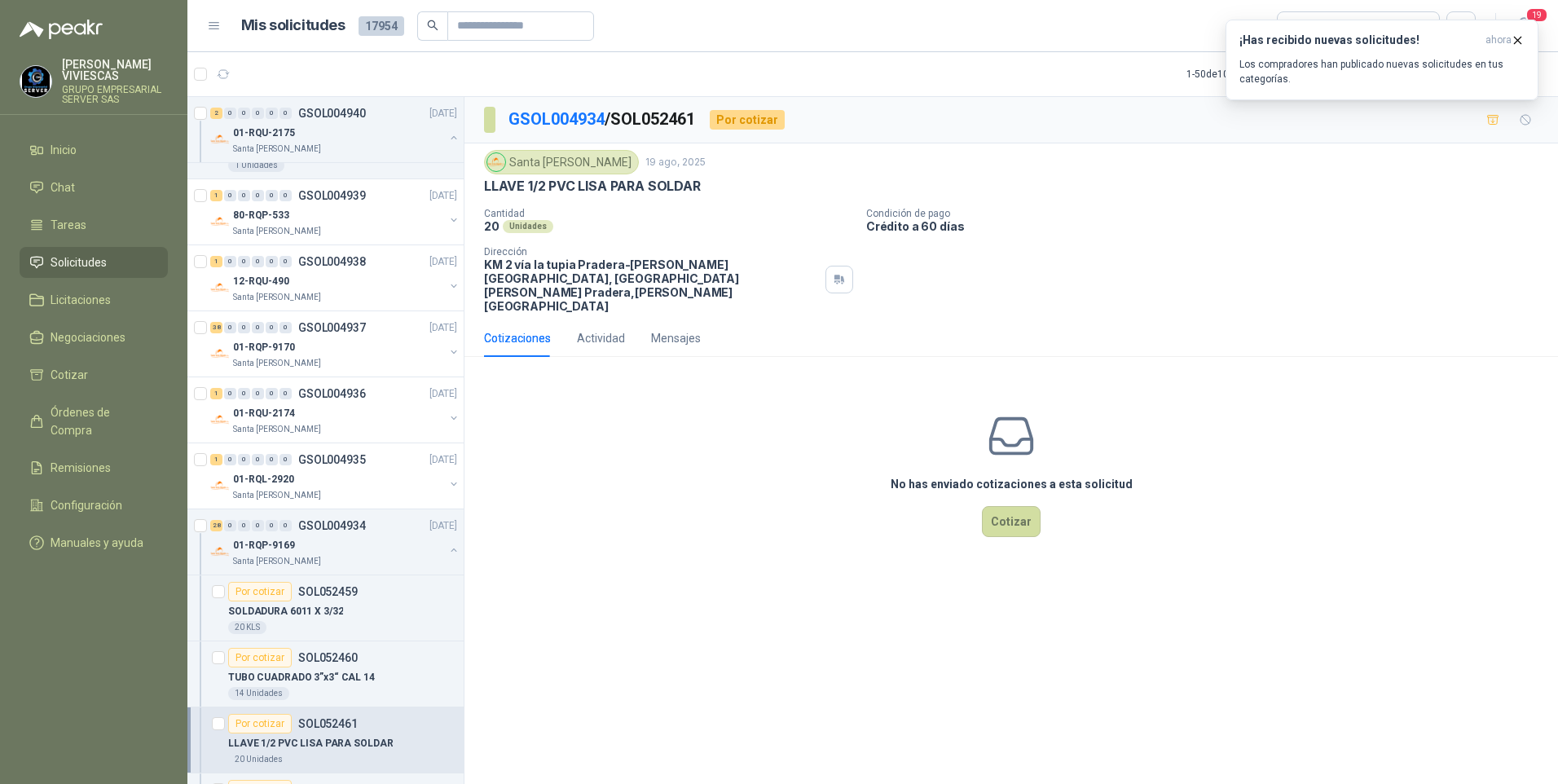
click at [616, 435] on div "No has enviado cotizaciones a esta solicitud Cotizar" at bounding box center [1011, 475] width 1094 height 208
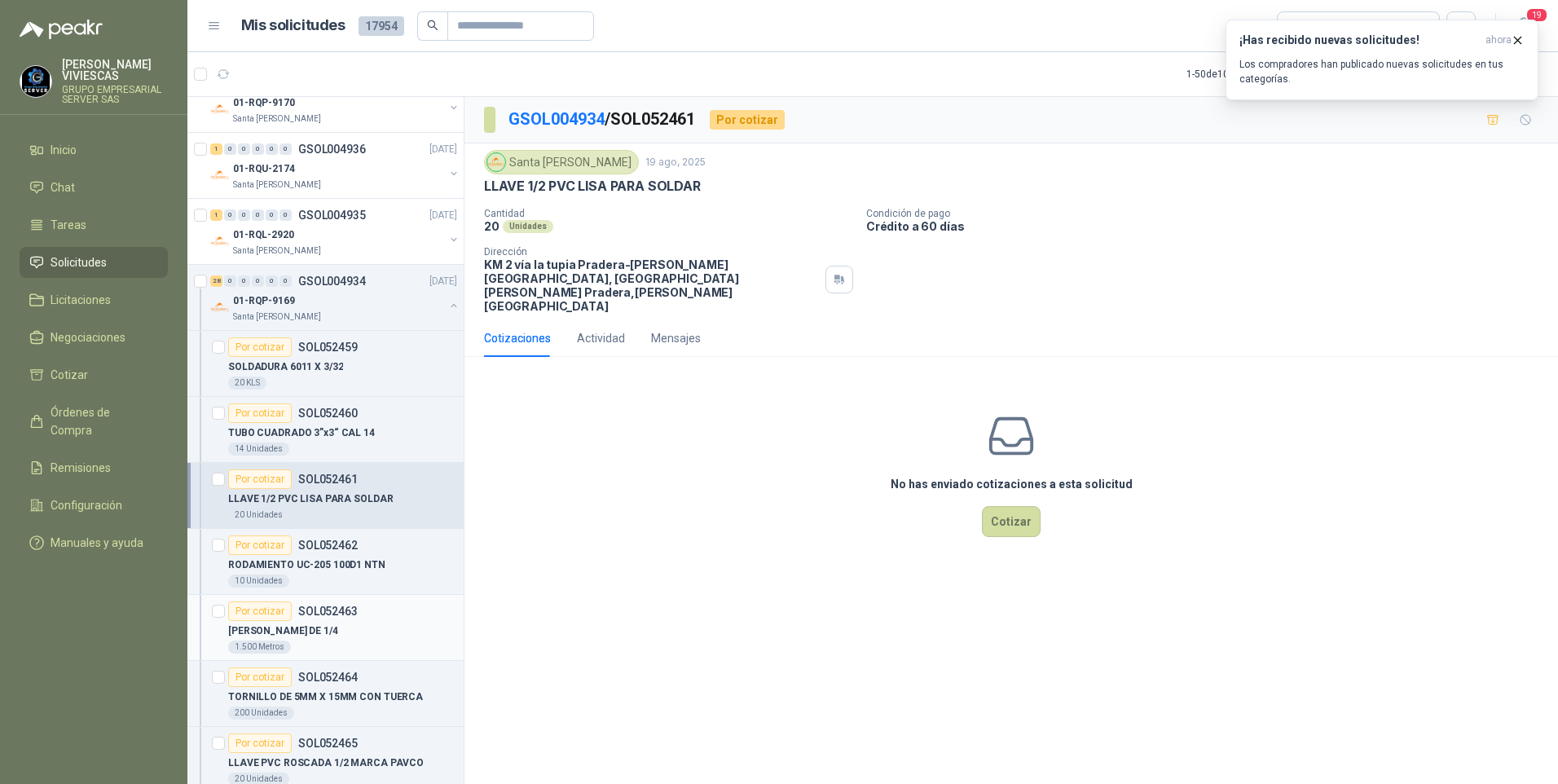
scroll to position [1630, 0]
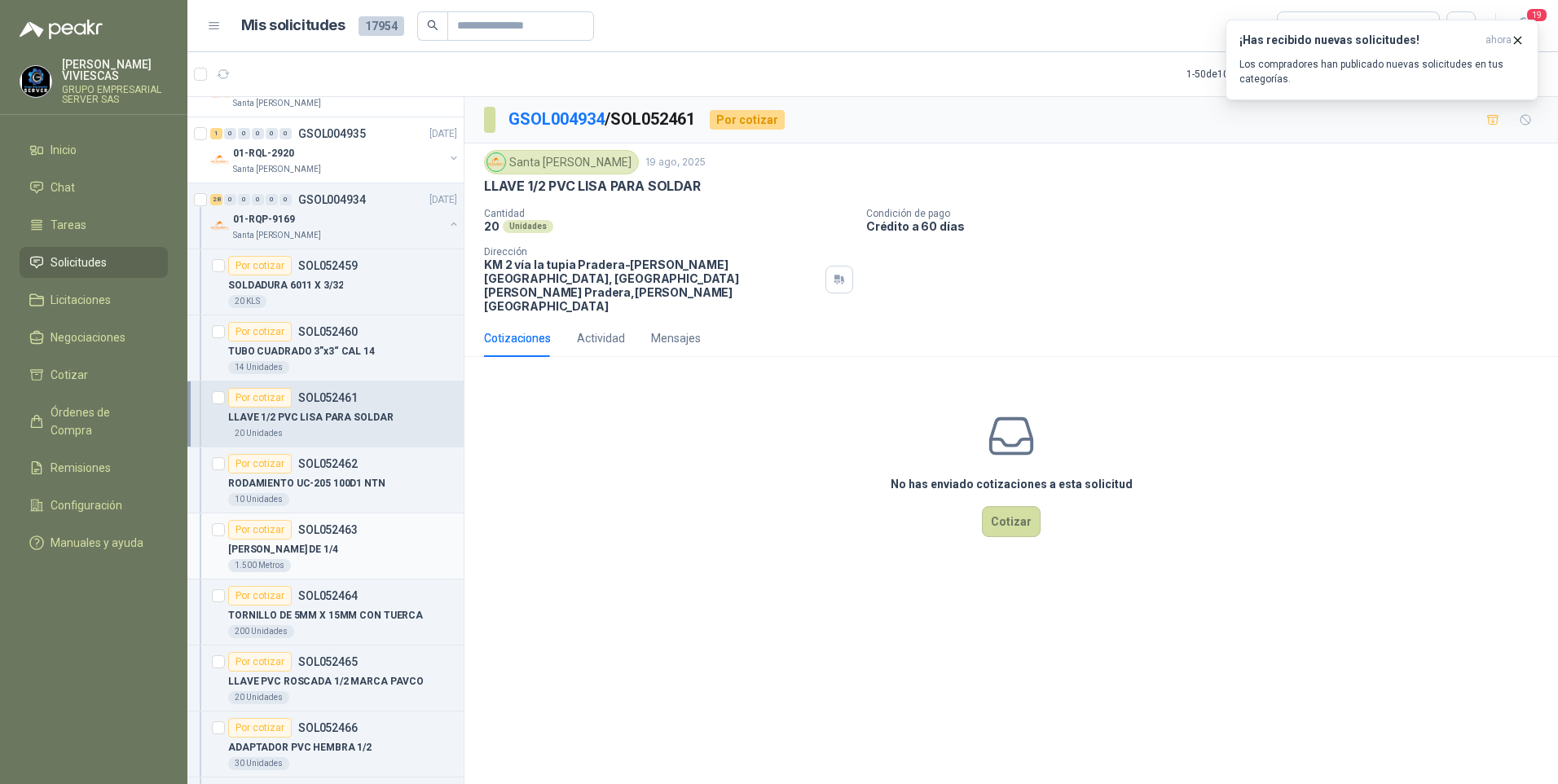
click at [295, 550] on p "GUAYA GALVANIZADA DE 1/4" at bounding box center [282, 550] width 110 height 16
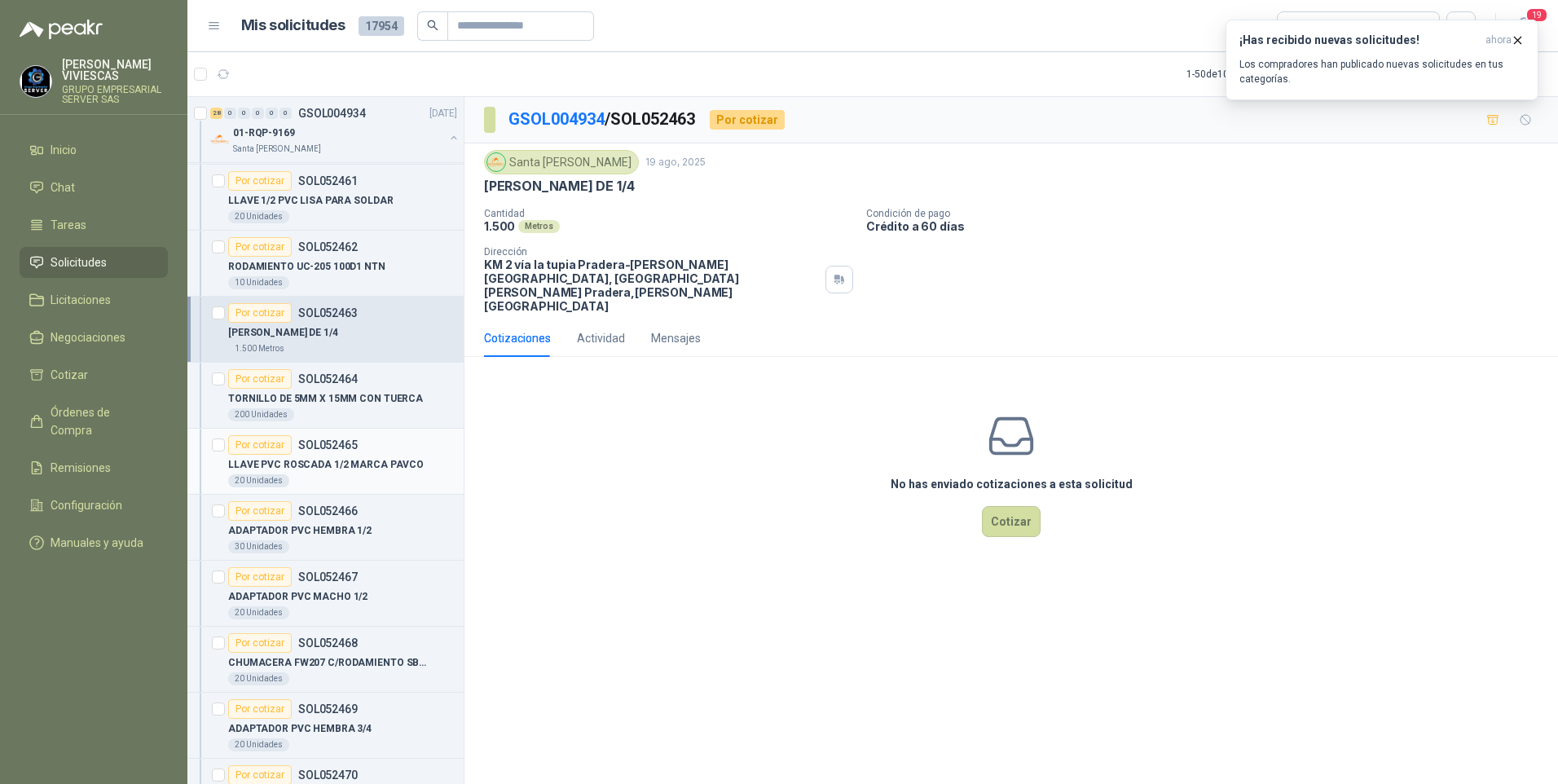
scroll to position [1875, 0]
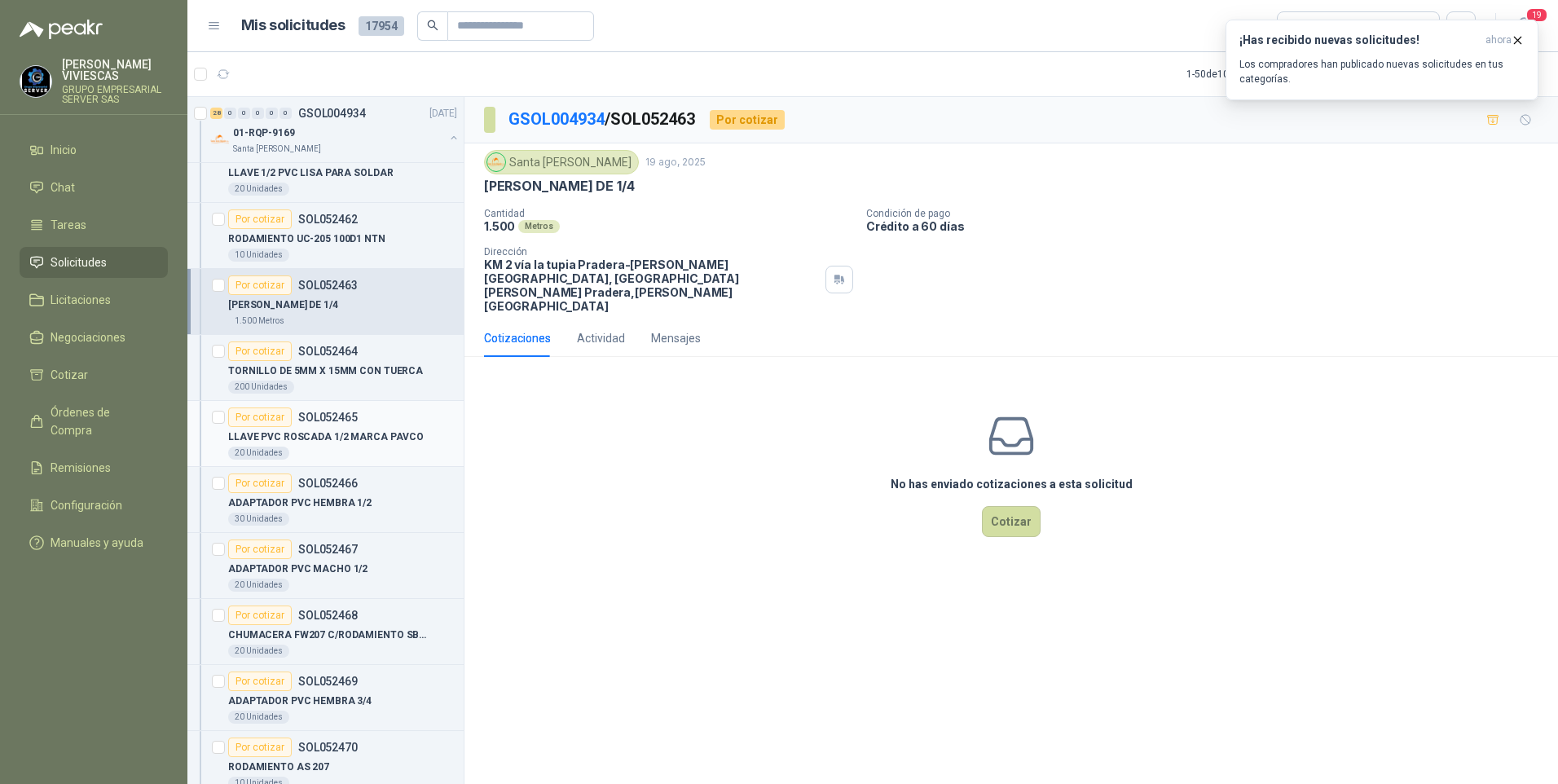
click at [306, 442] on p "LLAVE PVC ROSCADA 1/2 MARCA PAVCO" at bounding box center [325, 437] width 196 height 16
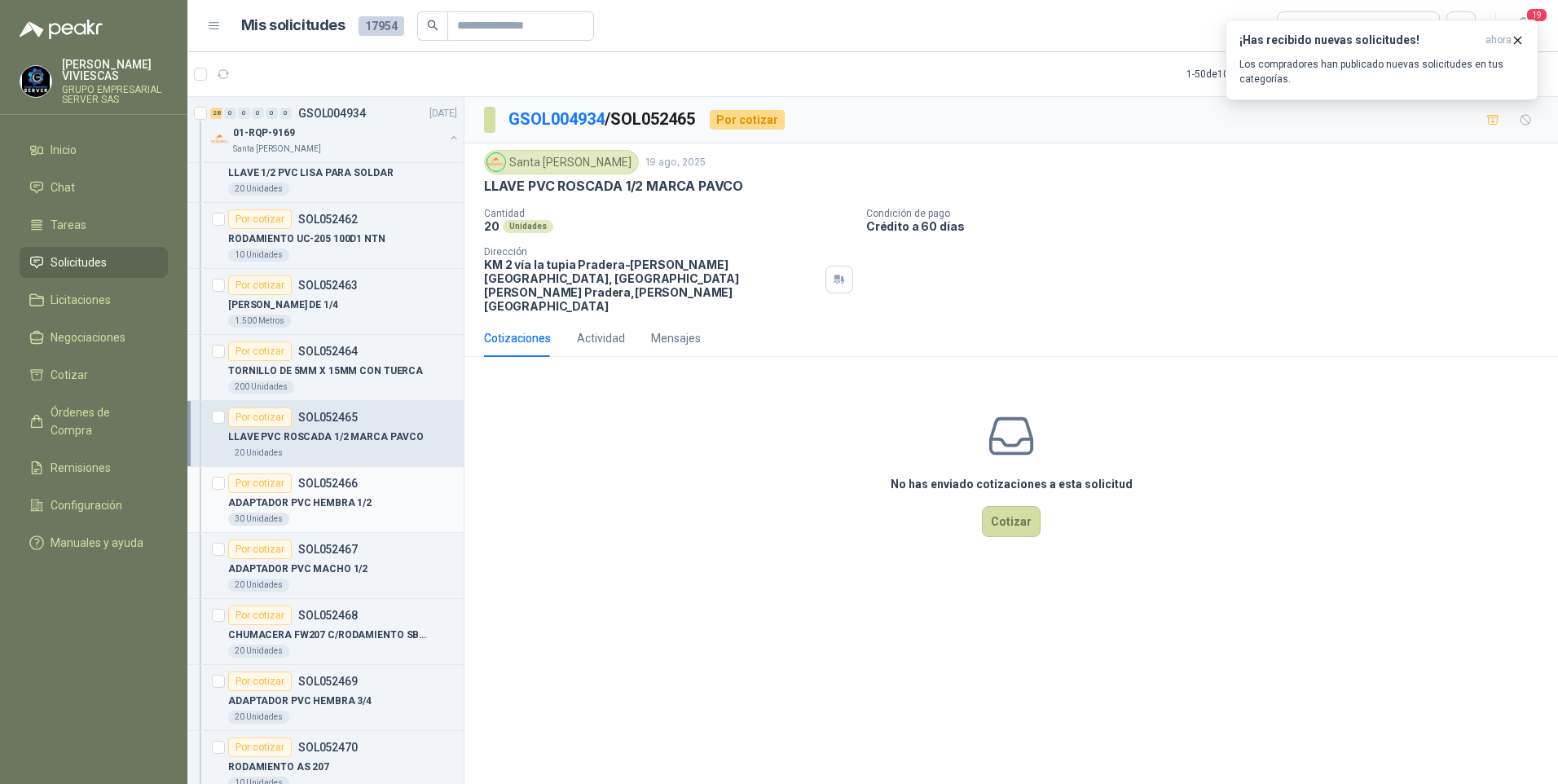
click at [288, 507] on p "ADAPTADOR PVC HEMBRA 1/2" at bounding box center [299, 503] width 144 height 16
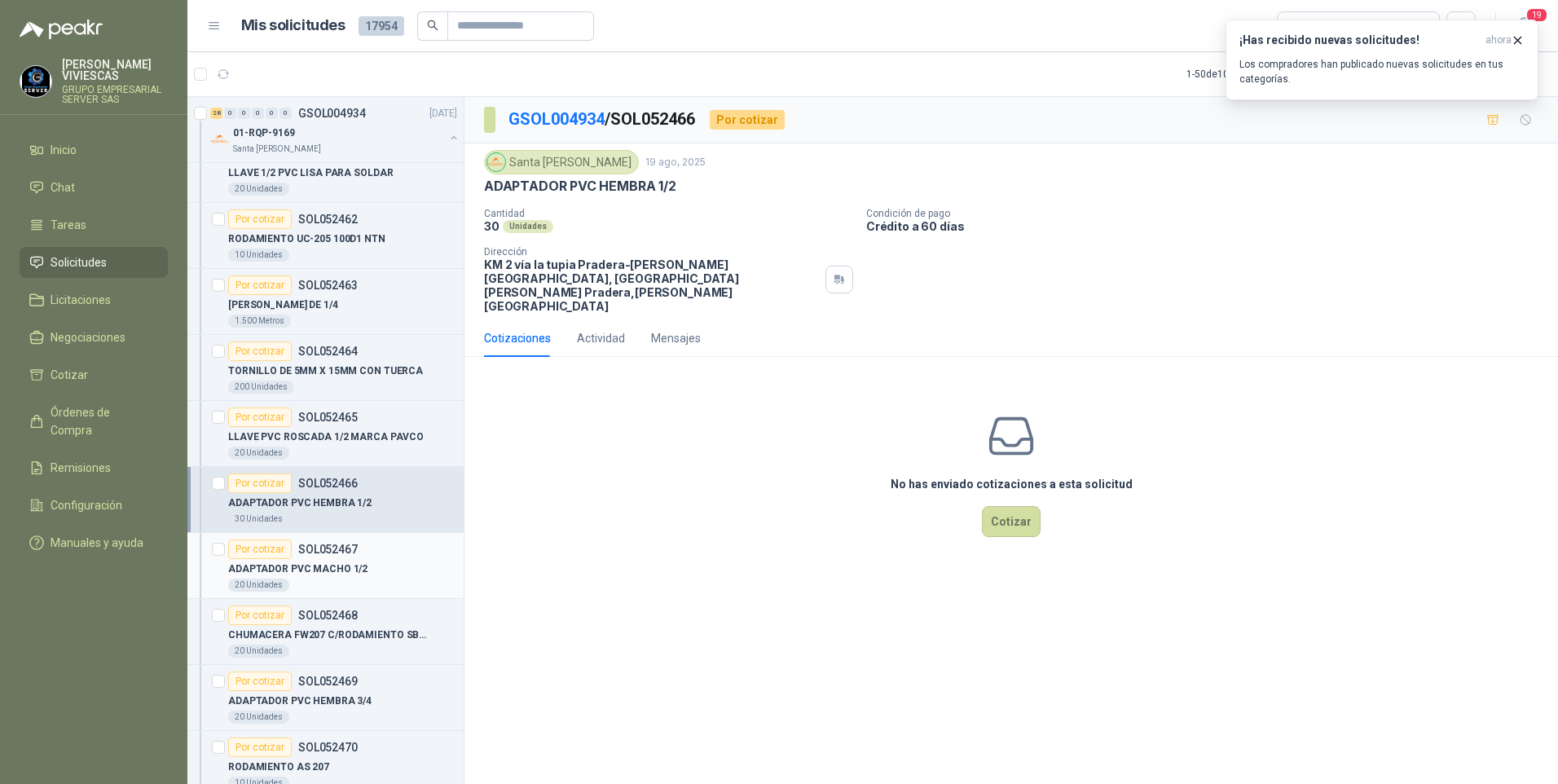
click at [300, 574] on p "ADAPTADOR PVC MACHO 1/2" at bounding box center [297, 569] width 140 height 16
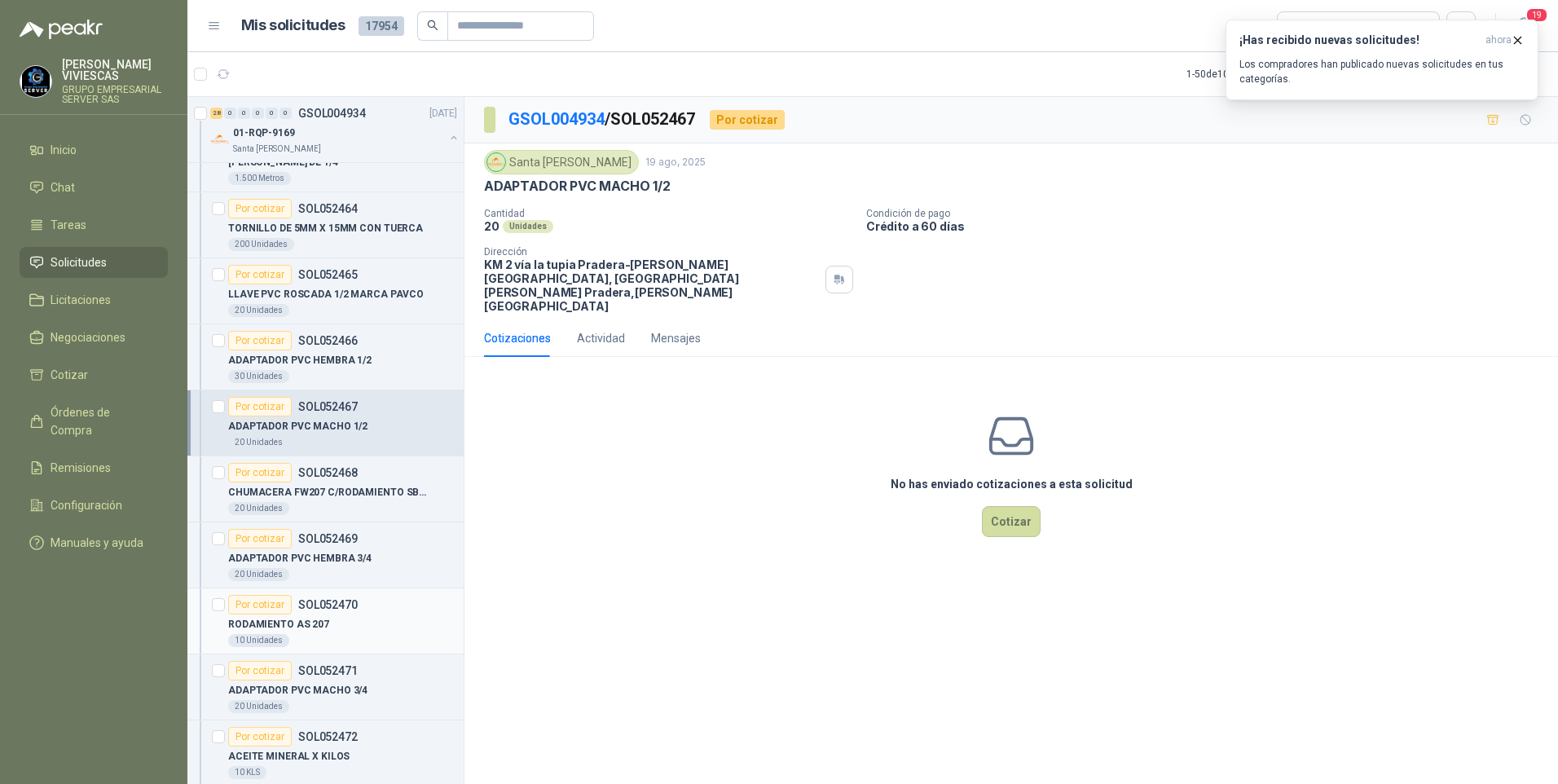
scroll to position [2037, 0]
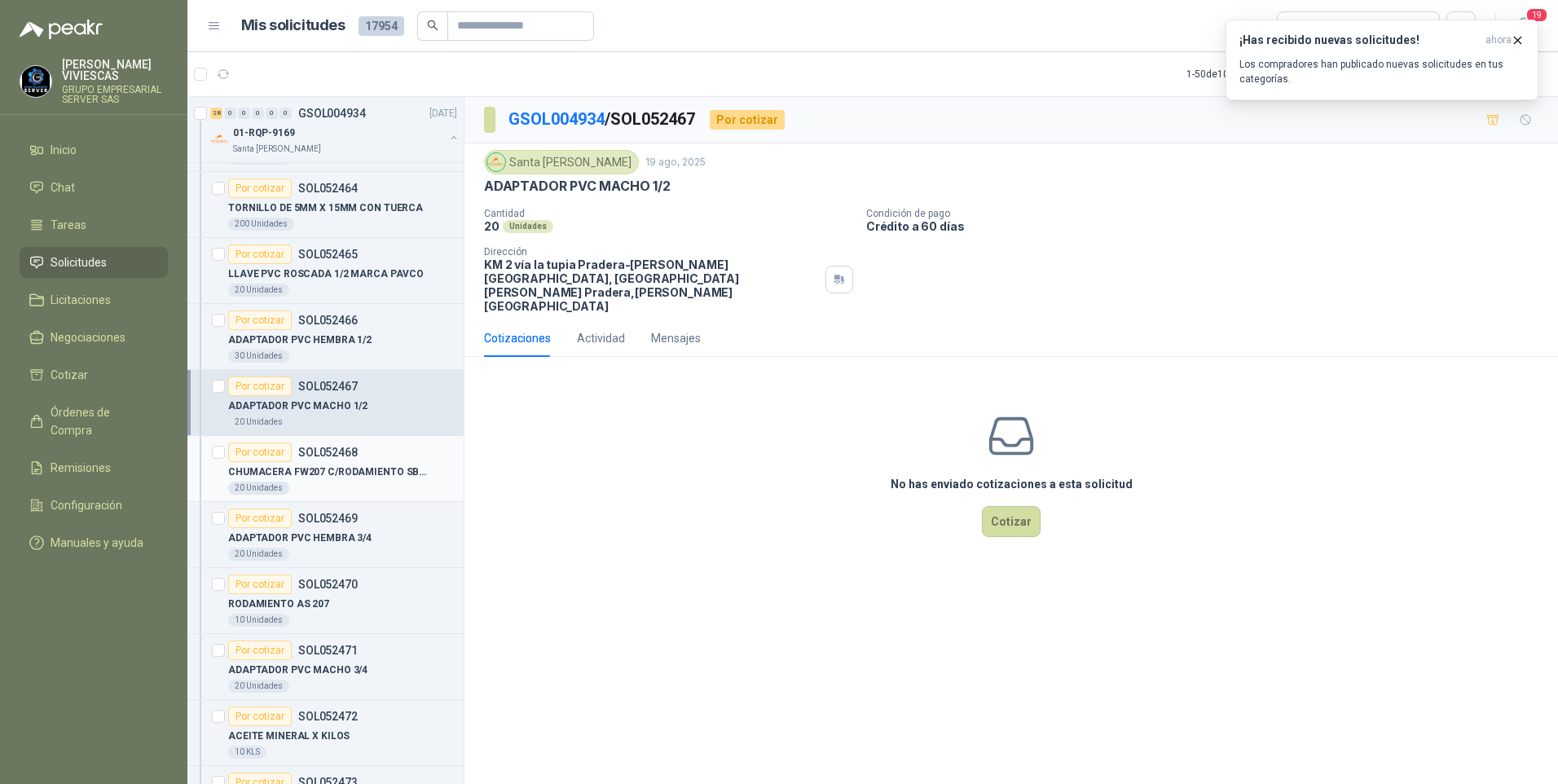
click at [320, 473] on p "CHUMACERA FW207 C/RODAMIENTO SB207" at bounding box center [329, 472] width 203 height 16
click at [340, 535] on p "ADAPTADOR PVC HEMBRA 3/4" at bounding box center [299, 538] width 144 height 16
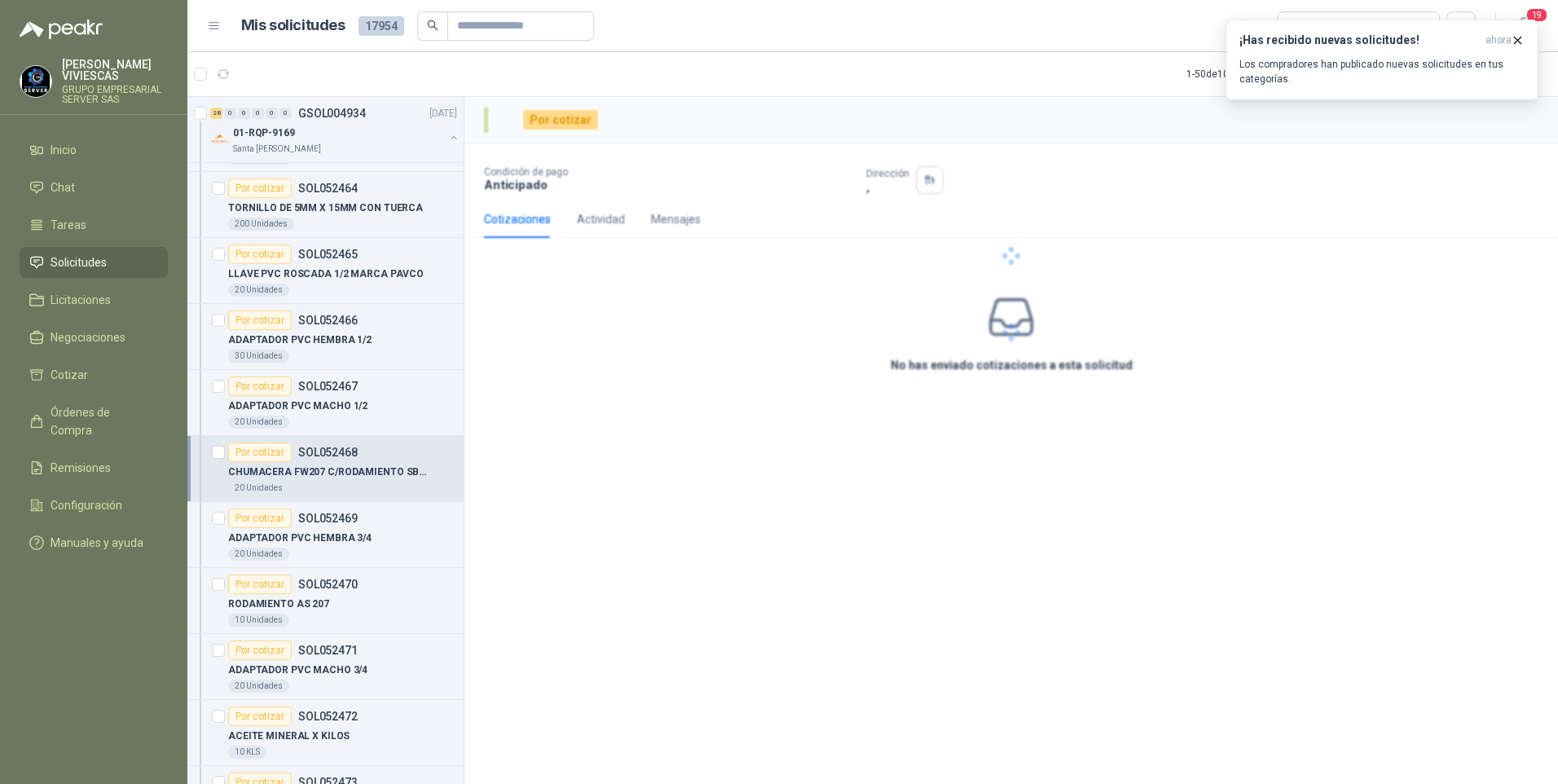
drag, startPoint x: 295, startPoint y: 607, endPoint x: 538, endPoint y: 134, distance: 531.8
click at [295, 608] on p "RODAMIENTO AS 207" at bounding box center [279, 604] width 101 height 16
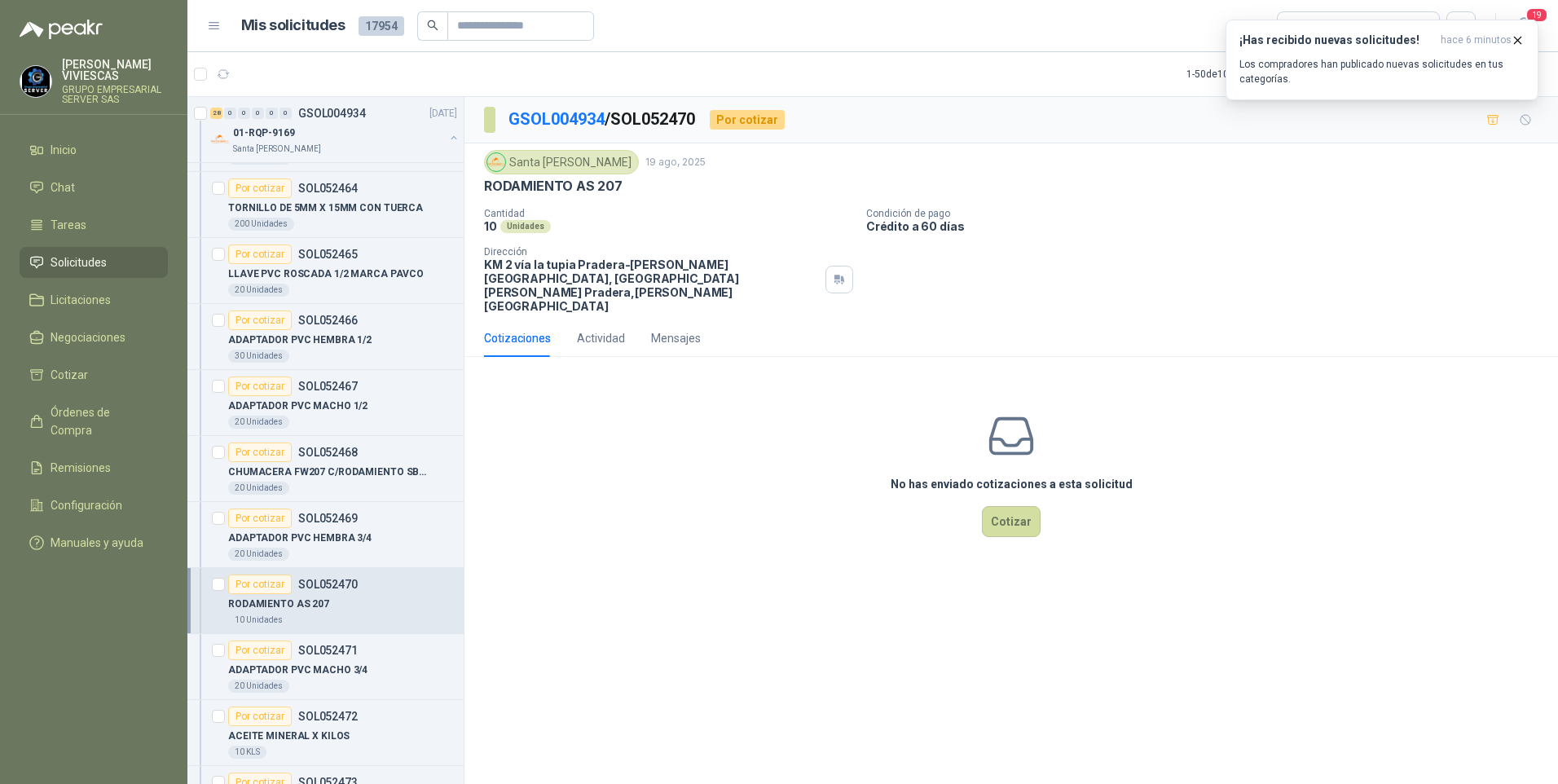
click at [84, 256] on span "Solicitudes" at bounding box center [79, 262] width 56 height 18
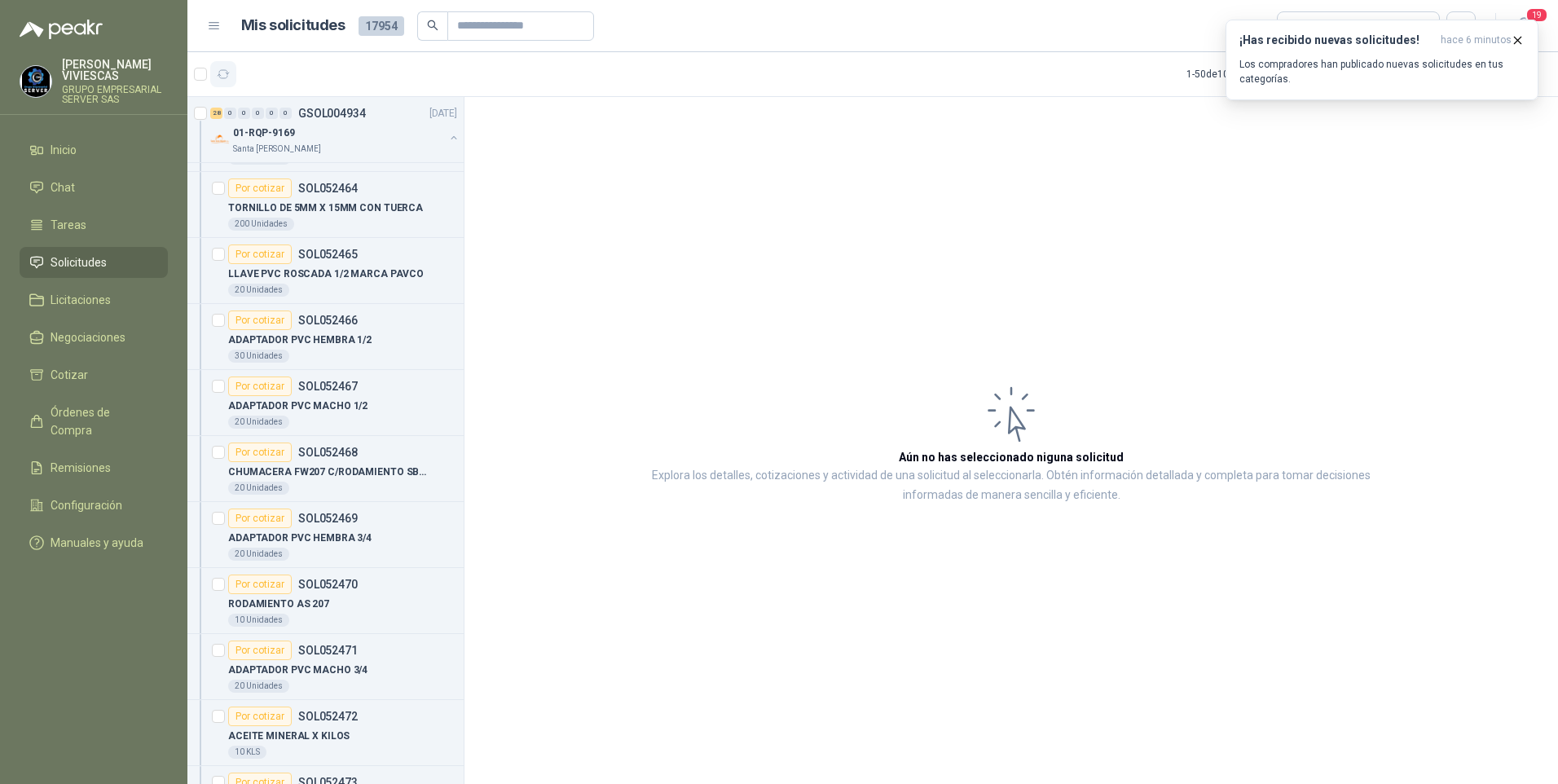
click at [227, 63] on article "1 - 50 de 10649 Asignado a mi No Leídos" at bounding box center [873, 74] width 1371 height 44
click at [227, 68] on icon "button" at bounding box center [223, 74] width 14 height 14
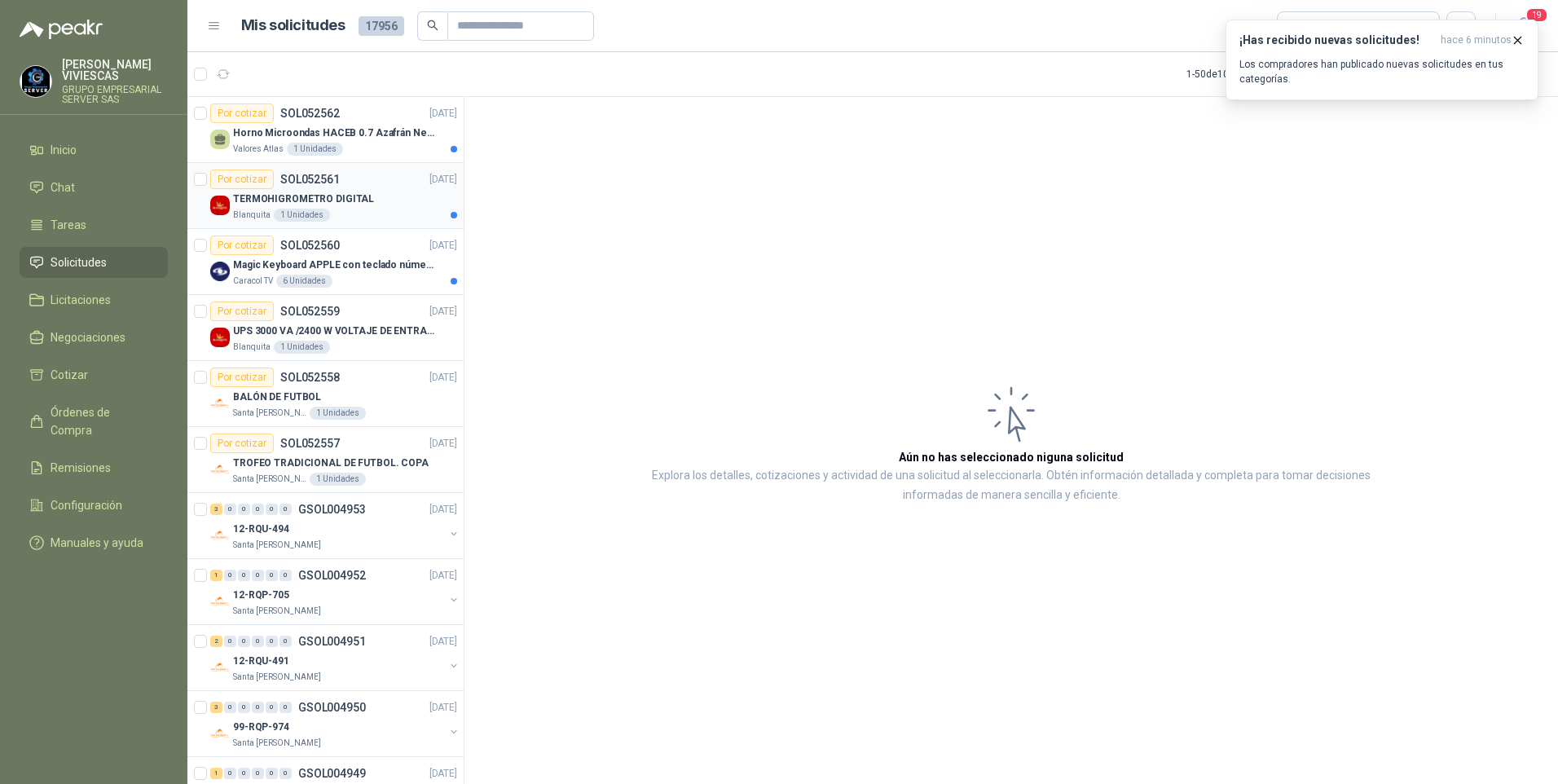
click at [256, 197] on p "TERMOHIGROMETRO DIGITAL" at bounding box center [304, 199] width 141 height 16
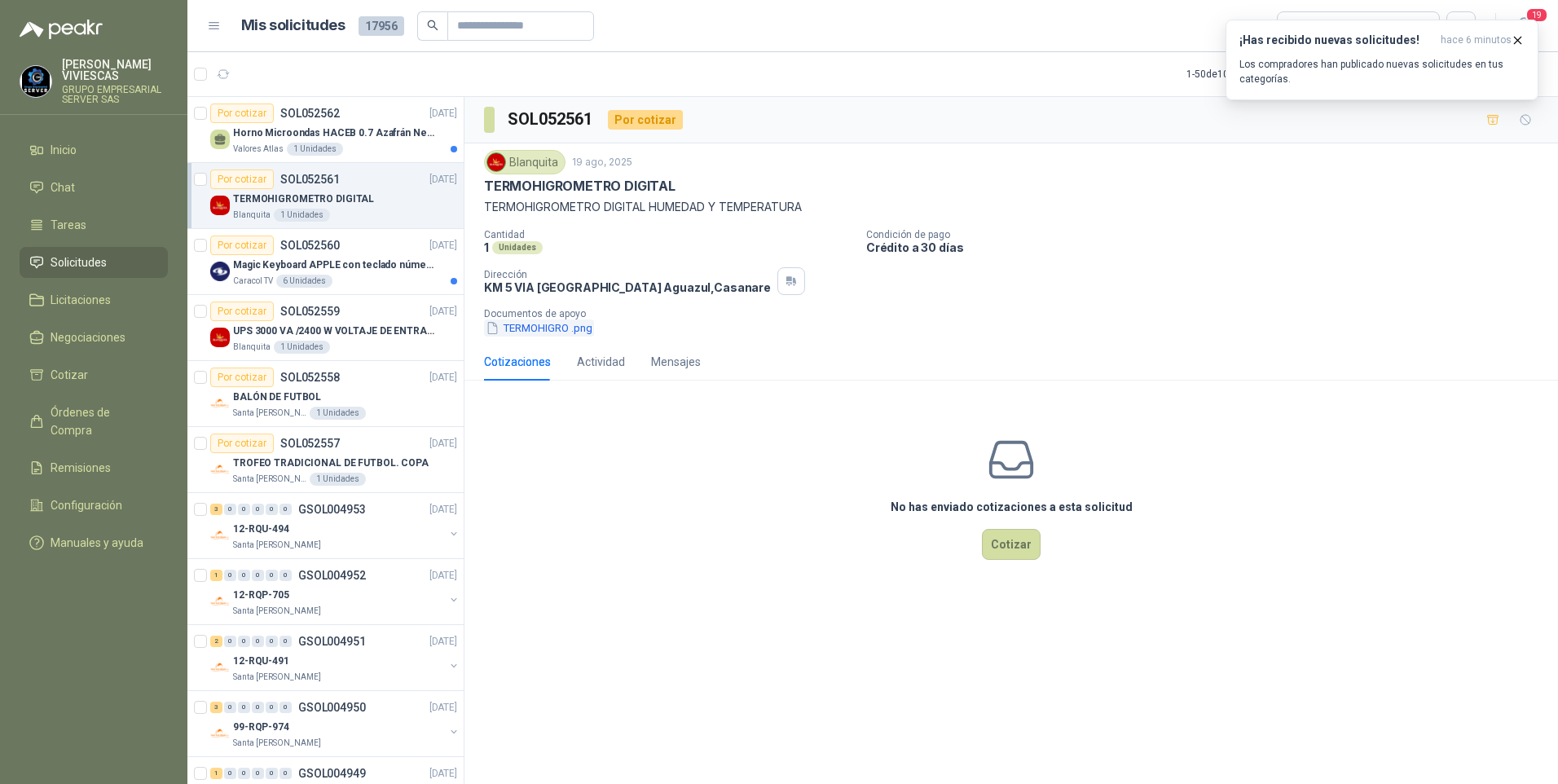
click at [551, 329] on button "TERMOHIGRO .png" at bounding box center [538, 328] width 110 height 17
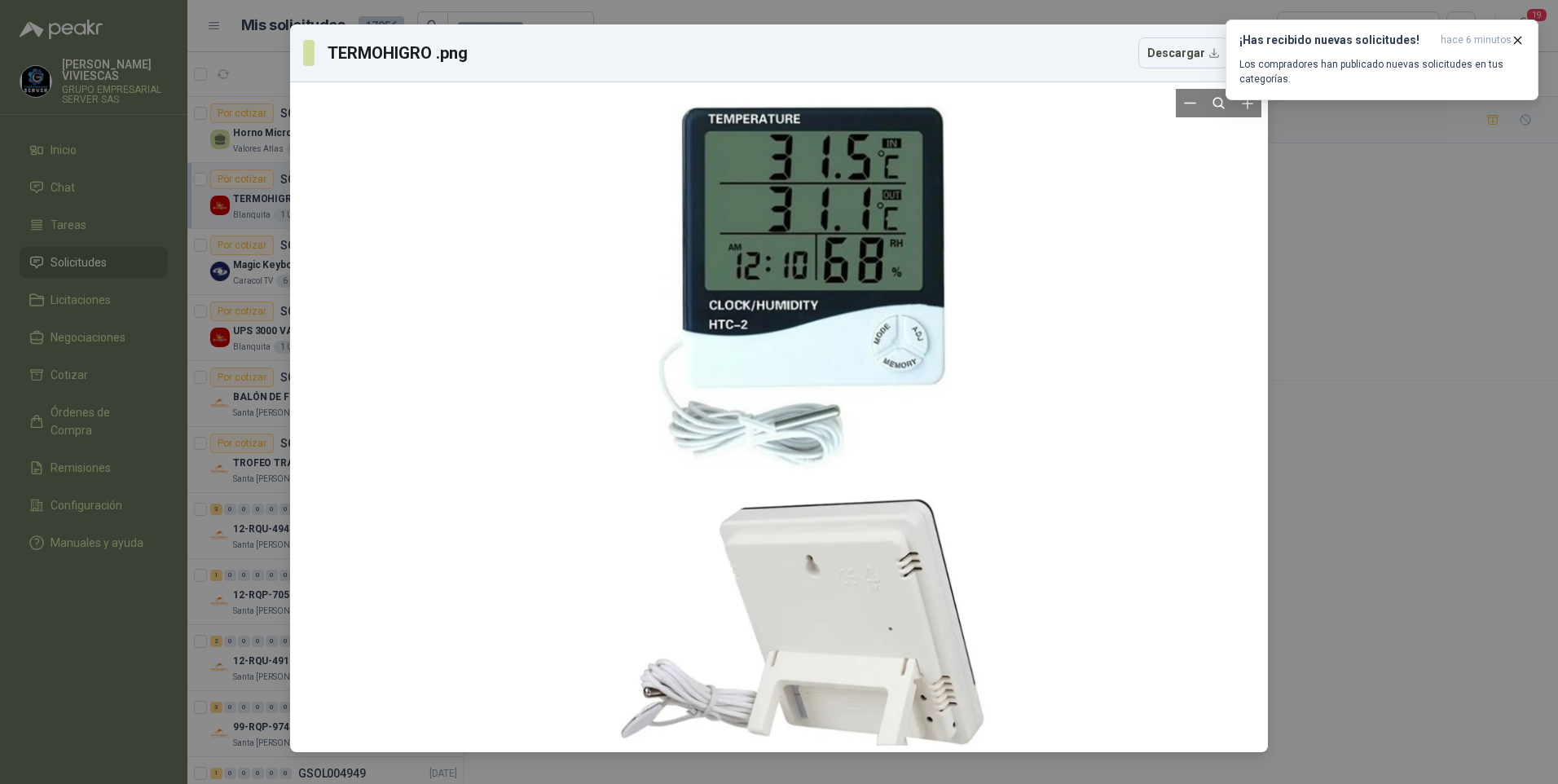
click at [1229, 458] on div at bounding box center [779, 417] width 965 height 656
click at [246, 345] on div "TERMOHIGRO .png Descargar" at bounding box center [779, 392] width 1558 height 784
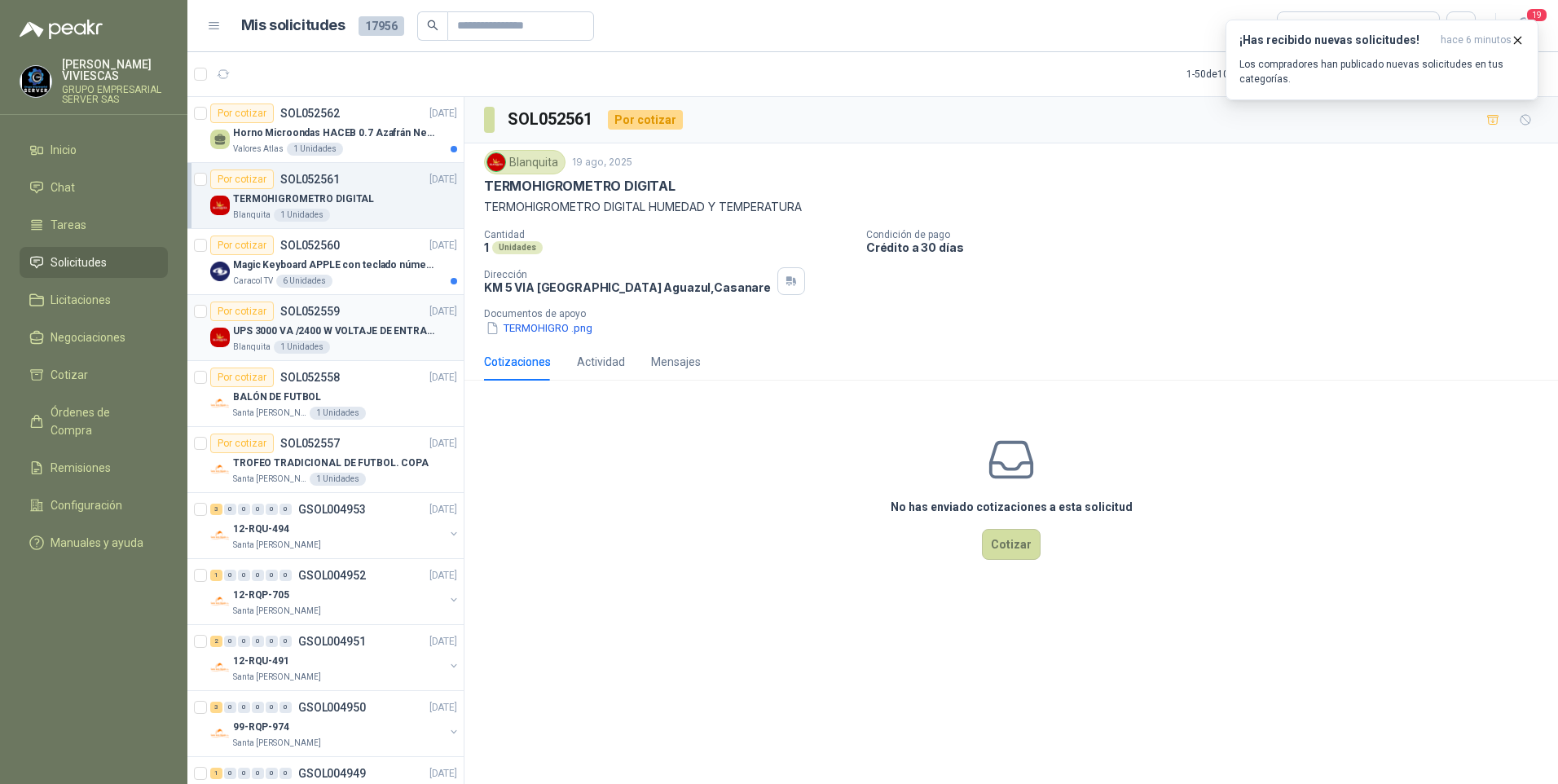
click at [252, 339] on div "UPS 3000 VA /2400 W VOLTAJE DE ENTRADA / SALIDA 12V ON LINE" at bounding box center [345, 330] width 224 height 20
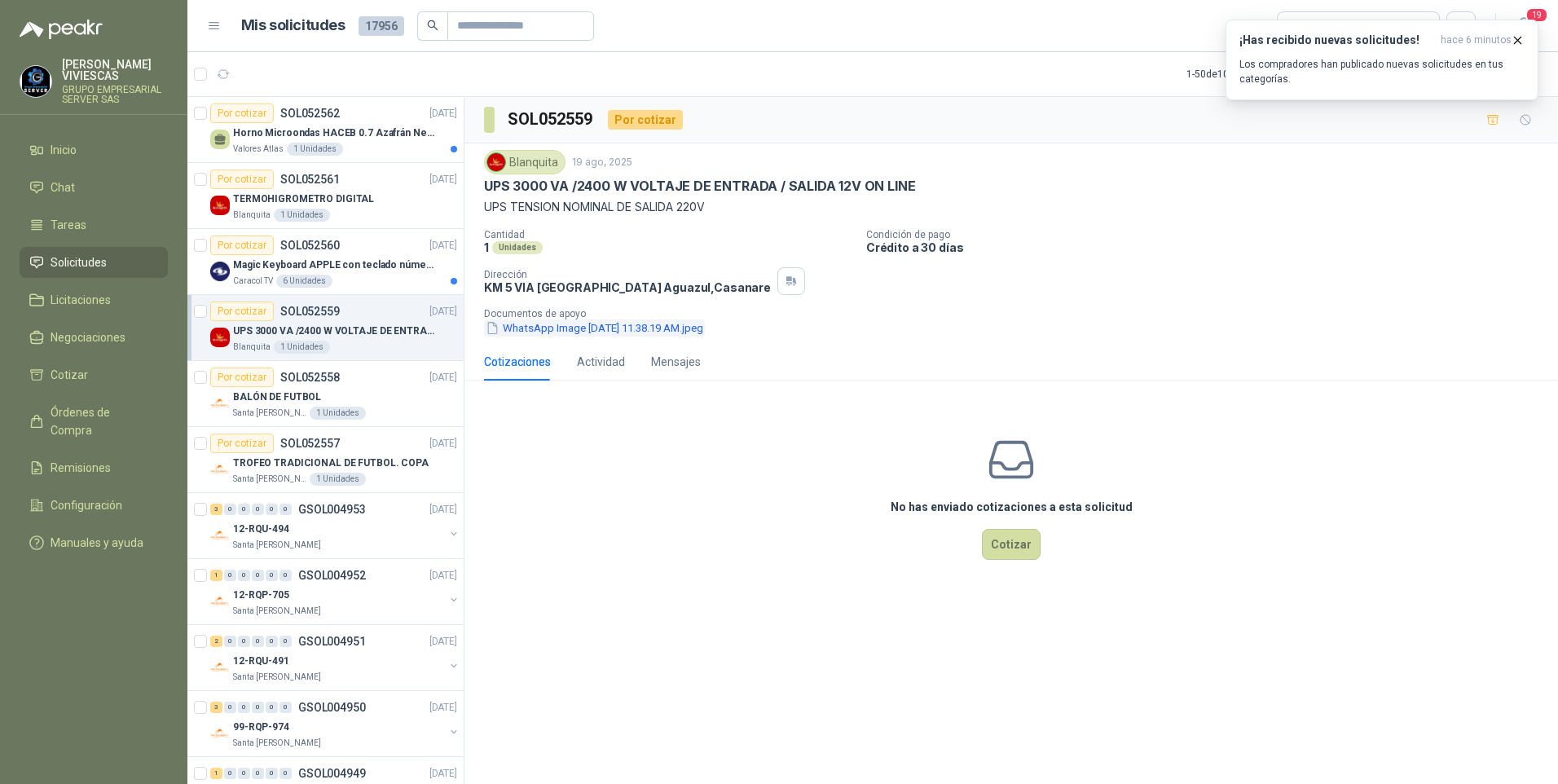
click at [563, 324] on button "WhatsApp Image 2025-08-04 at 11.38.19 AM.jpeg" at bounding box center [594, 328] width 220 height 17
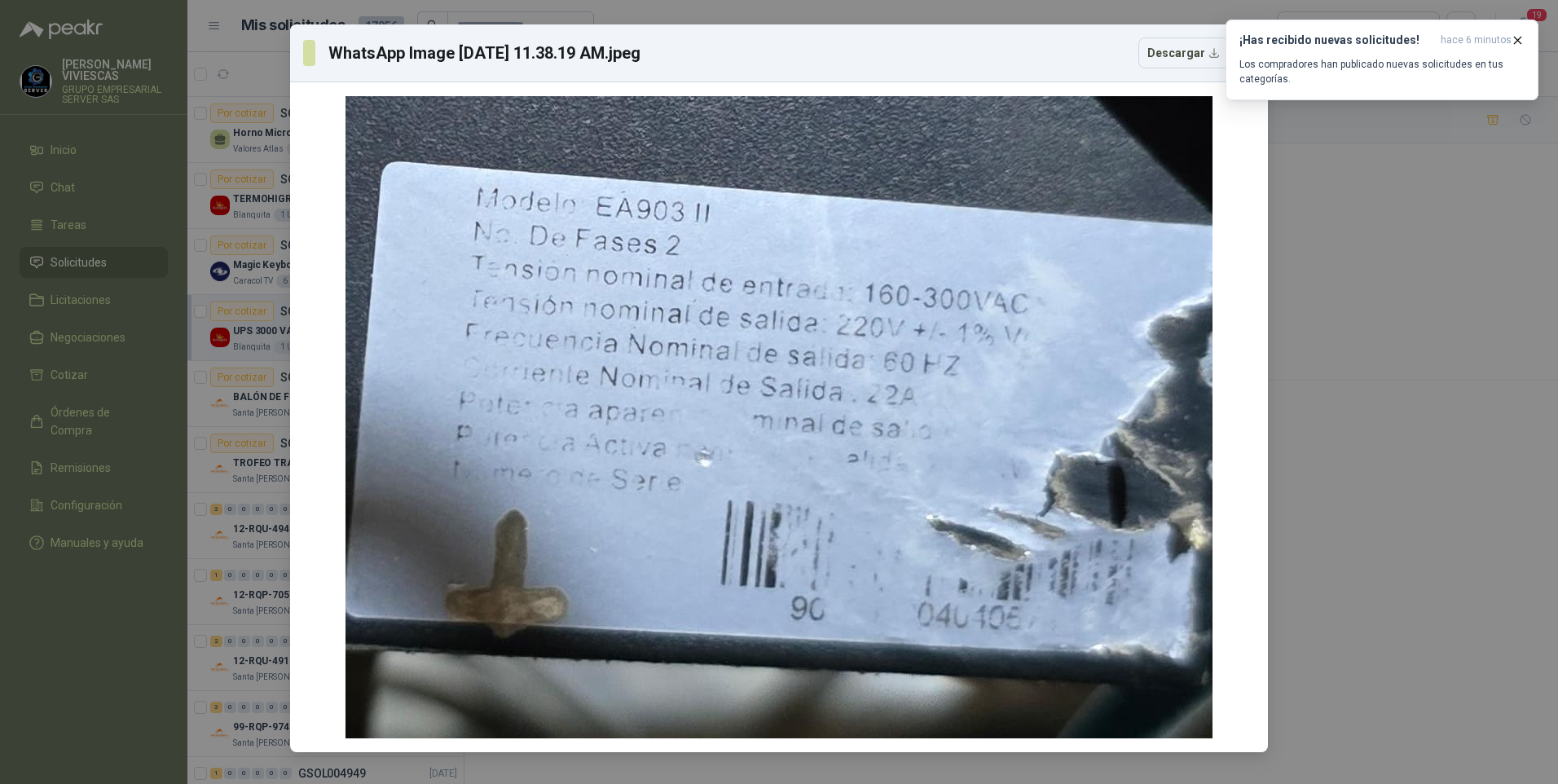
click at [1452, 339] on div "WhatsApp Image 2025-08-04 at 11.38.19 AM.jpeg Descargar" at bounding box center [779, 392] width 1558 height 784
